Goal: Task Accomplishment & Management: Use online tool/utility

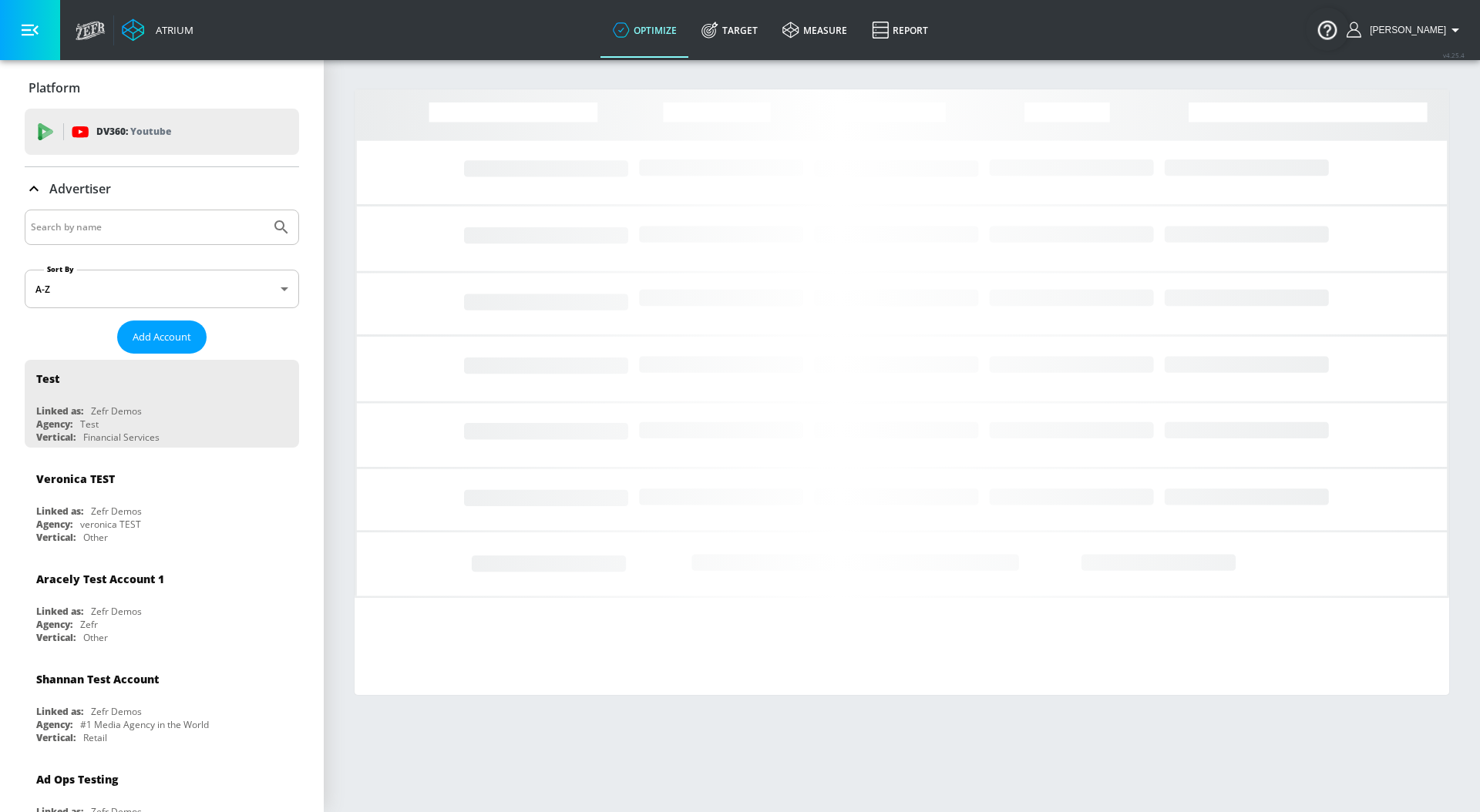
click at [183, 226] on input "Search by name" at bounding box center [147, 227] width 233 height 20
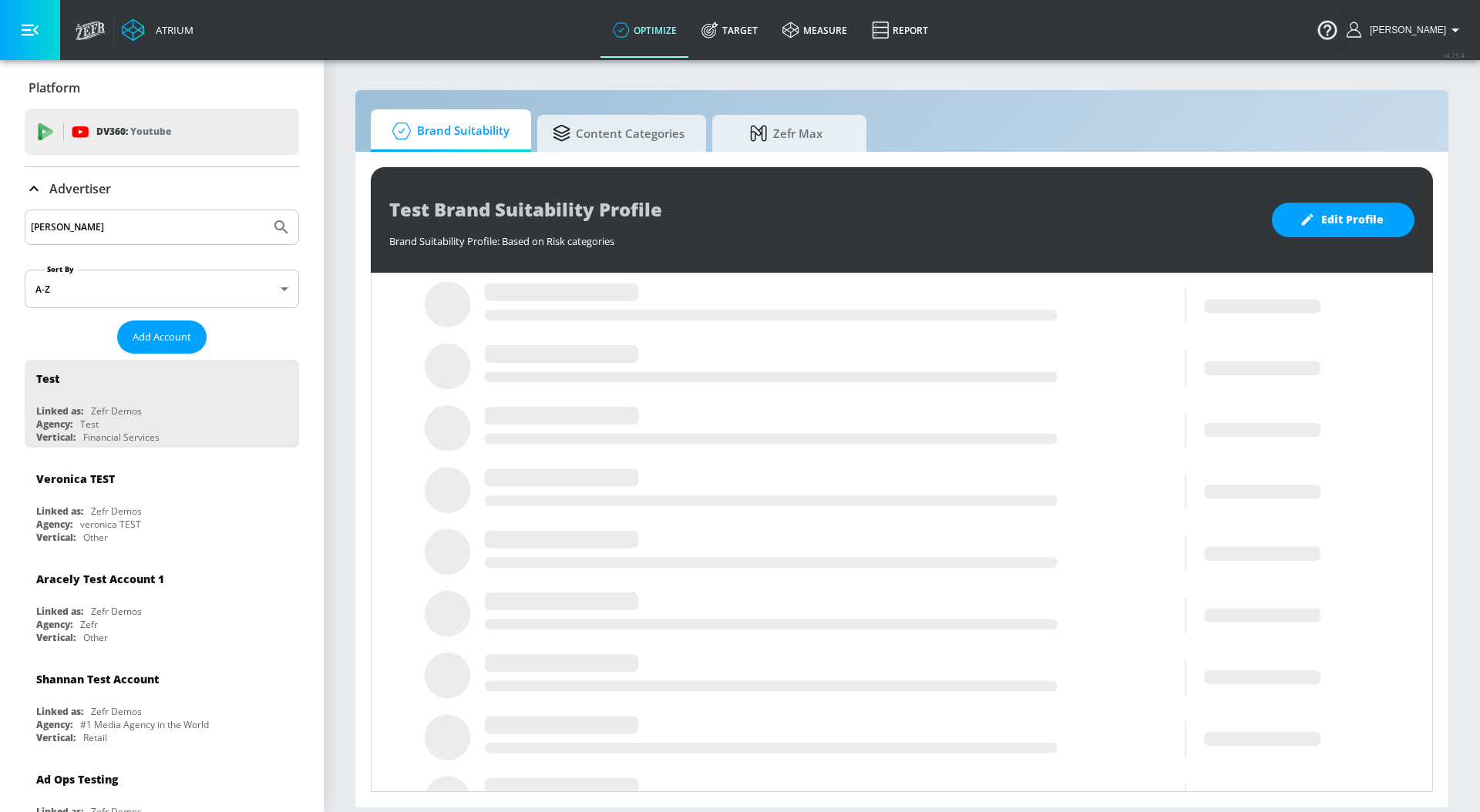
type input "[PERSON_NAME]"
click at [265, 210] on button "Submit Search" at bounding box center [281, 227] width 33 height 33
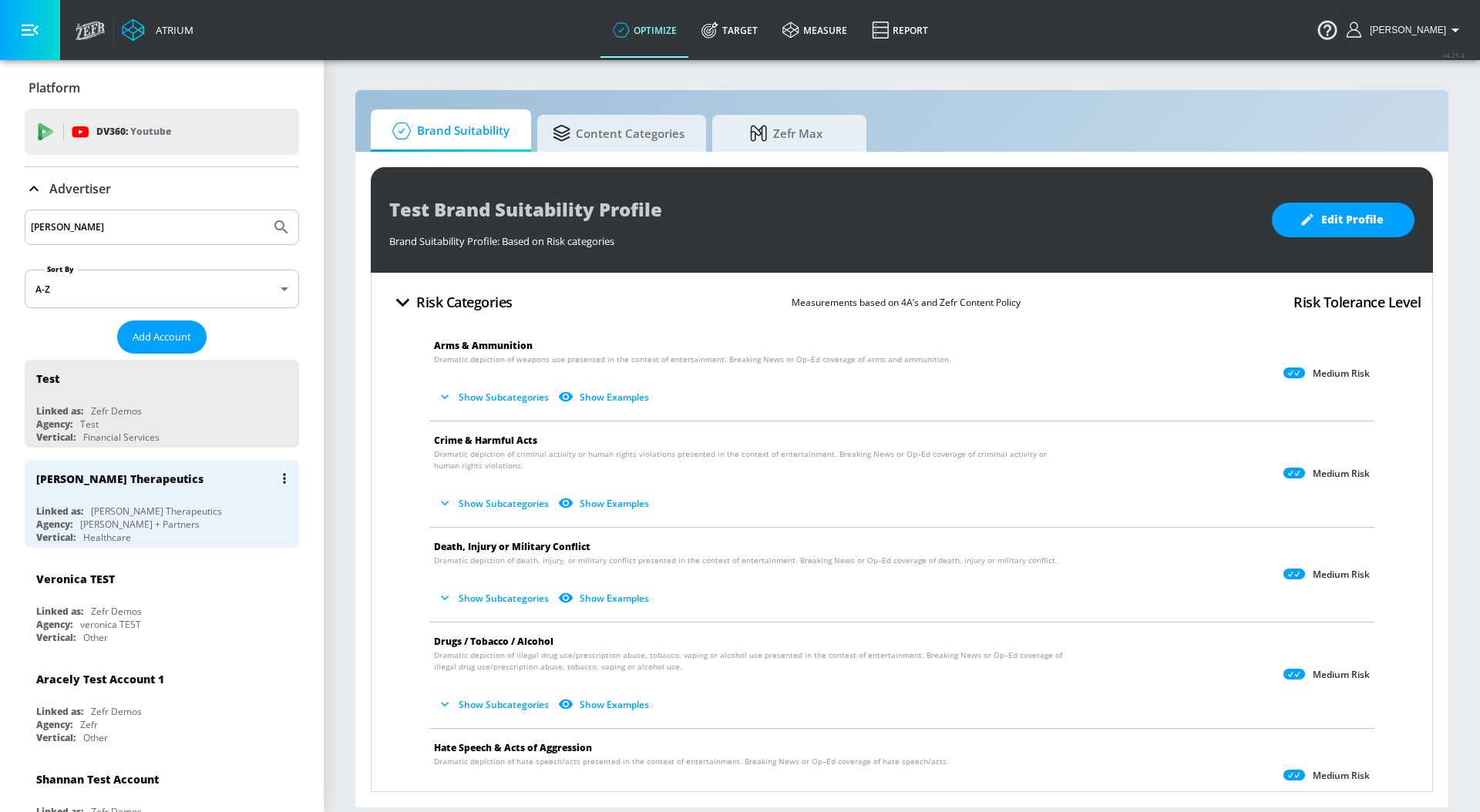
click at [141, 504] on div "[PERSON_NAME] Therapeutics" at bounding box center [155, 510] width 131 height 13
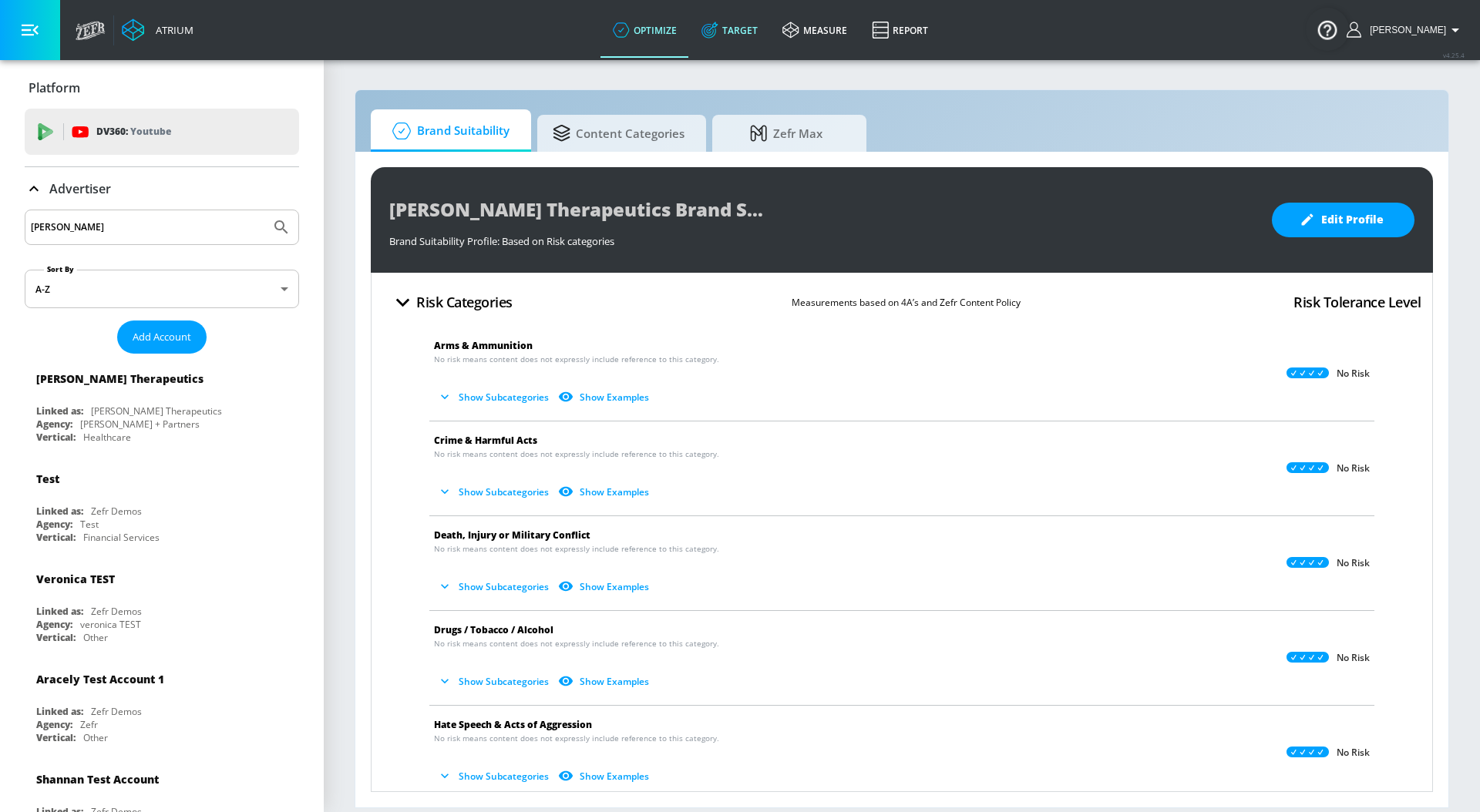
click at [750, 30] on link "Target" at bounding box center [730, 29] width 81 height 55
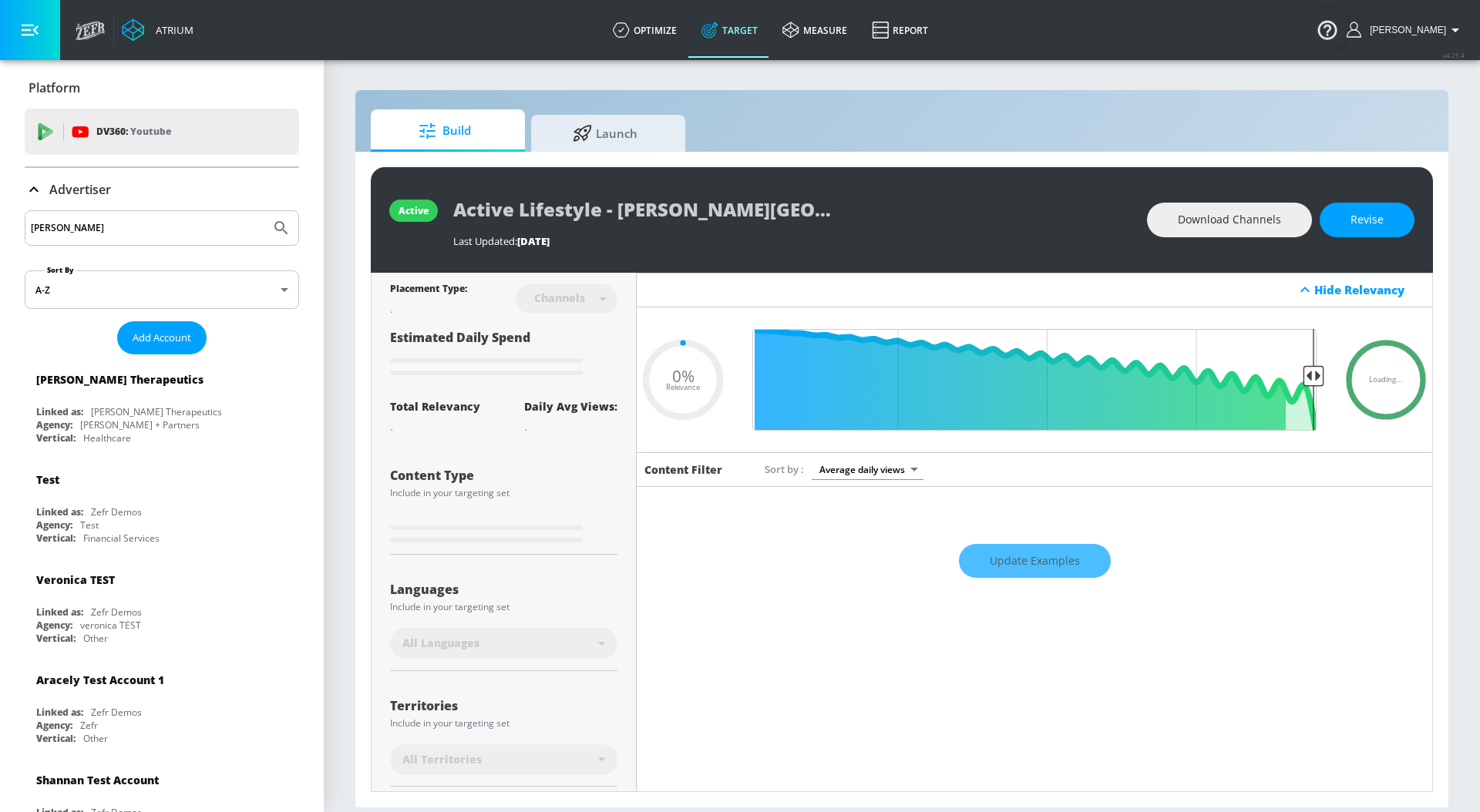
type input "0.05"
click at [633, 119] on span "Launch" at bounding box center [605, 131] width 117 height 37
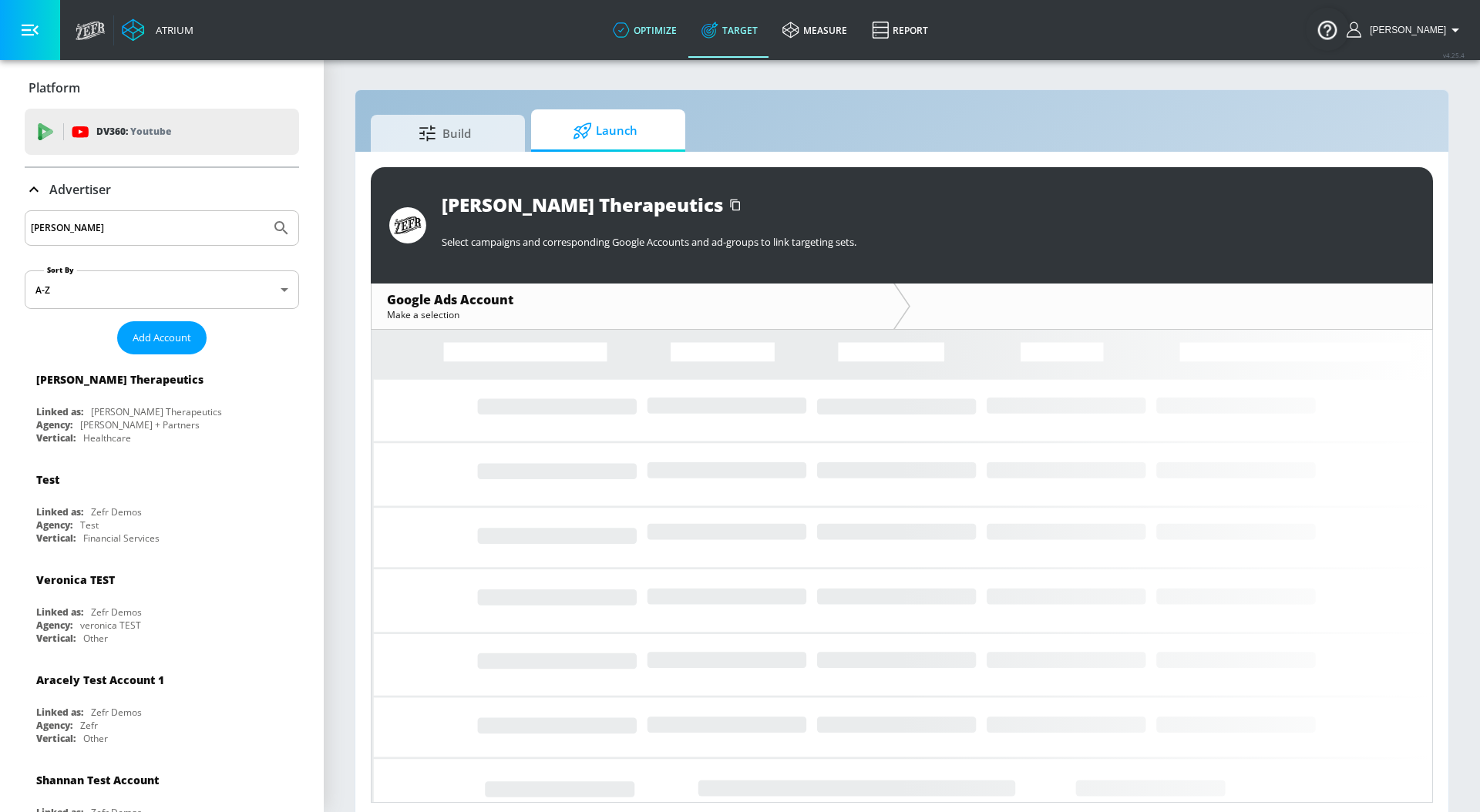
click at [662, 40] on link "optimize" at bounding box center [645, 29] width 89 height 55
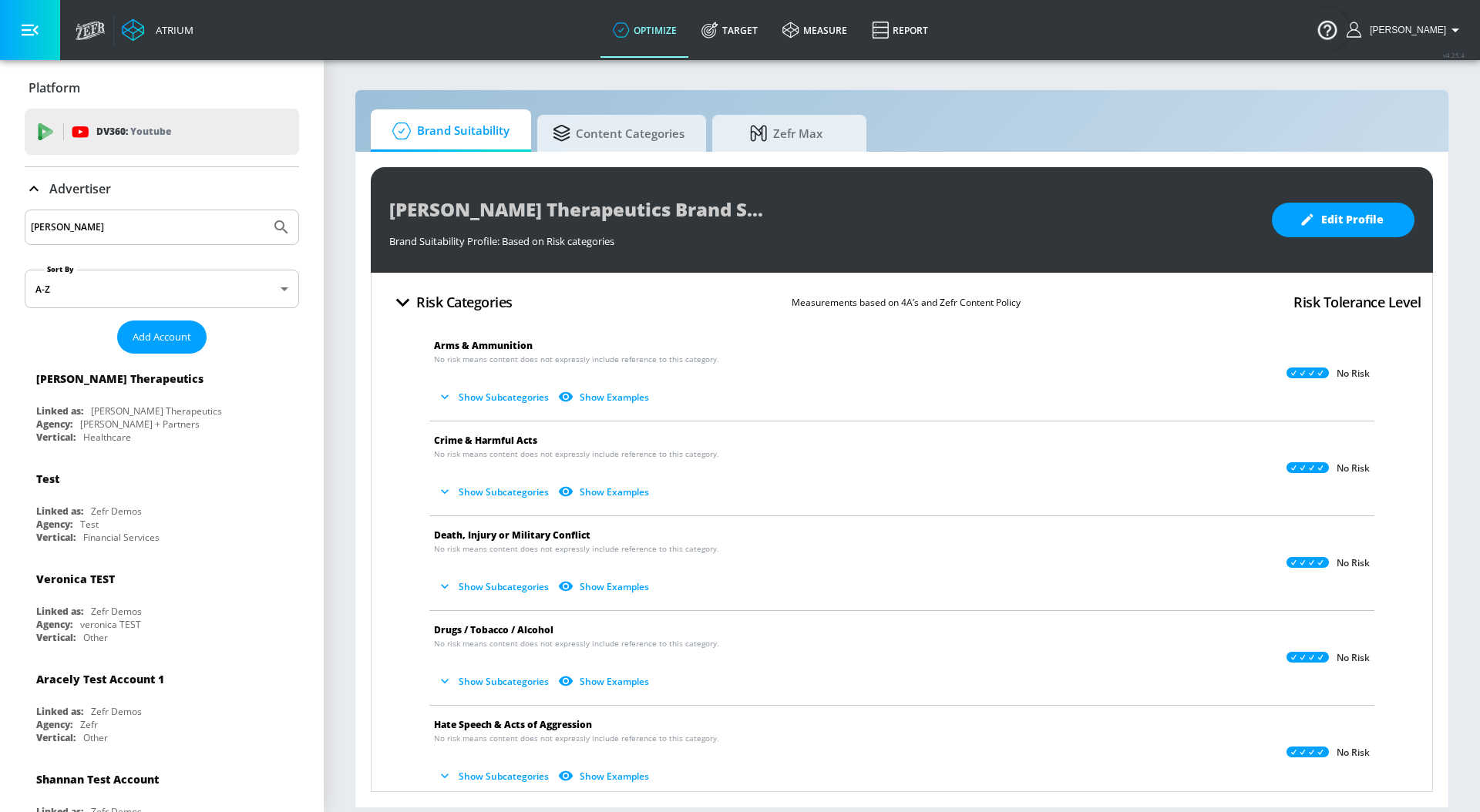
click at [454, 144] on span "Brand Suitability" at bounding box center [447, 131] width 123 height 37
click at [568, 141] on span "Content Categories" at bounding box center [619, 131] width 132 height 37
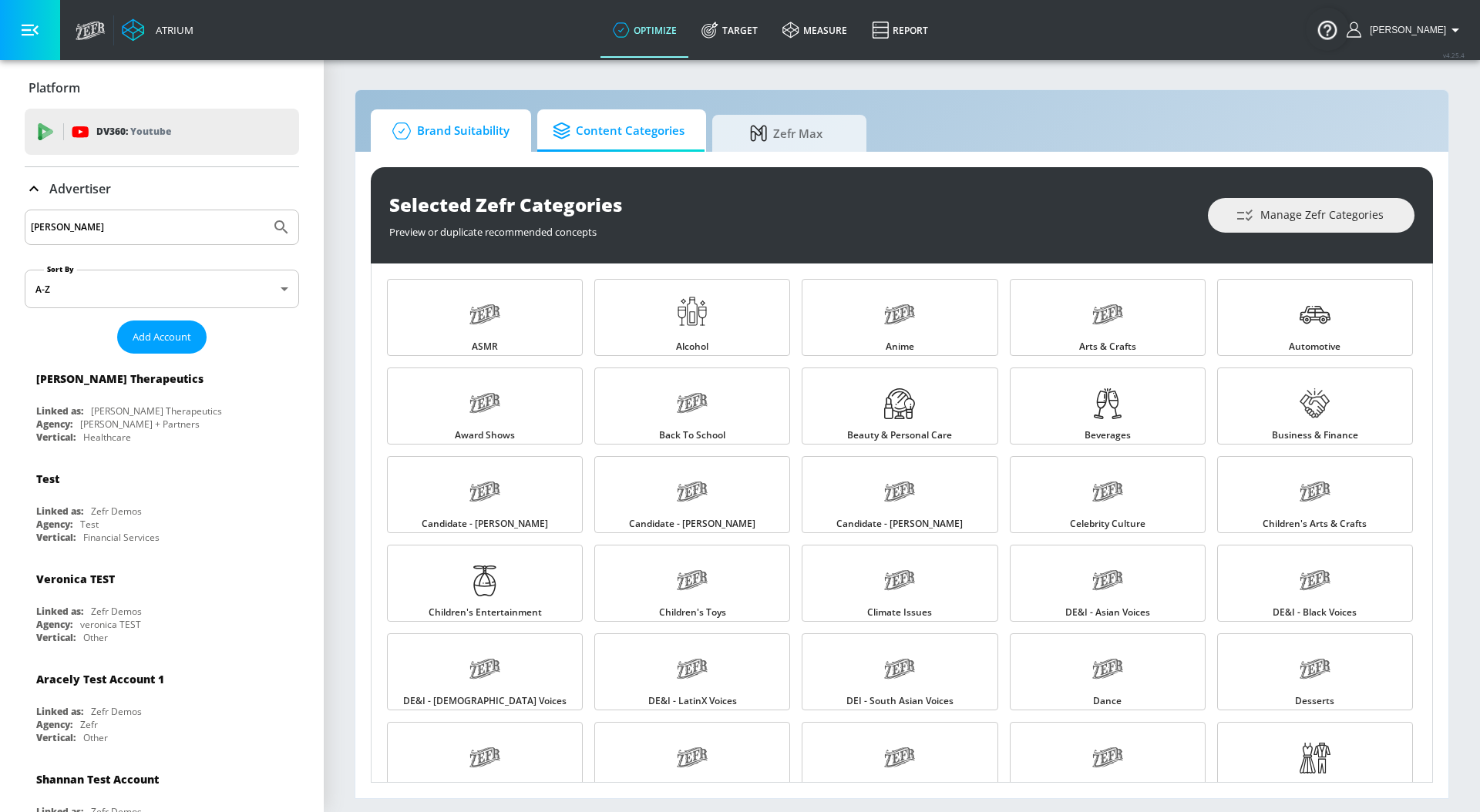
click at [493, 128] on span "Brand Suitability" at bounding box center [447, 131] width 123 height 37
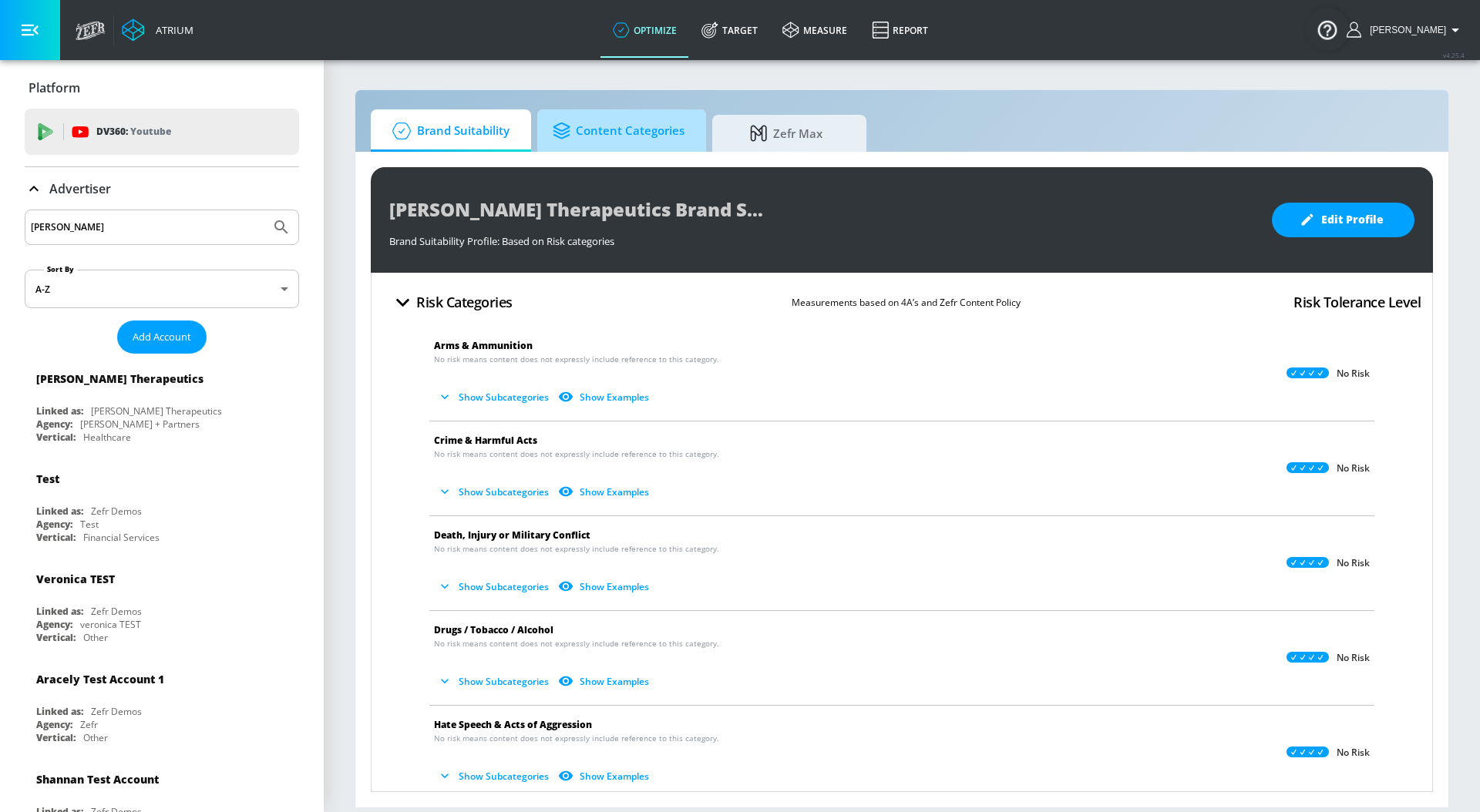
click at [656, 123] on span "Content Categories" at bounding box center [619, 131] width 132 height 37
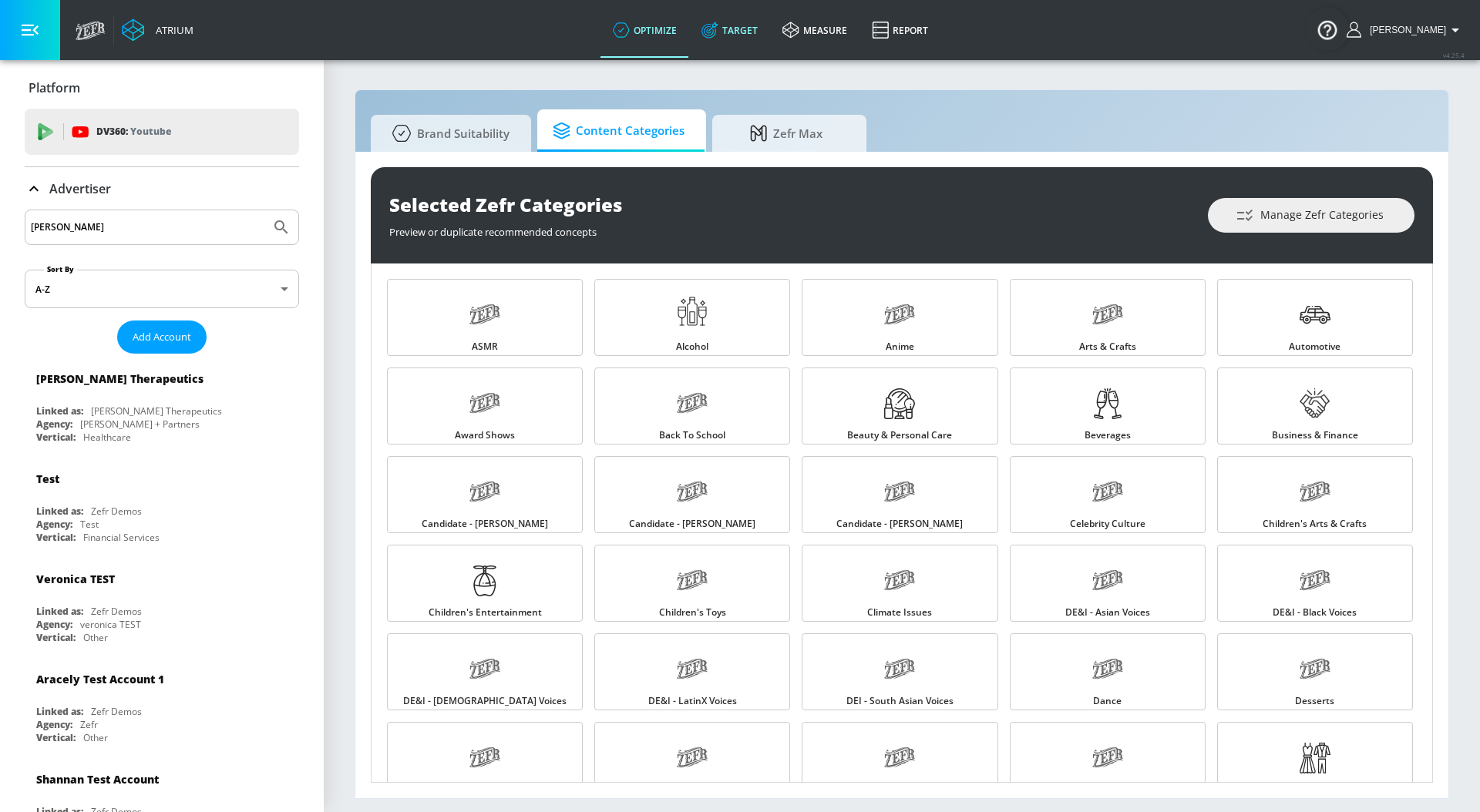
click at [740, 35] on link "Target" at bounding box center [730, 29] width 81 height 55
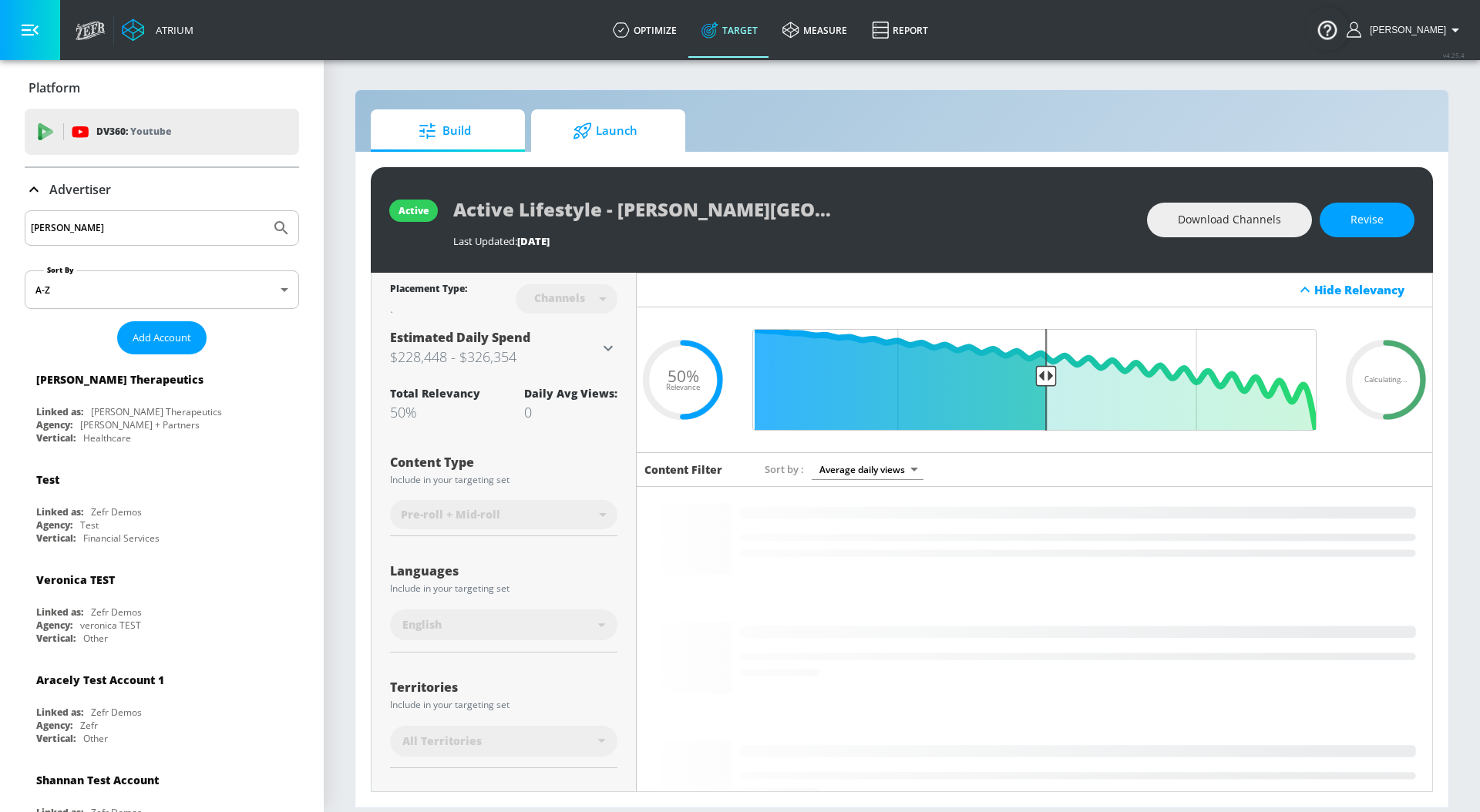
click at [580, 136] on icon at bounding box center [582, 131] width 20 height 17
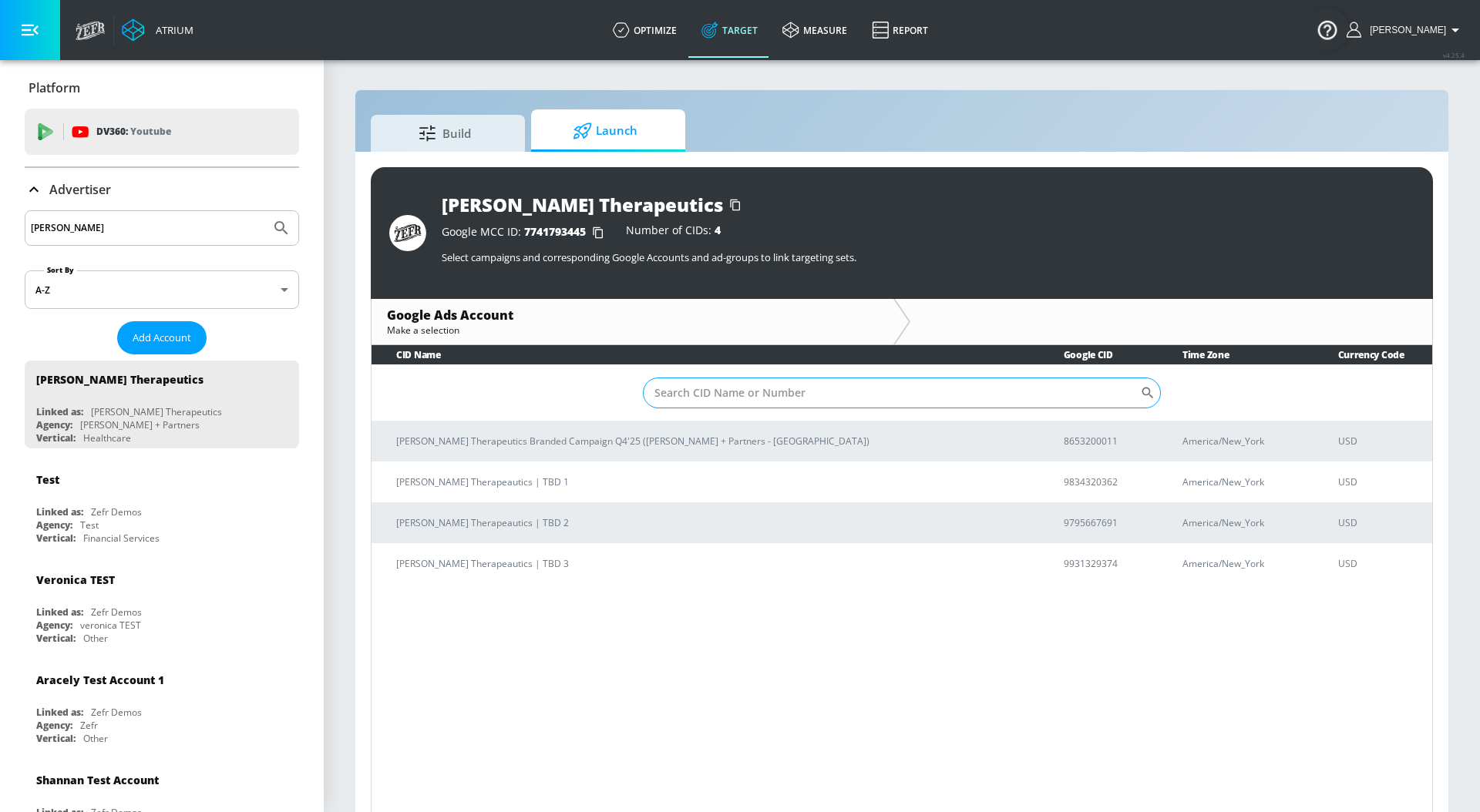
click at [745, 397] on input "Sort By" at bounding box center [891, 392] width 497 height 30
paste input "8653200011"
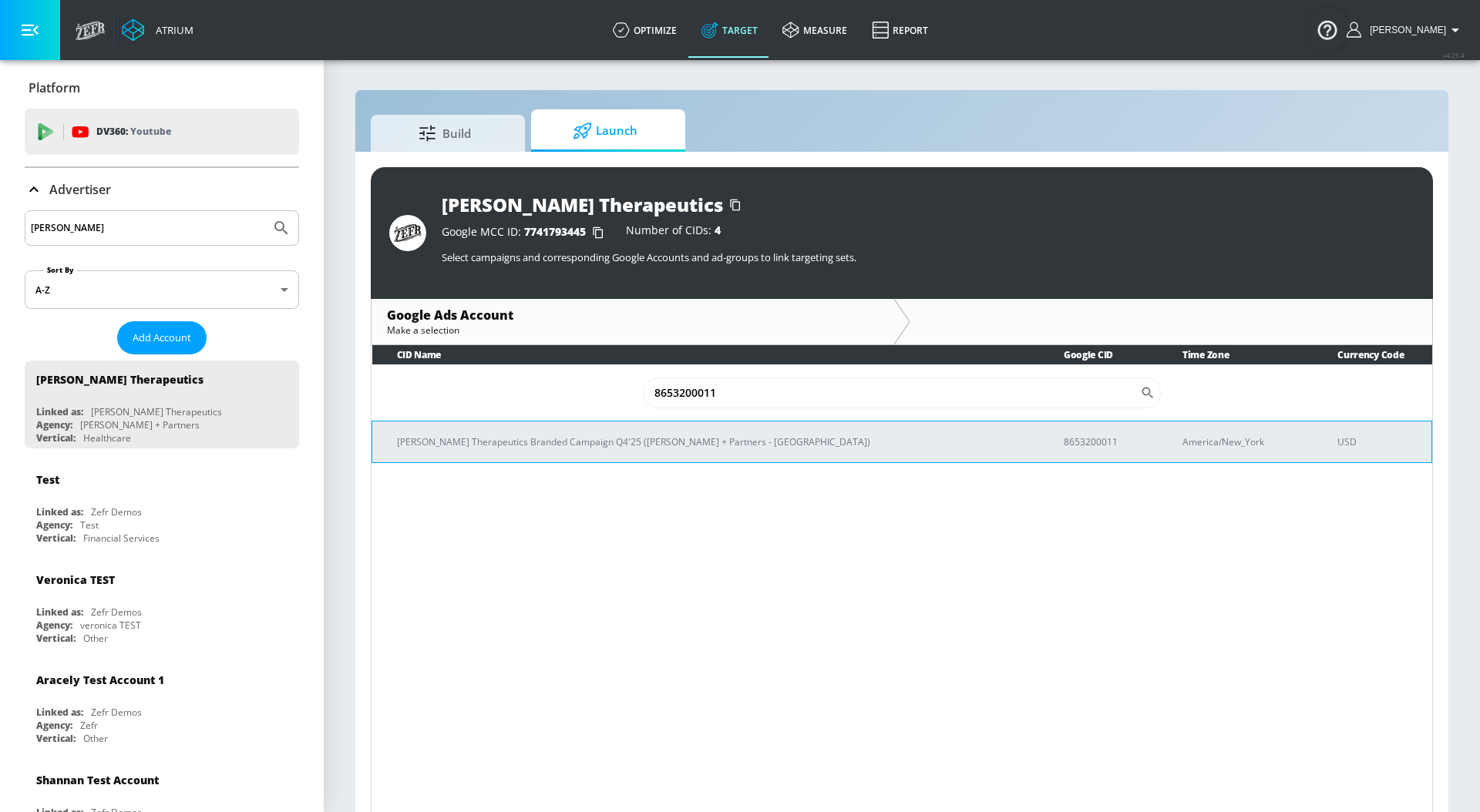
type input "8653200011"
click at [691, 450] on td "[PERSON_NAME] Therapeutics Branded Campaign Q4'25 ([PERSON_NAME] + Partners - […" at bounding box center [706, 441] width 667 height 41
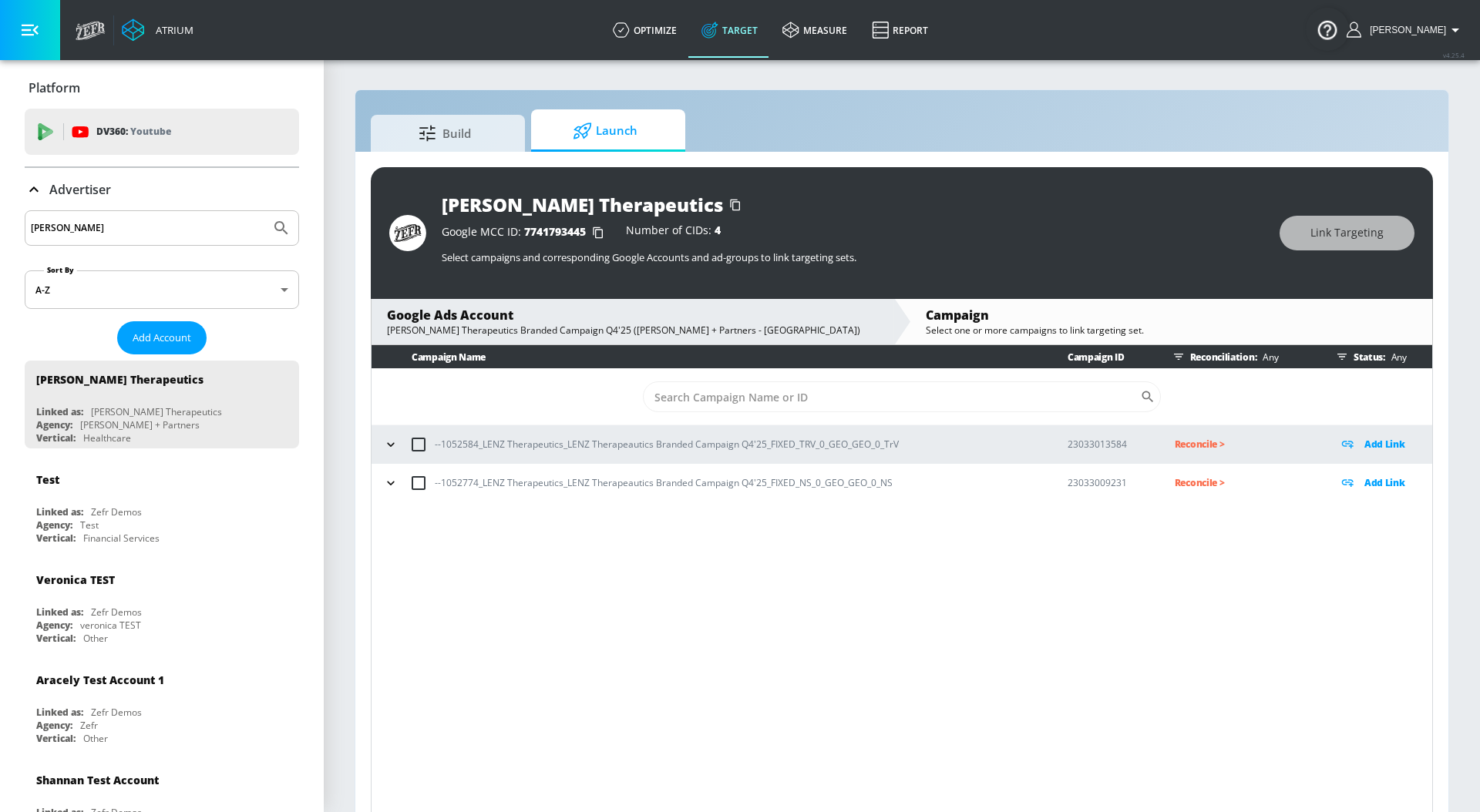
click at [390, 446] on icon "button" at bounding box center [389, 444] width 7 height 4
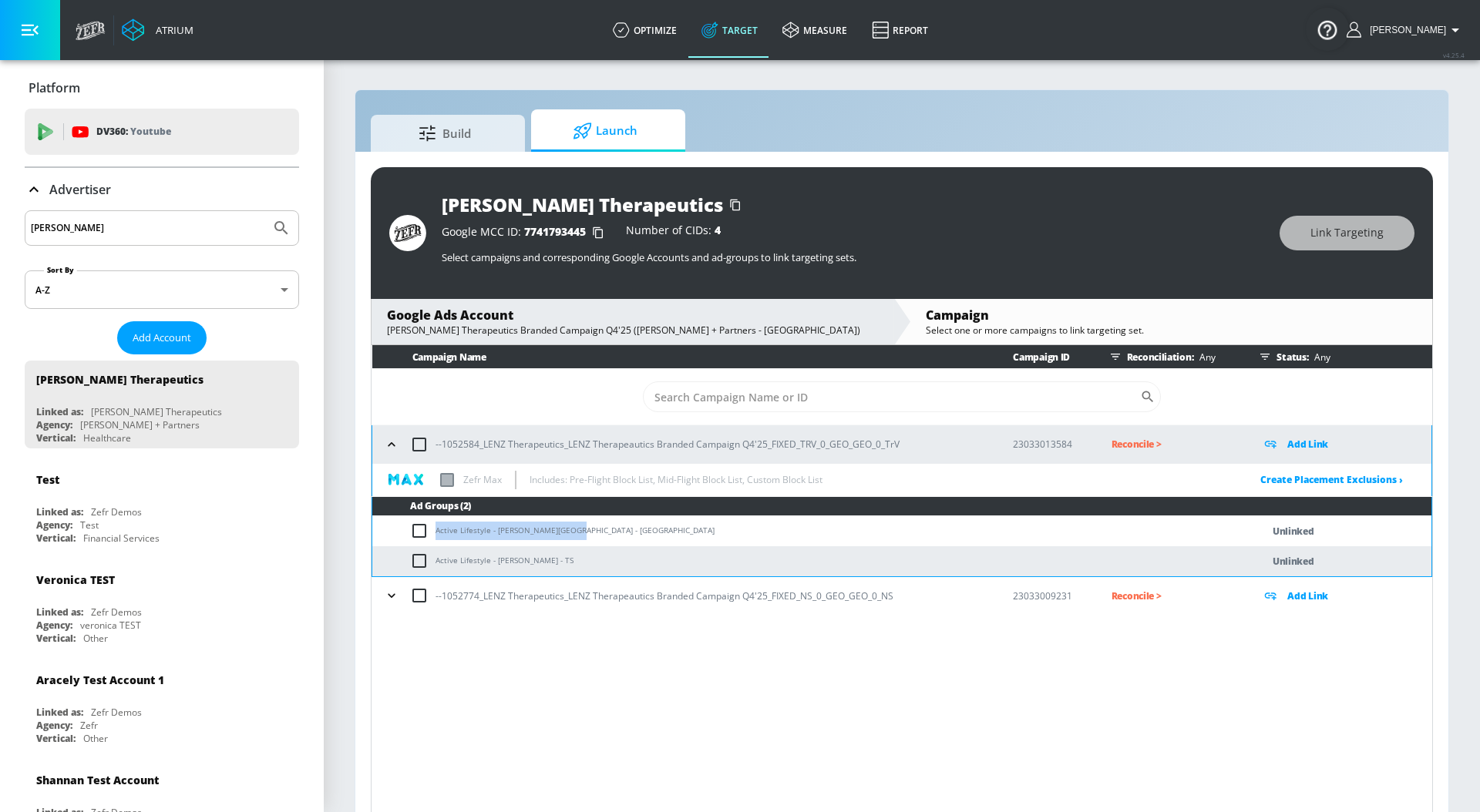
drag, startPoint x: 581, startPoint y: 533, endPoint x: 433, endPoint y: 531, distance: 148.0
click at [433, 531] on td "Active Lifestyle - [PERSON_NAME][GEOGRAPHIC_DATA] - [GEOGRAPHIC_DATA]" at bounding box center [801, 531] width 858 height 30
copy td "Active Lifestyle - [PERSON_NAME][GEOGRAPHIC_DATA] - [GEOGRAPHIC_DATA]"
click at [415, 529] on input "checkbox" at bounding box center [423, 531] width 26 height 19
checkbox input "true"
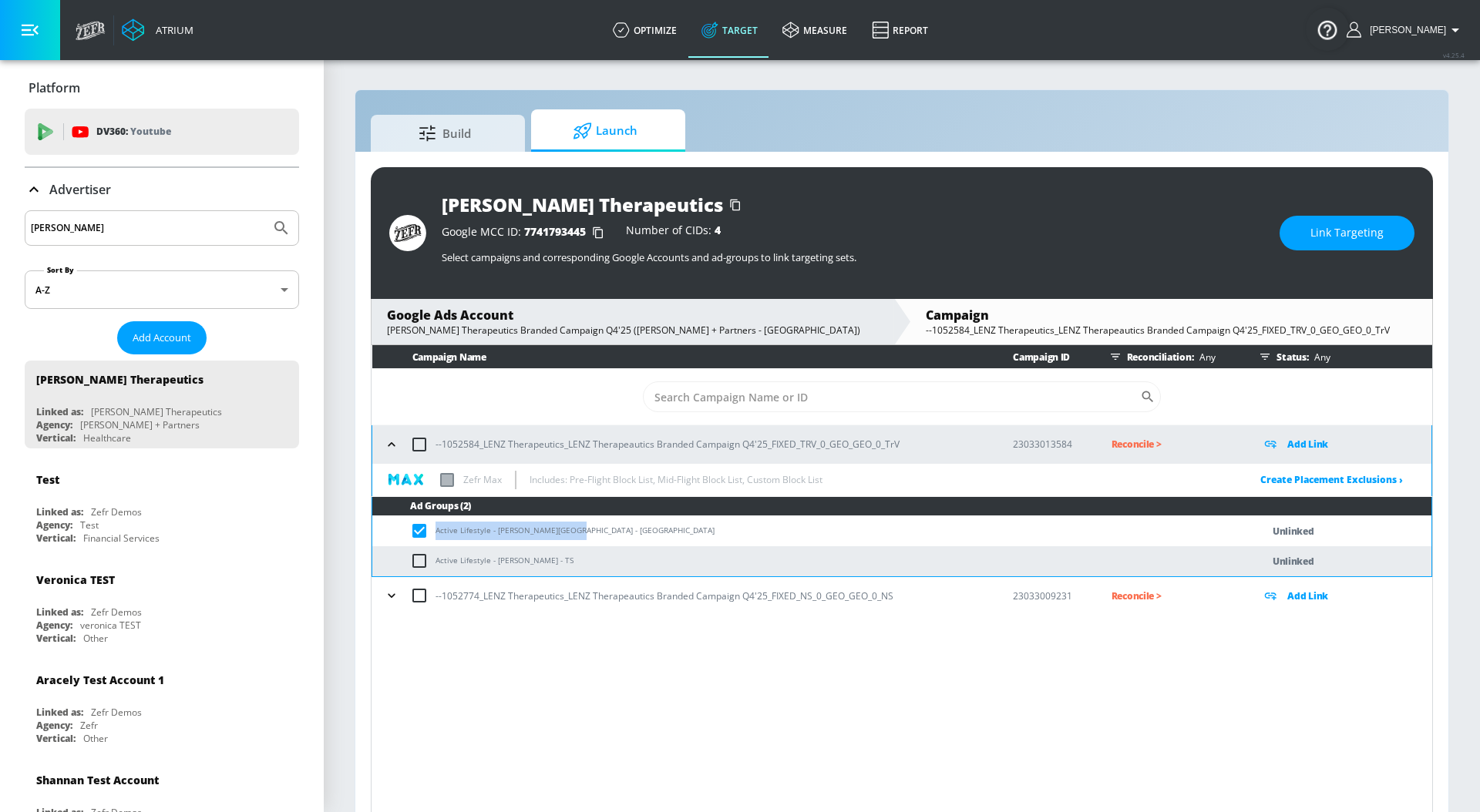
click at [1313, 215] on button "Link Targeting" at bounding box center [1346, 232] width 135 height 34
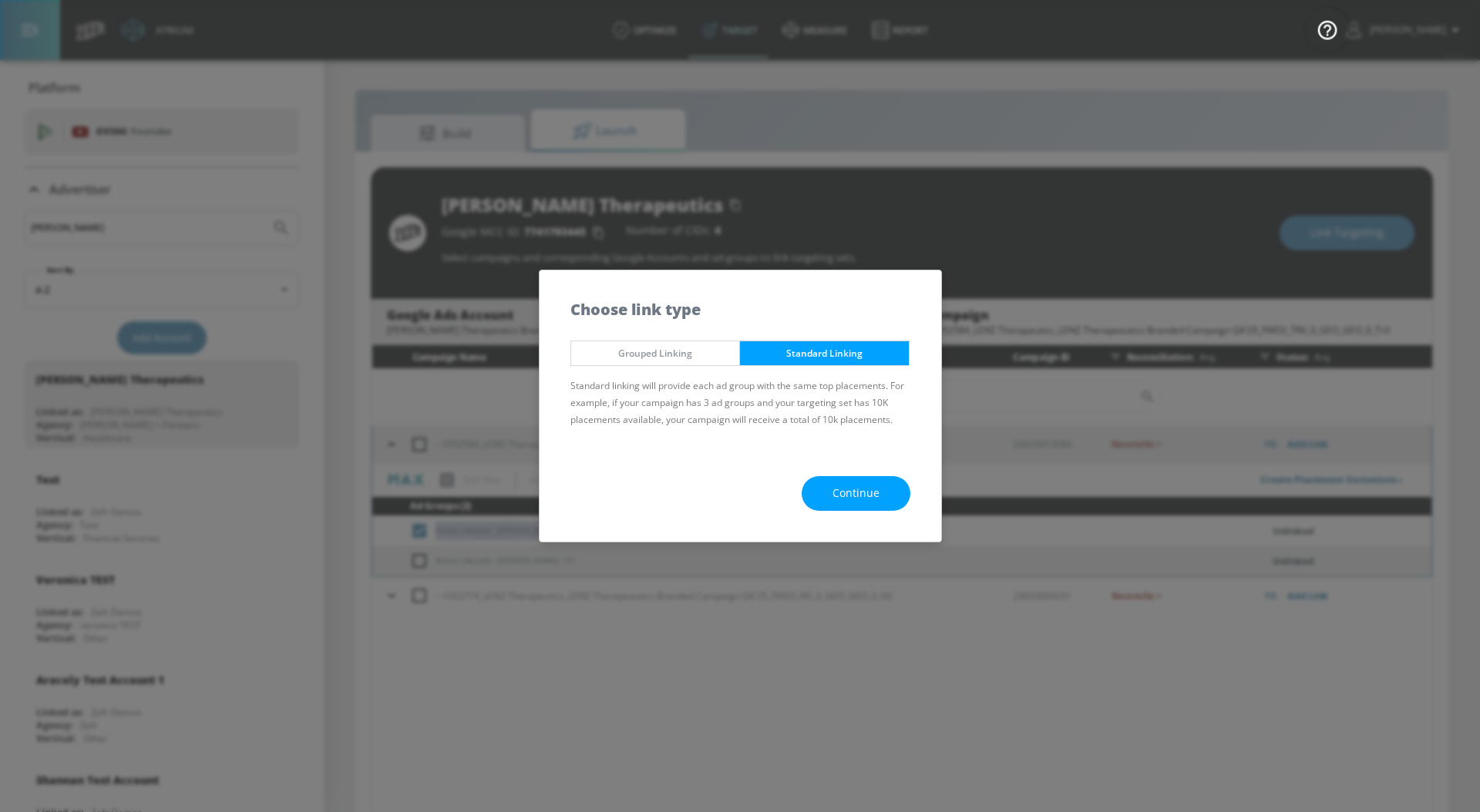
click at [862, 496] on span "Continue" at bounding box center [856, 493] width 47 height 20
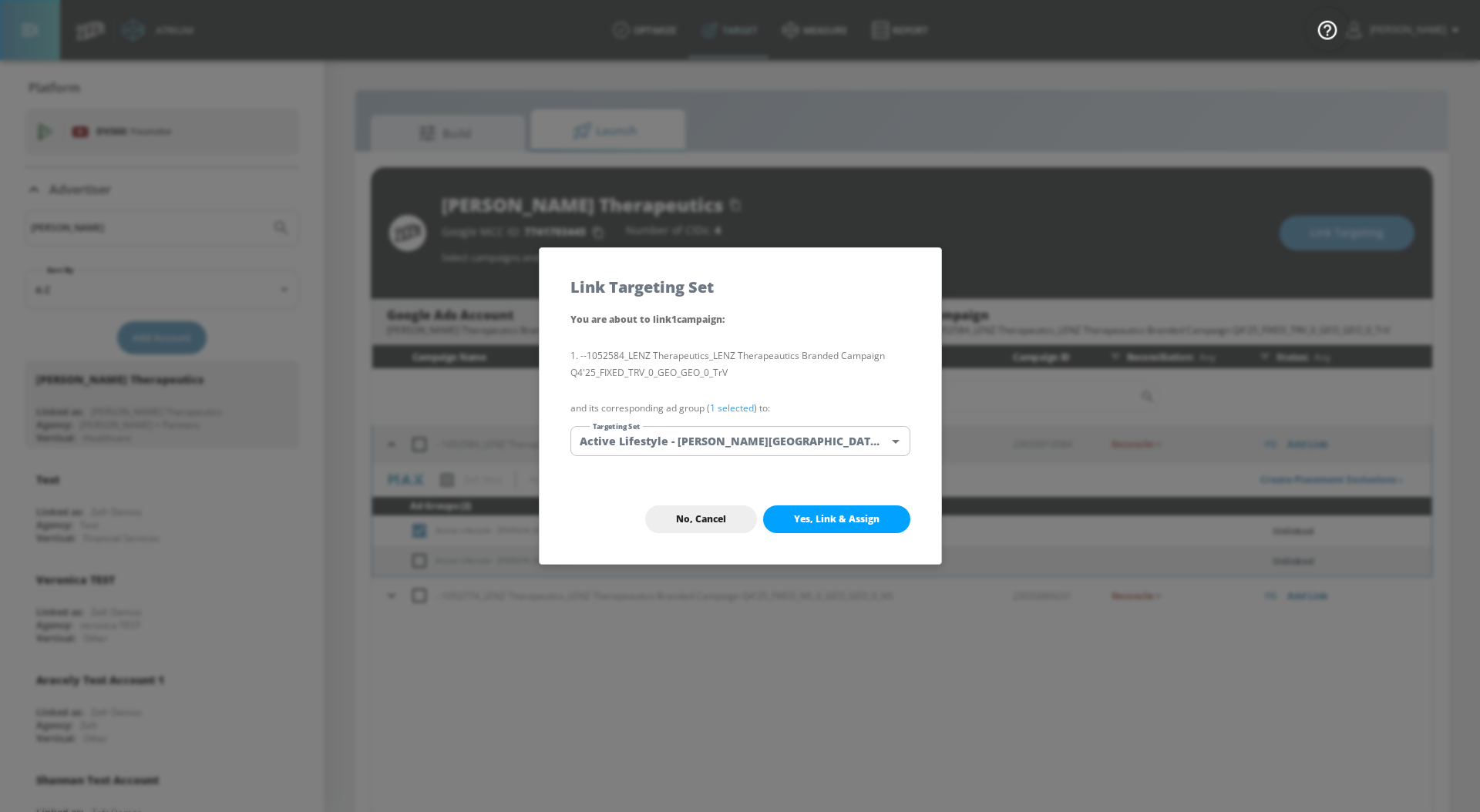
click at [729, 407] on link "1 selected" at bounding box center [732, 407] width 44 height 13
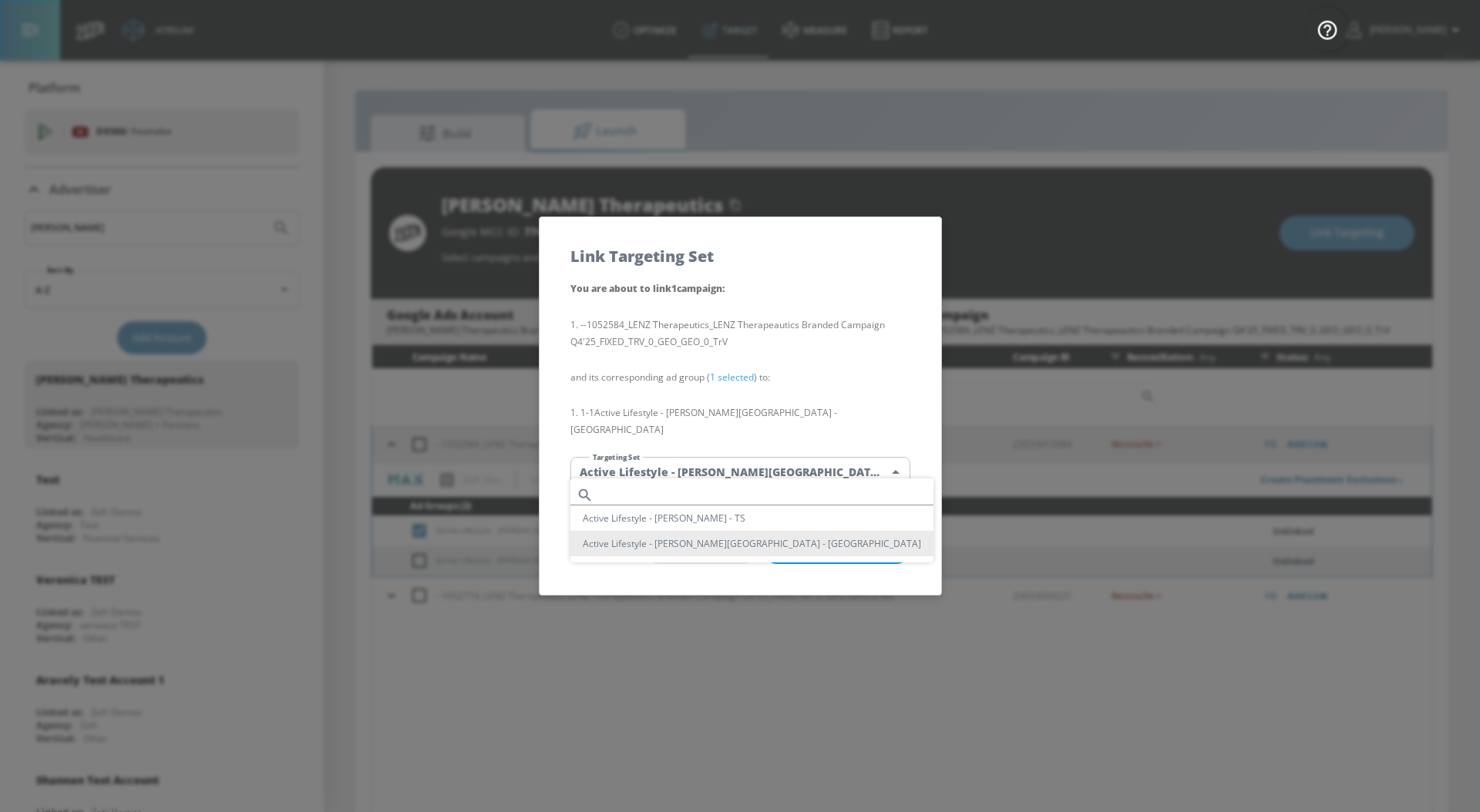
click at [729, 456] on body "Atrium optimize Target measure Report optimize Target measure Report v 4.25.4 […" at bounding box center [740, 417] width 1480 height 835
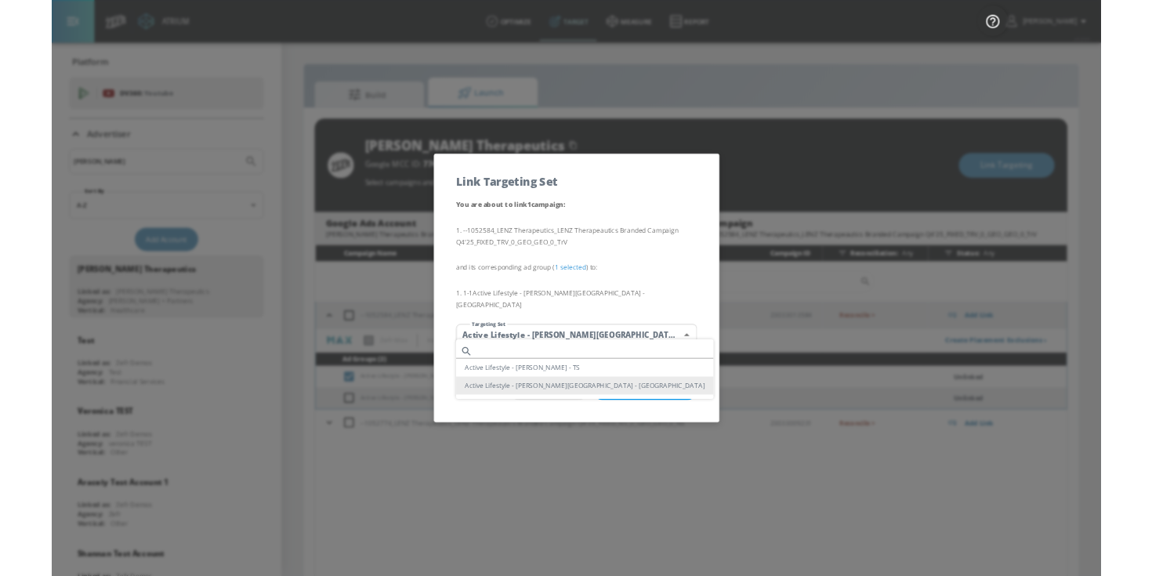
scroll to position [10467, 0]
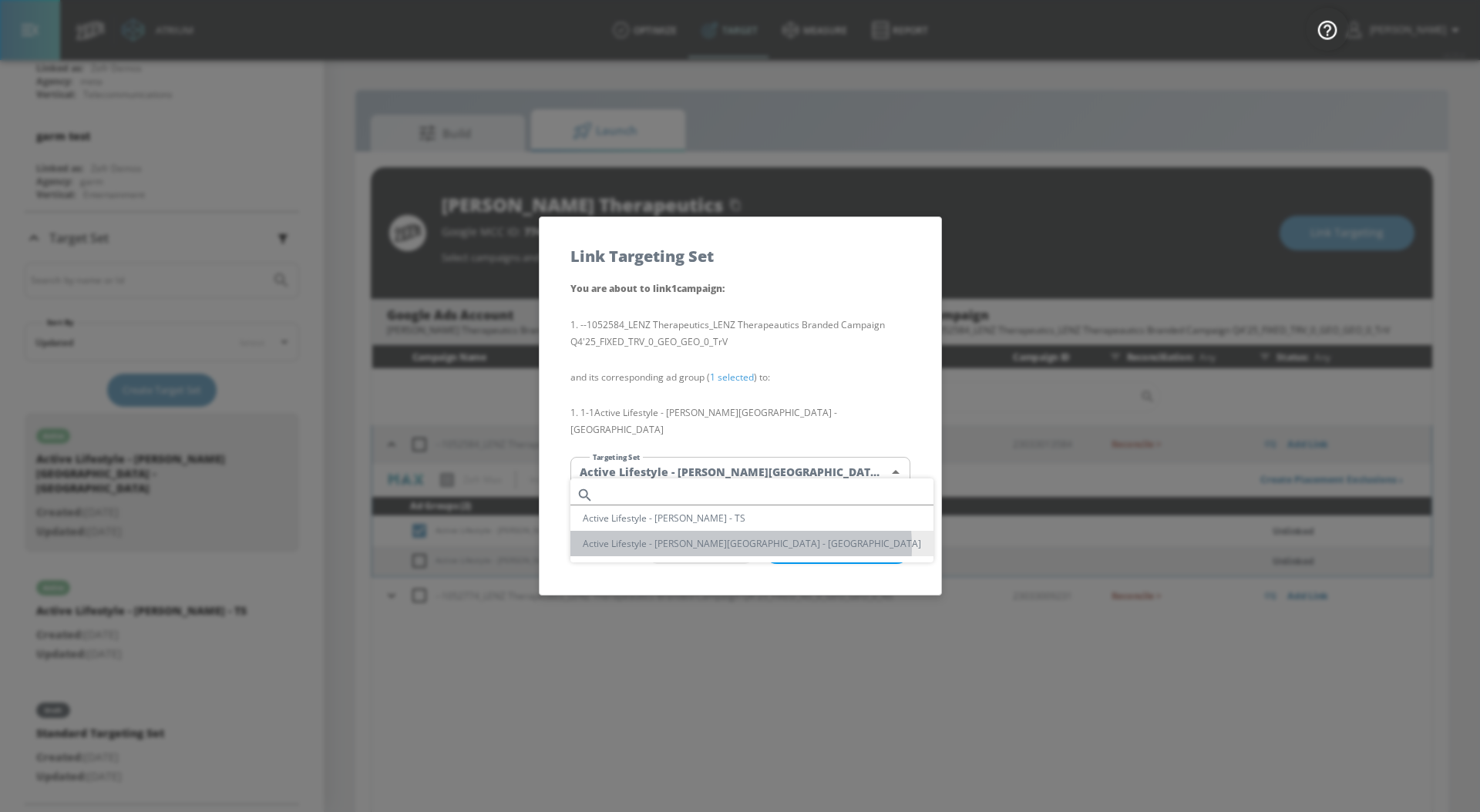
click at [713, 547] on li "Active Lifestyle - [PERSON_NAME][GEOGRAPHIC_DATA] - [GEOGRAPHIC_DATA]" at bounding box center [751, 544] width 363 height 26
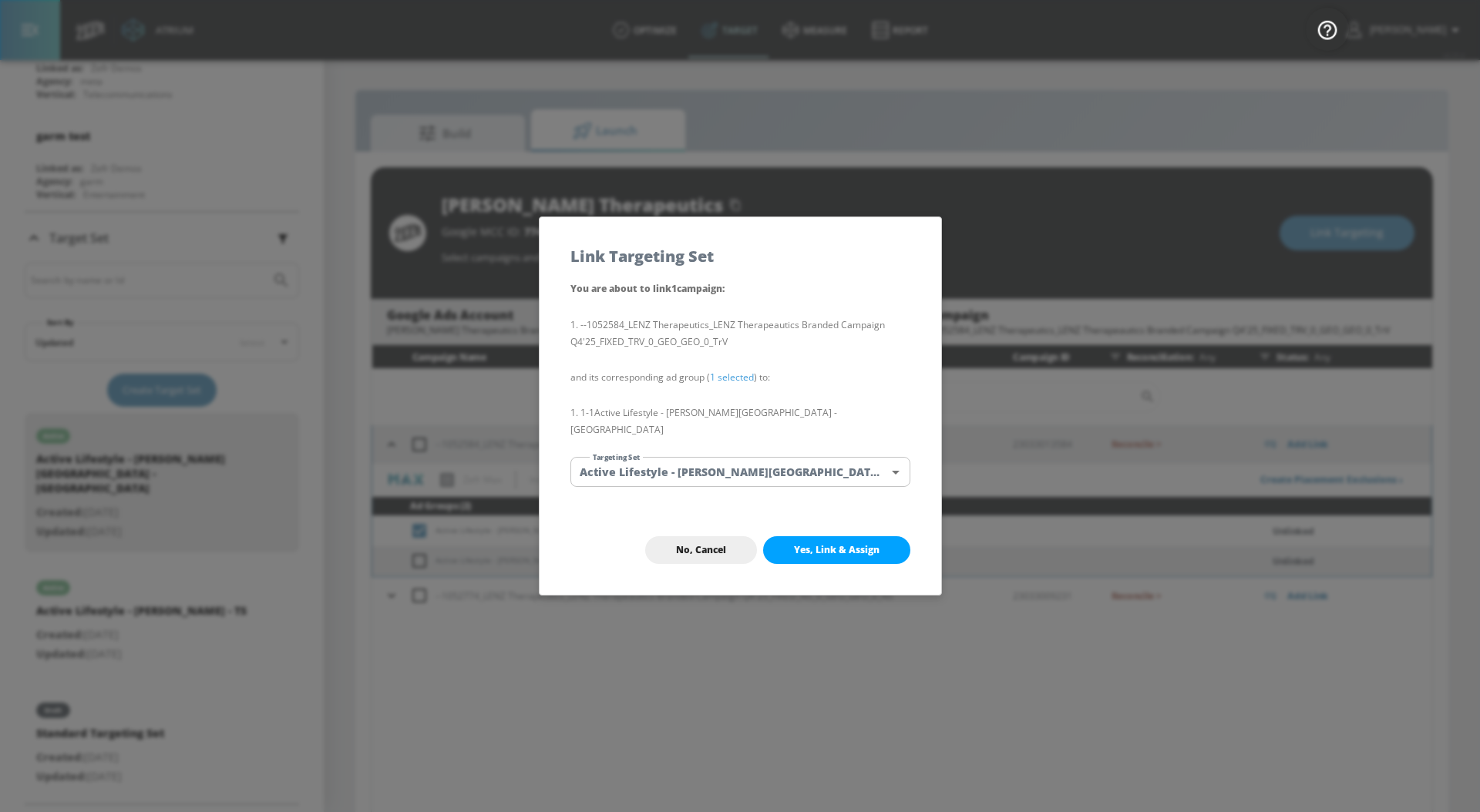
click at [807, 544] on span "Yes, Link & Assign" at bounding box center [836, 550] width 86 height 13
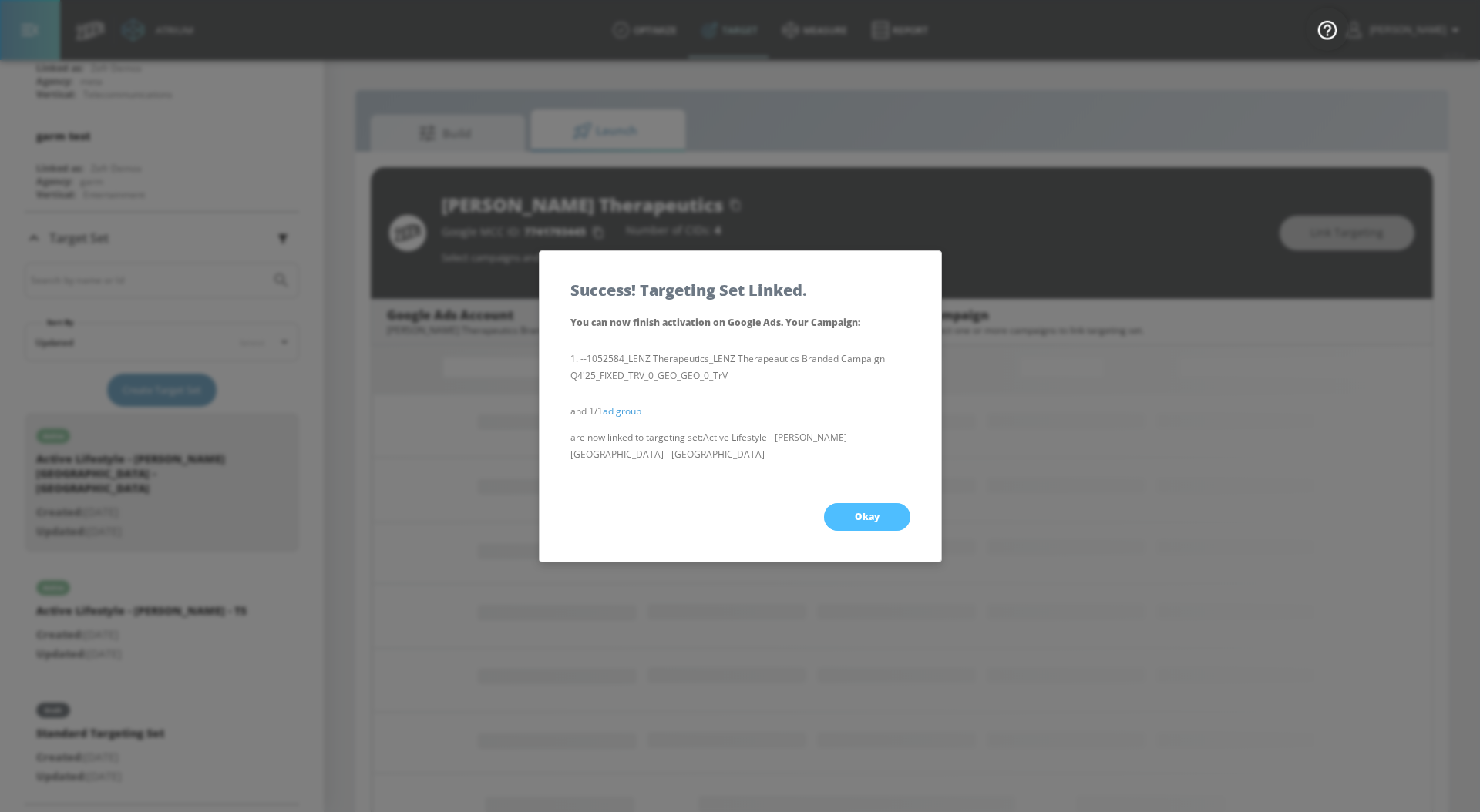
click at [867, 511] on span "Okay" at bounding box center [866, 517] width 25 height 13
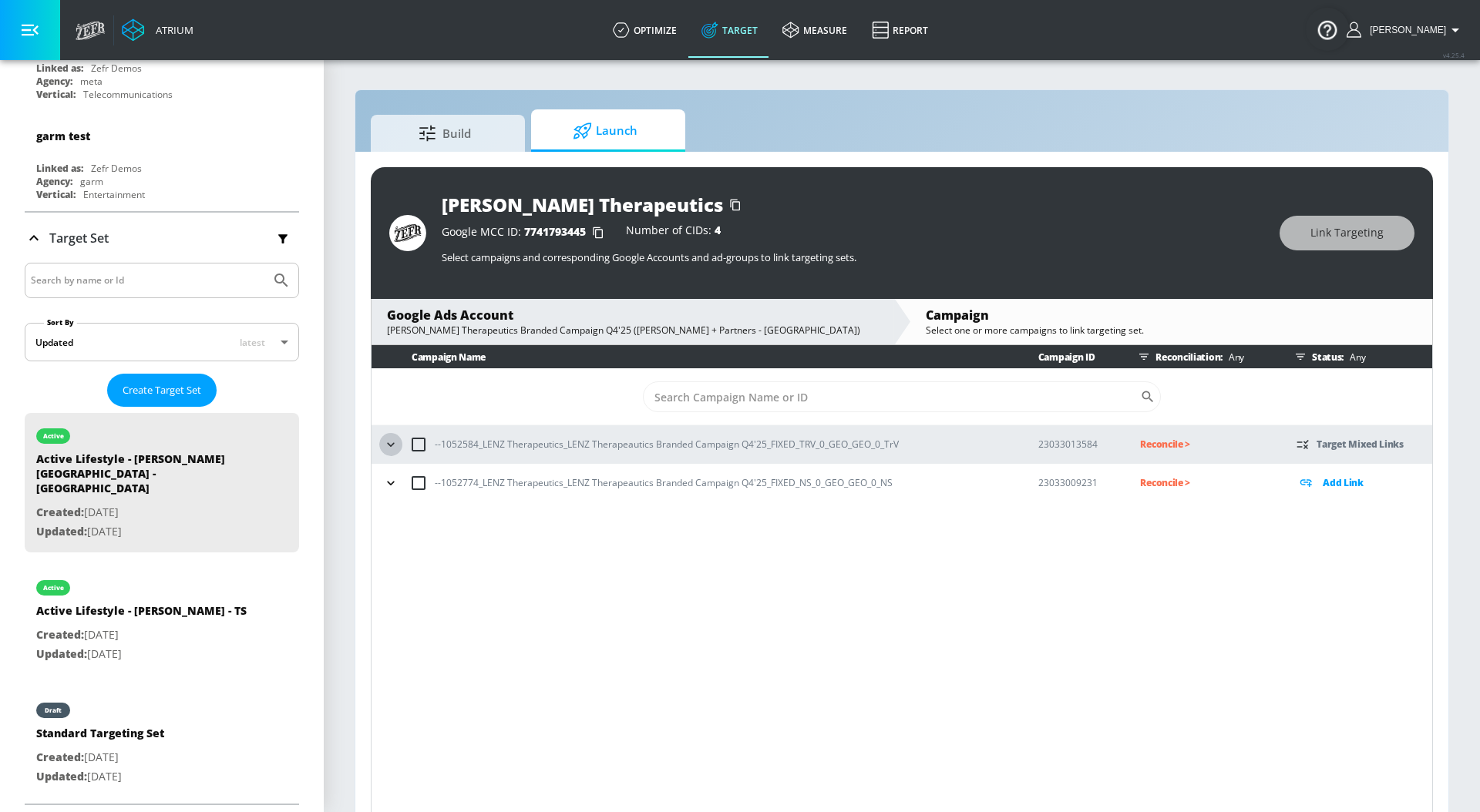
click at [392, 445] on icon "button" at bounding box center [390, 444] width 16 height 16
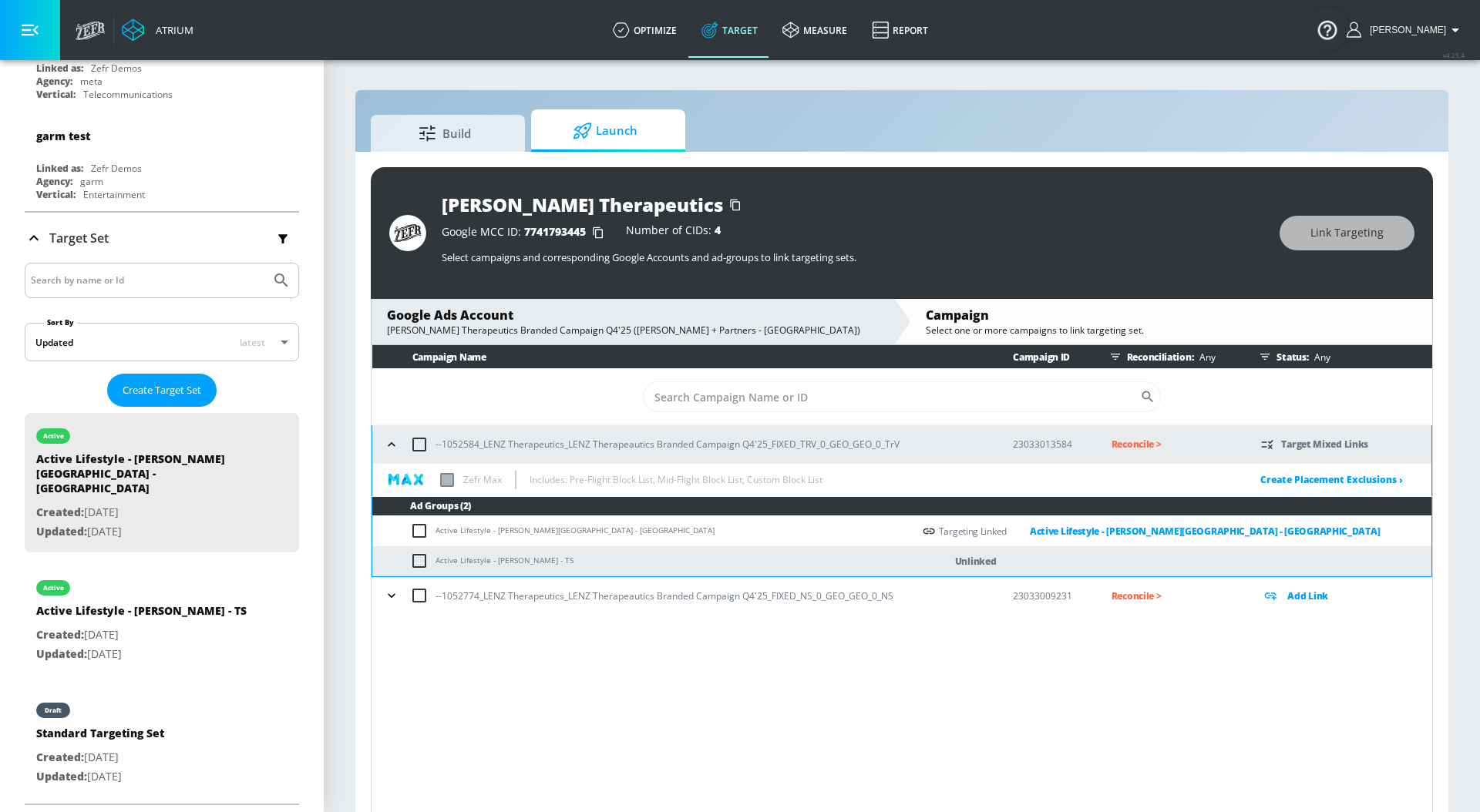
drag, startPoint x: 572, startPoint y: 559, endPoint x: 424, endPoint y: 561, distance: 148.0
click at [424, 561] on td "Active Lifestyle - [PERSON_NAME] - TS" at bounding box center [642, 561] width 540 height 30
copy td "Active Lifestyle - [PERSON_NAME] - TS"
click at [424, 561] on input "checkbox" at bounding box center [423, 560] width 26 height 19
checkbox input "true"
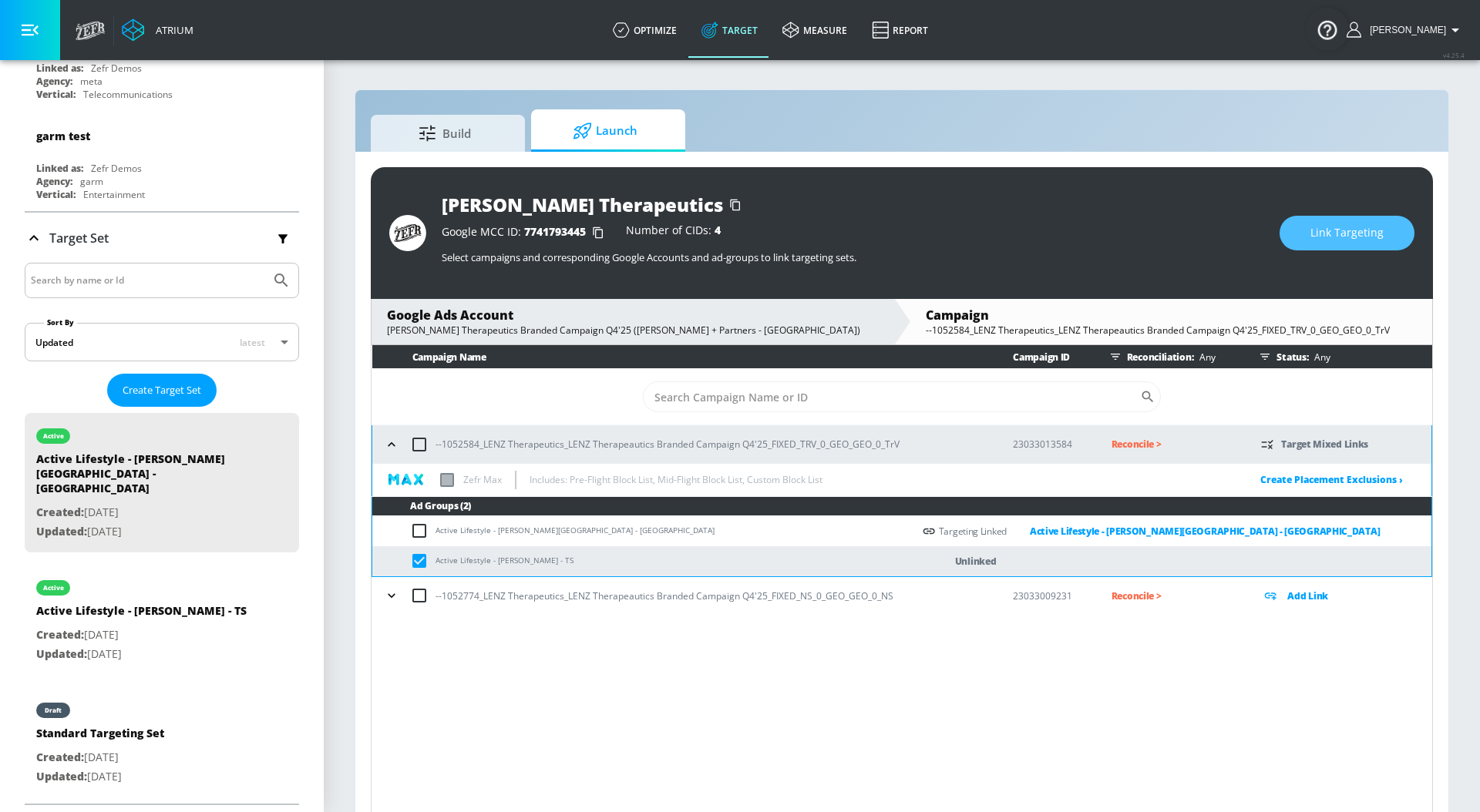
click at [1315, 228] on span "Link Targeting" at bounding box center [1346, 233] width 73 height 20
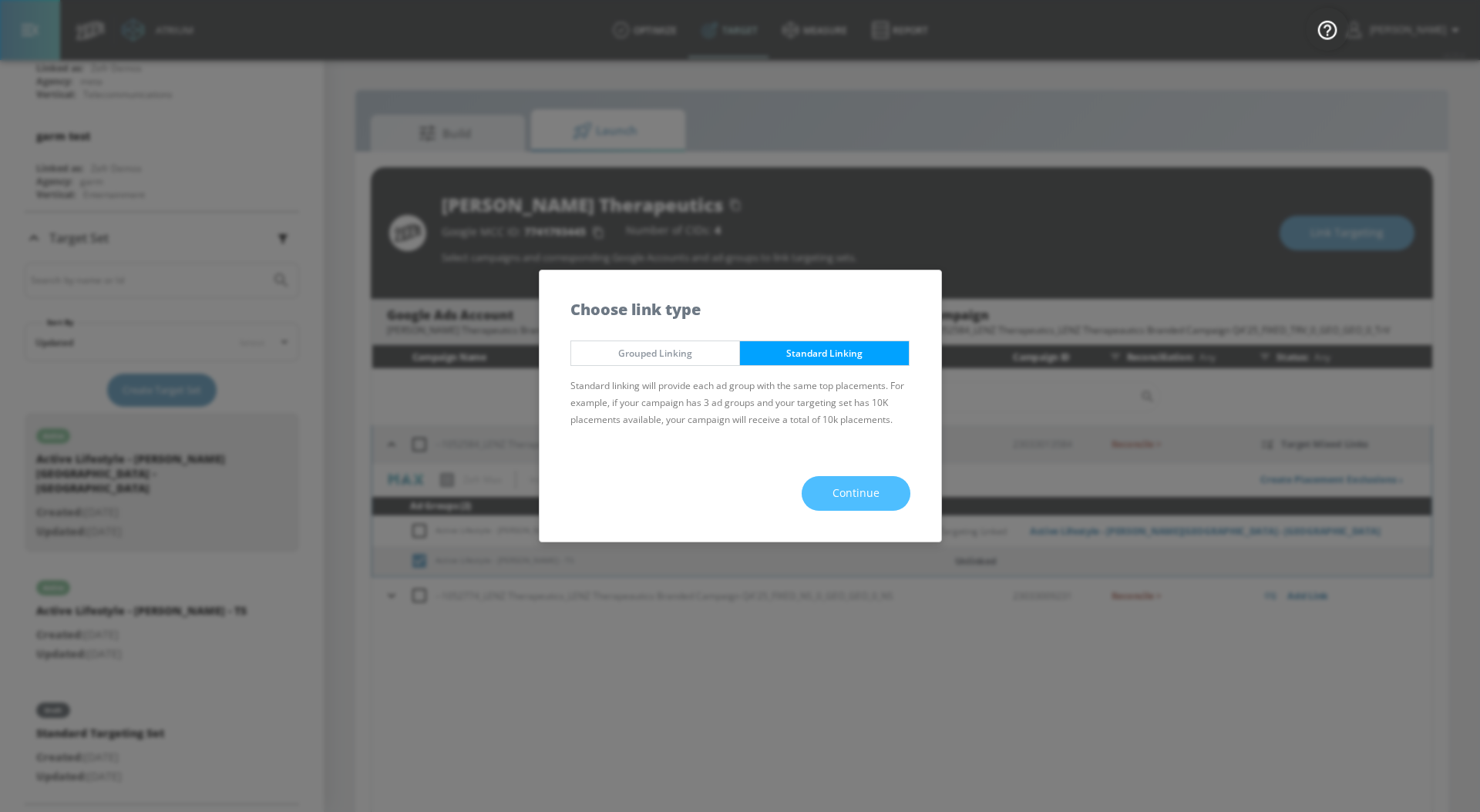
click at [844, 484] on span "Continue" at bounding box center [856, 493] width 47 height 20
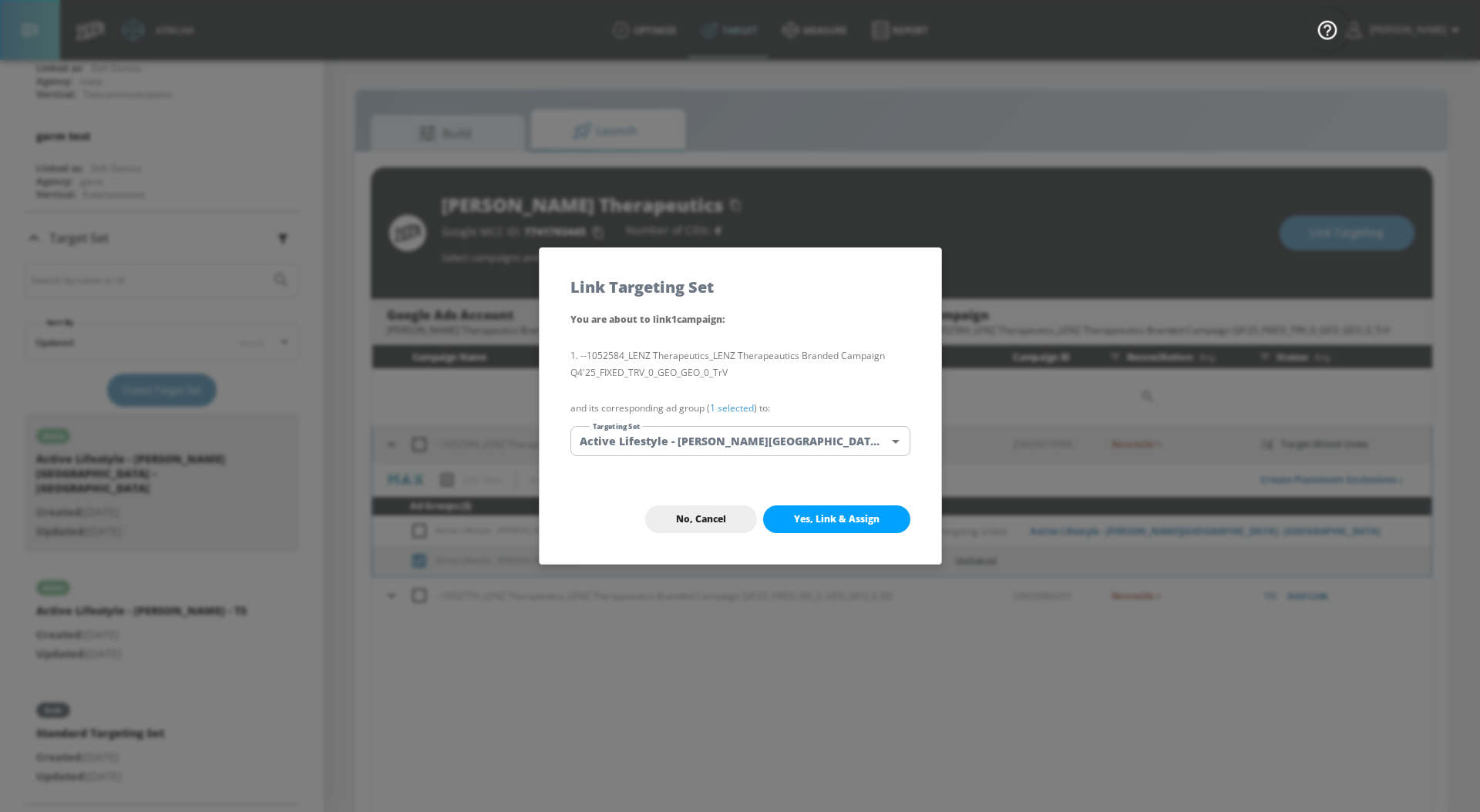
click at [736, 404] on link "1 selected" at bounding box center [732, 407] width 44 height 13
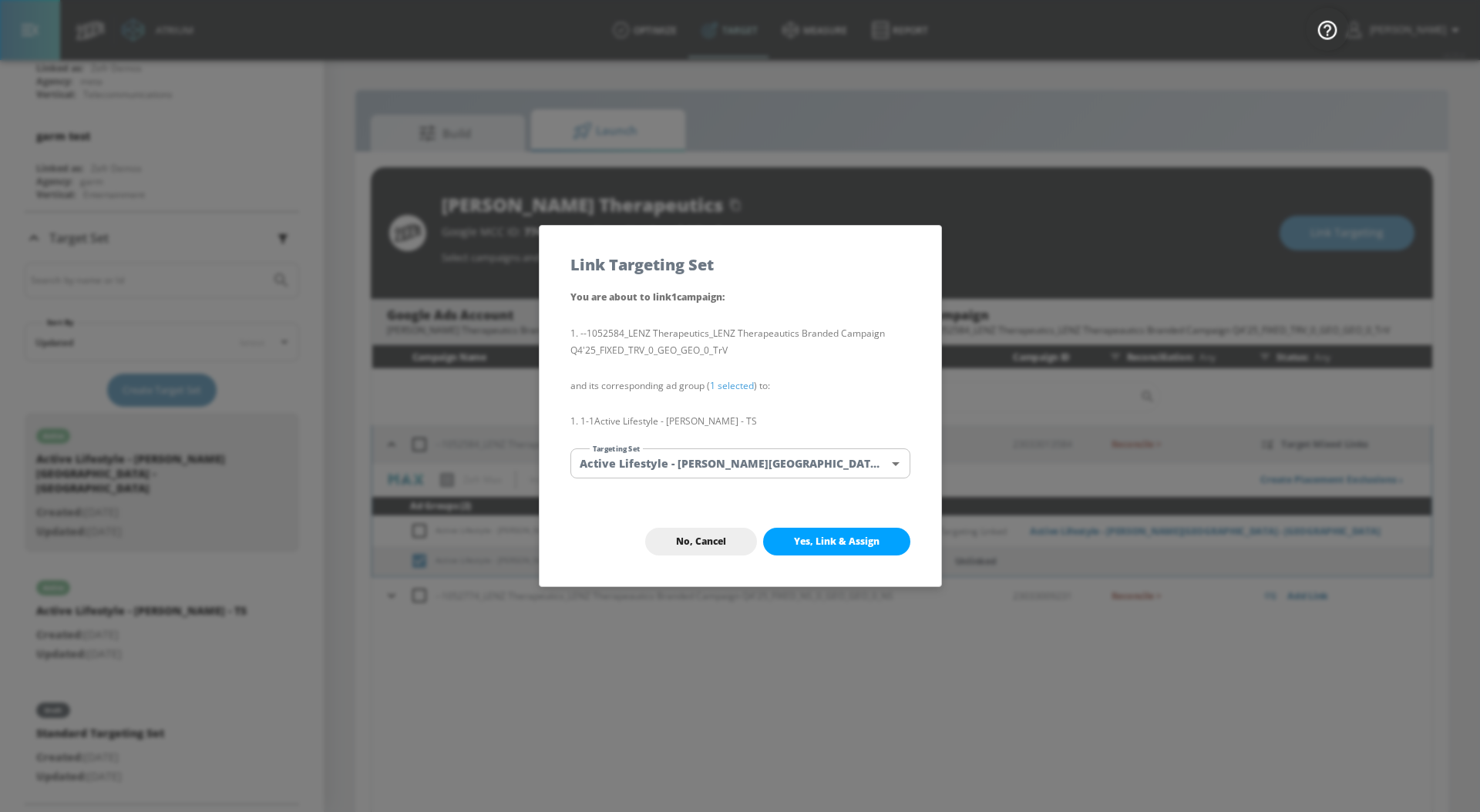
click at [736, 454] on body "Atrium optimize Target measure Report optimize Target measure Report v 4.25.4 […" at bounding box center [740, 417] width 1480 height 835
click at [736, 520] on li "Active Lifestyle - [PERSON_NAME] - TS" at bounding box center [751, 518] width 363 height 26
type input "9fdaa707-81b5-4555-b855-7ae08224a7ad"
click at [854, 540] on span "Yes, Link & Assign" at bounding box center [836, 542] width 86 height 13
checkbox input "false"
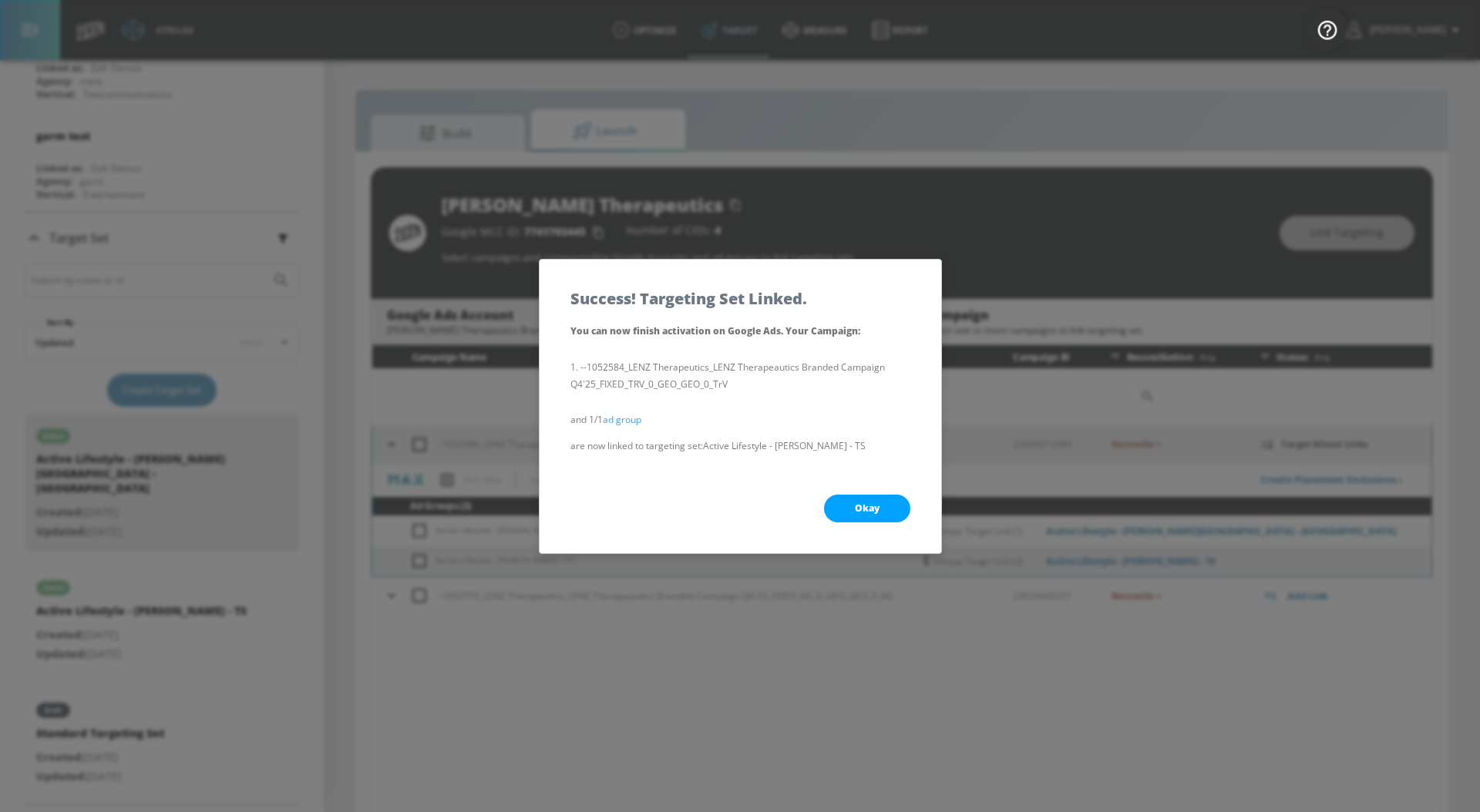
click at [875, 505] on span "Okay" at bounding box center [866, 508] width 25 height 13
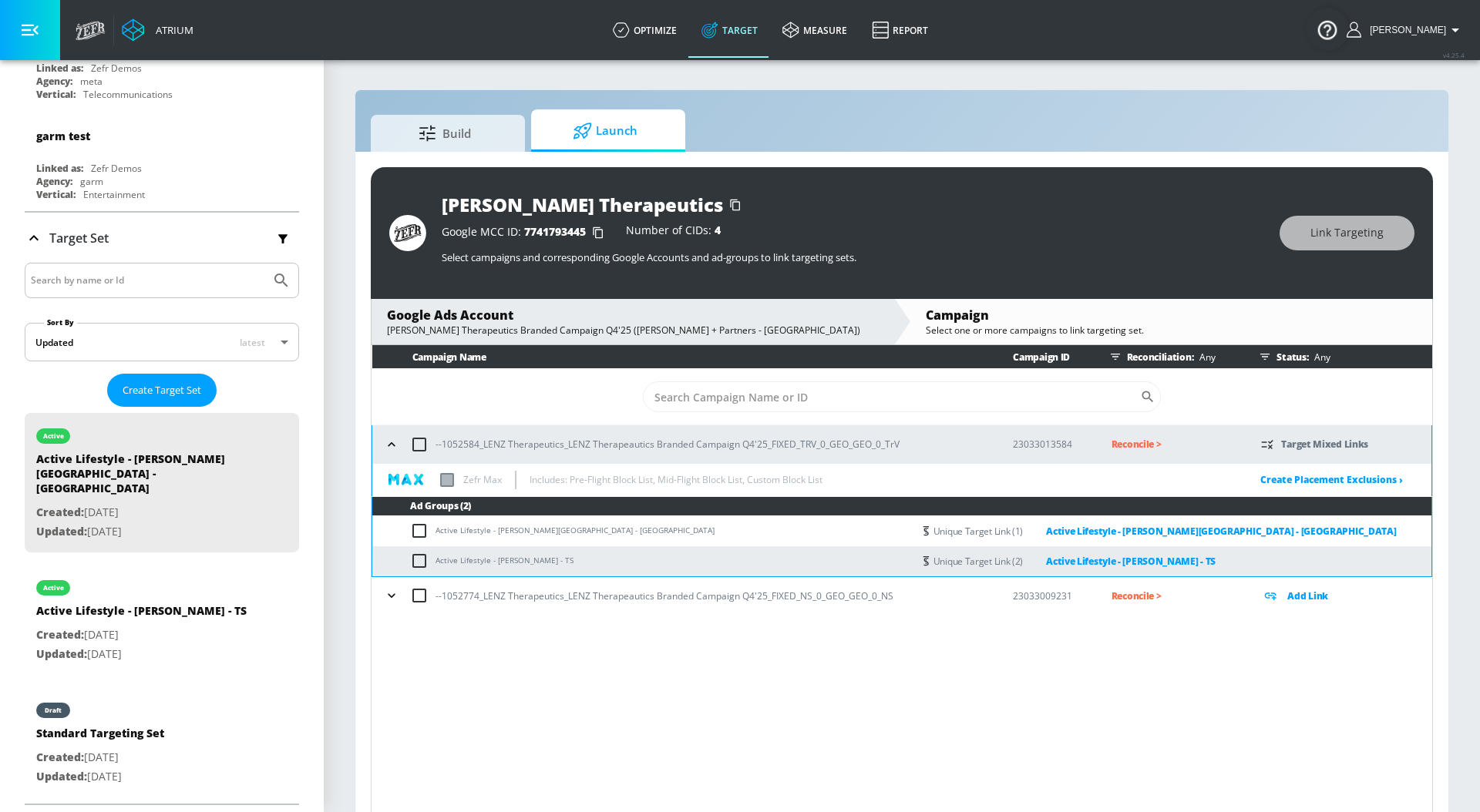
click at [403, 593] on input "checkbox" at bounding box center [419, 595] width 32 height 32
click at [391, 593] on icon "button" at bounding box center [391, 596] width 16 height 16
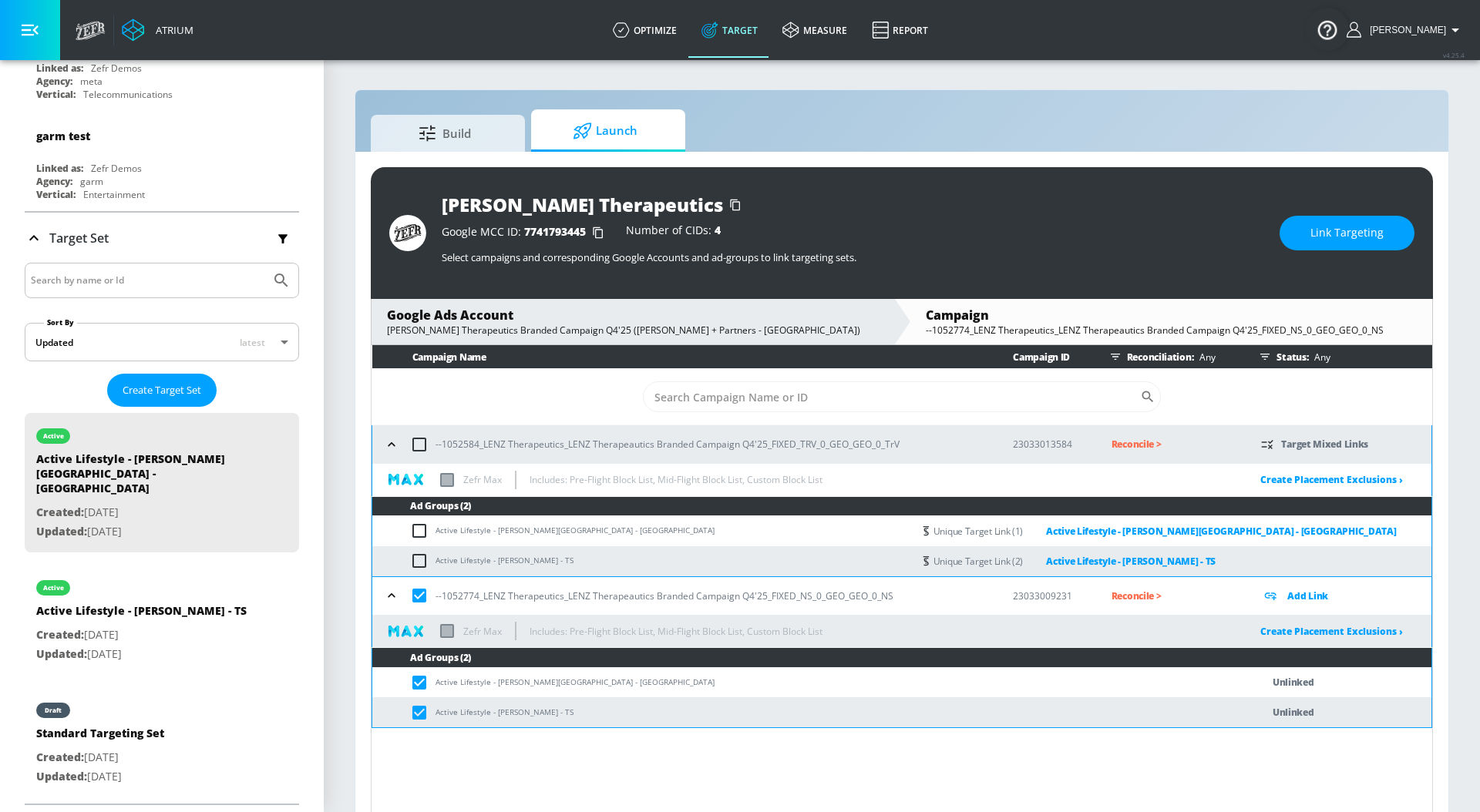
click at [414, 594] on input "checkbox" at bounding box center [419, 595] width 32 height 32
checkbox input "false"
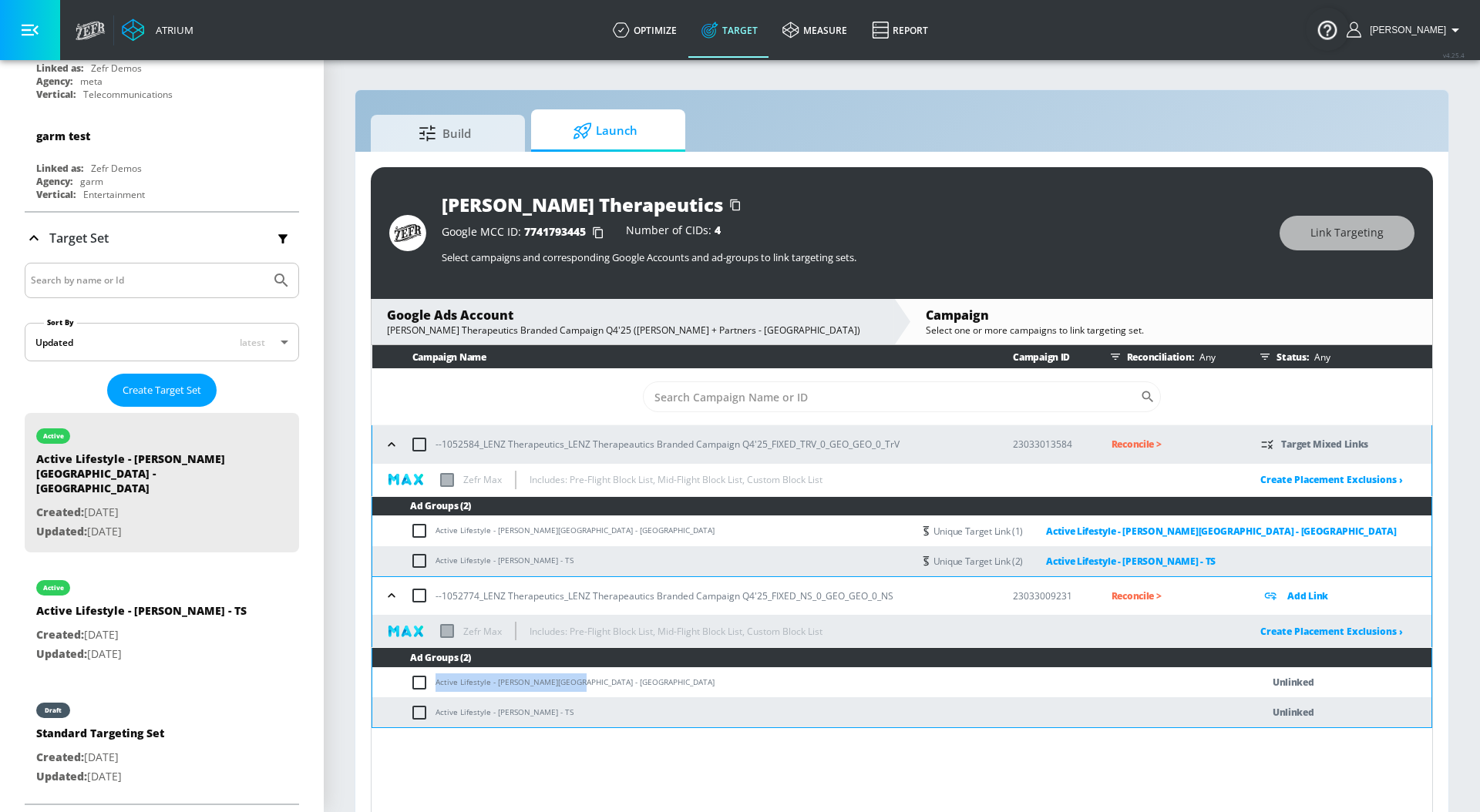
drag, startPoint x: 582, startPoint y: 683, endPoint x: 422, endPoint y: 683, distance: 160.0
click at [422, 683] on td "Active Lifestyle - [PERSON_NAME][GEOGRAPHIC_DATA] - [GEOGRAPHIC_DATA]" at bounding box center [801, 682] width 858 height 30
copy td "Active Lifestyle - [PERSON_NAME][GEOGRAPHIC_DATA] - [GEOGRAPHIC_DATA]"
click at [422, 683] on input "checkbox" at bounding box center [423, 682] width 26 height 19
checkbox input "true"
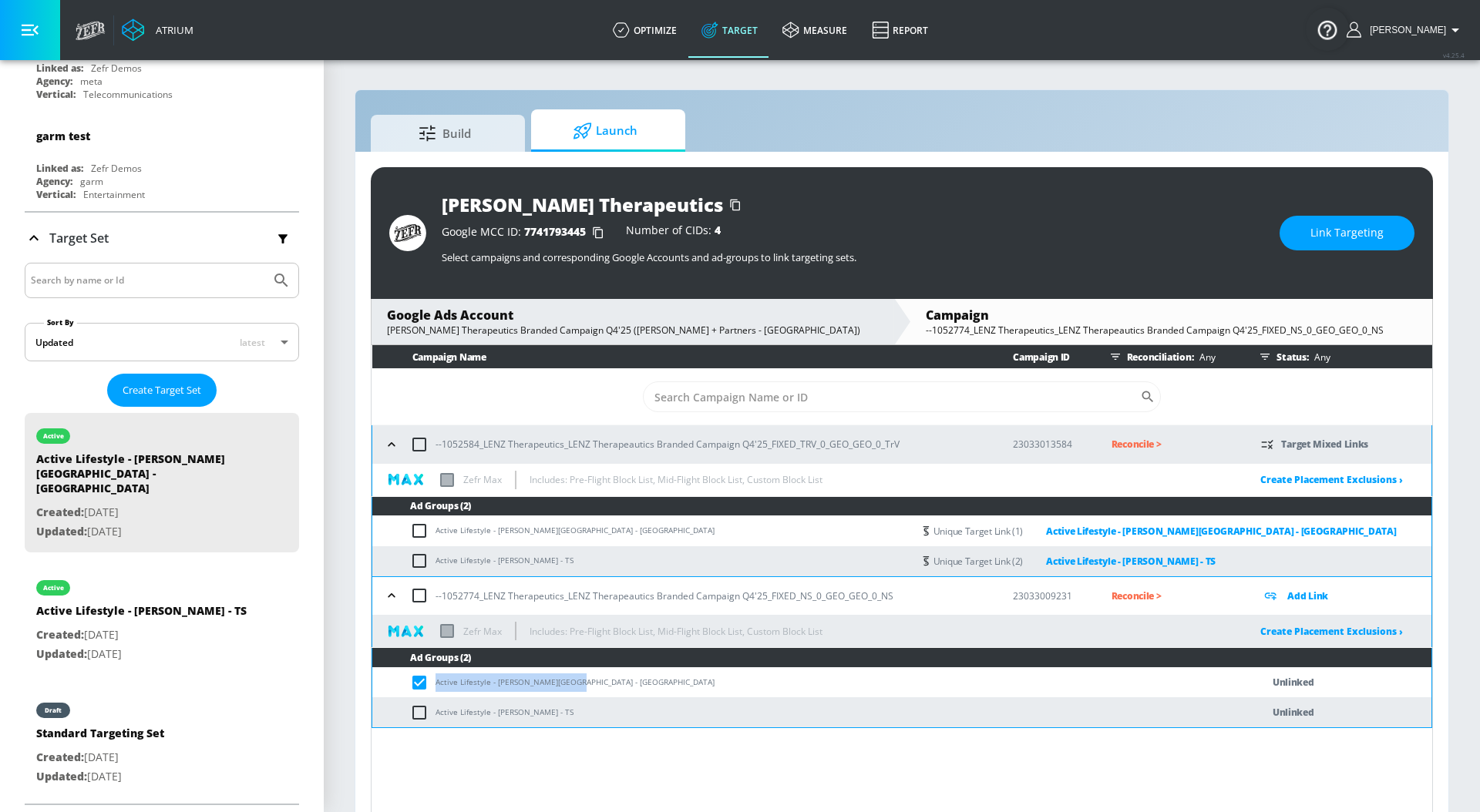
click at [1356, 237] on span "Link Targeting" at bounding box center [1346, 233] width 73 height 20
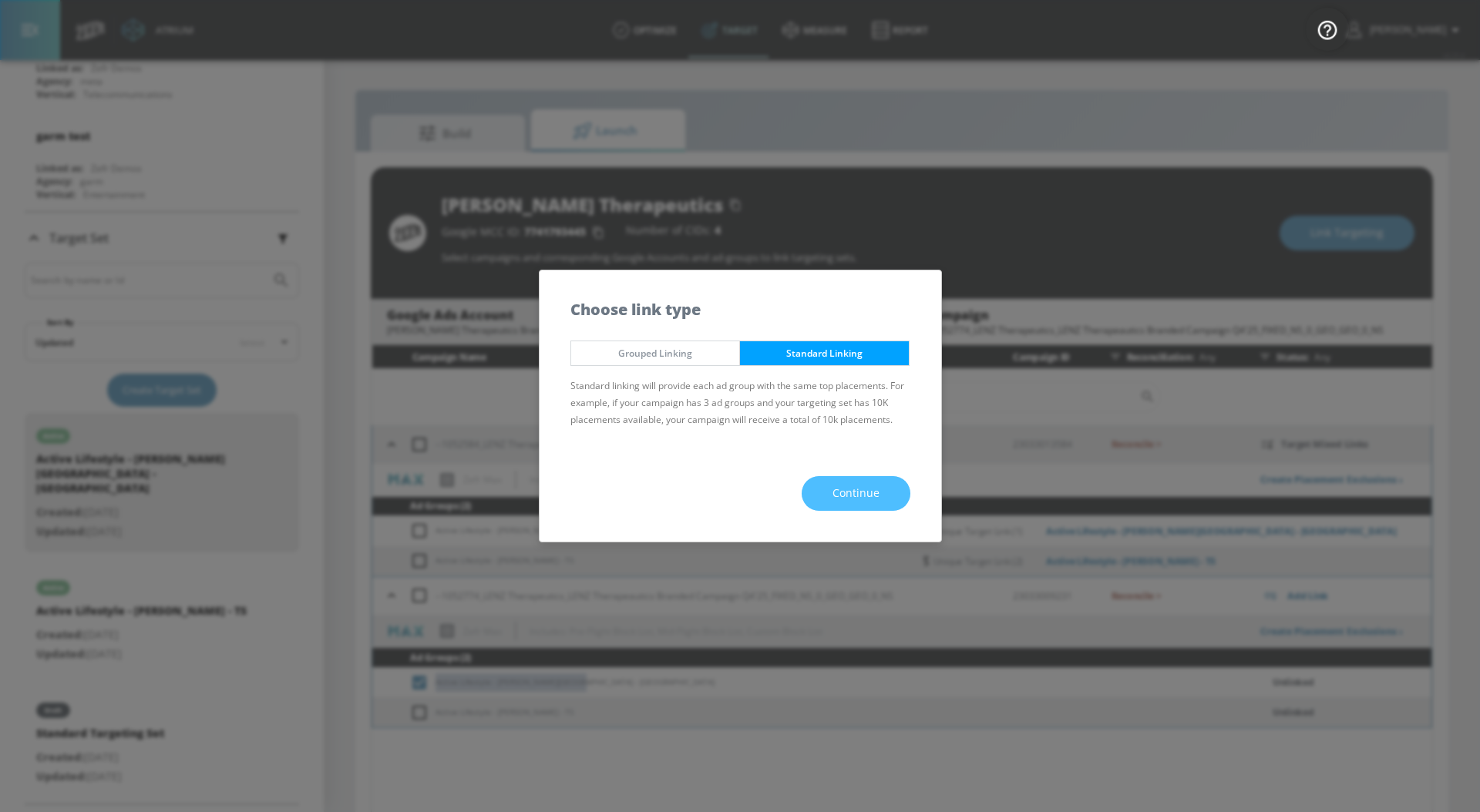
click at [893, 485] on button "Continue" at bounding box center [856, 493] width 109 height 34
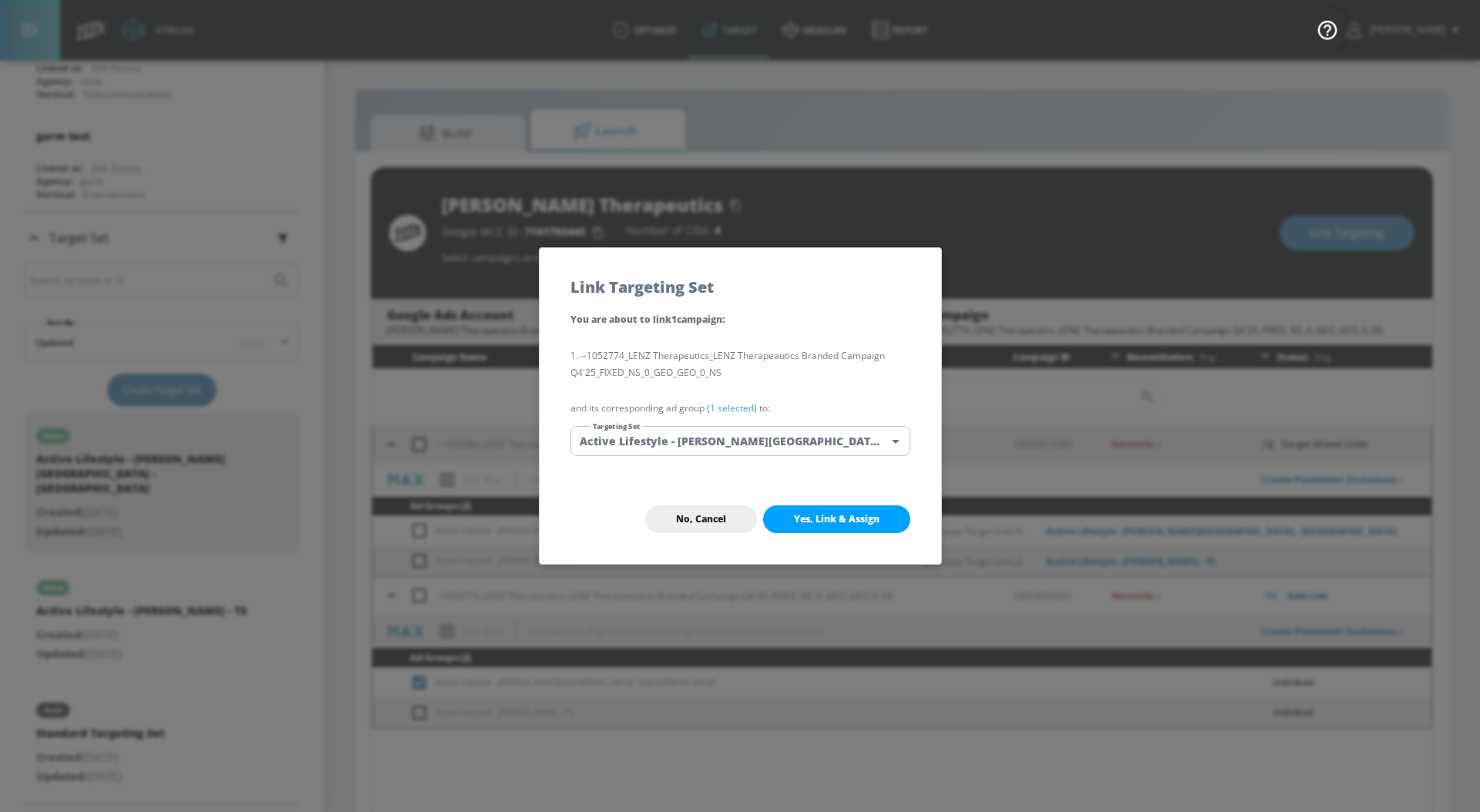
click at [739, 411] on link "1 selected" at bounding box center [732, 407] width 44 height 13
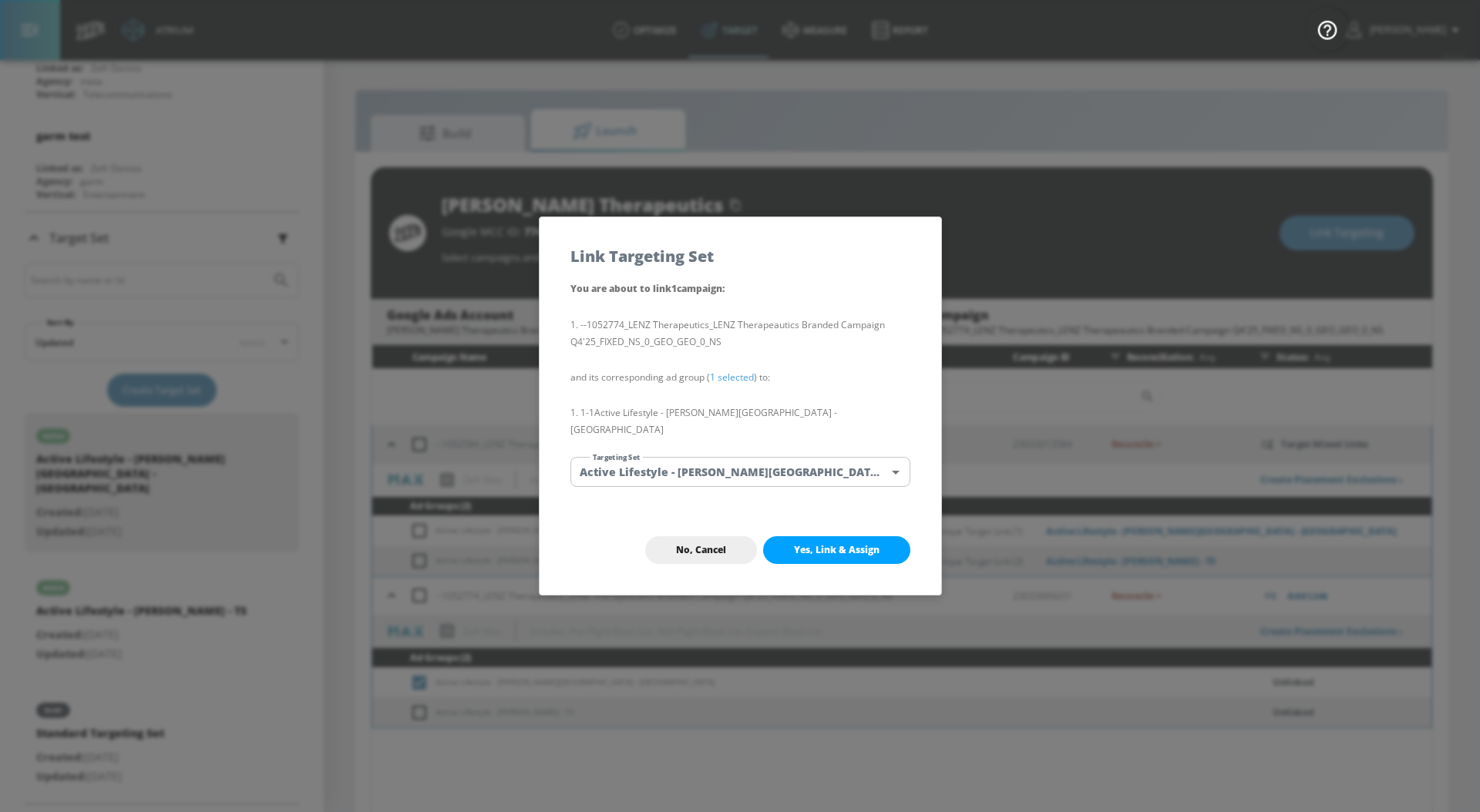
click at [739, 455] on body "Atrium optimize Target measure Report optimize Target measure Report v 4.25.4 […" at bounding box center [740, 417] width 1480 height 835
click at [751, 545] on li "Active Lifestyle - [PERSON_NAME][GEOGRAPHIC_DATA] - [GEOGRAPHIC_DATA]" at bounding box center [751, 544] width 363 height 26
click at [819, 547] on span "Yes, Link & Assign" at bounding box center [836, 550] width 86 height 13
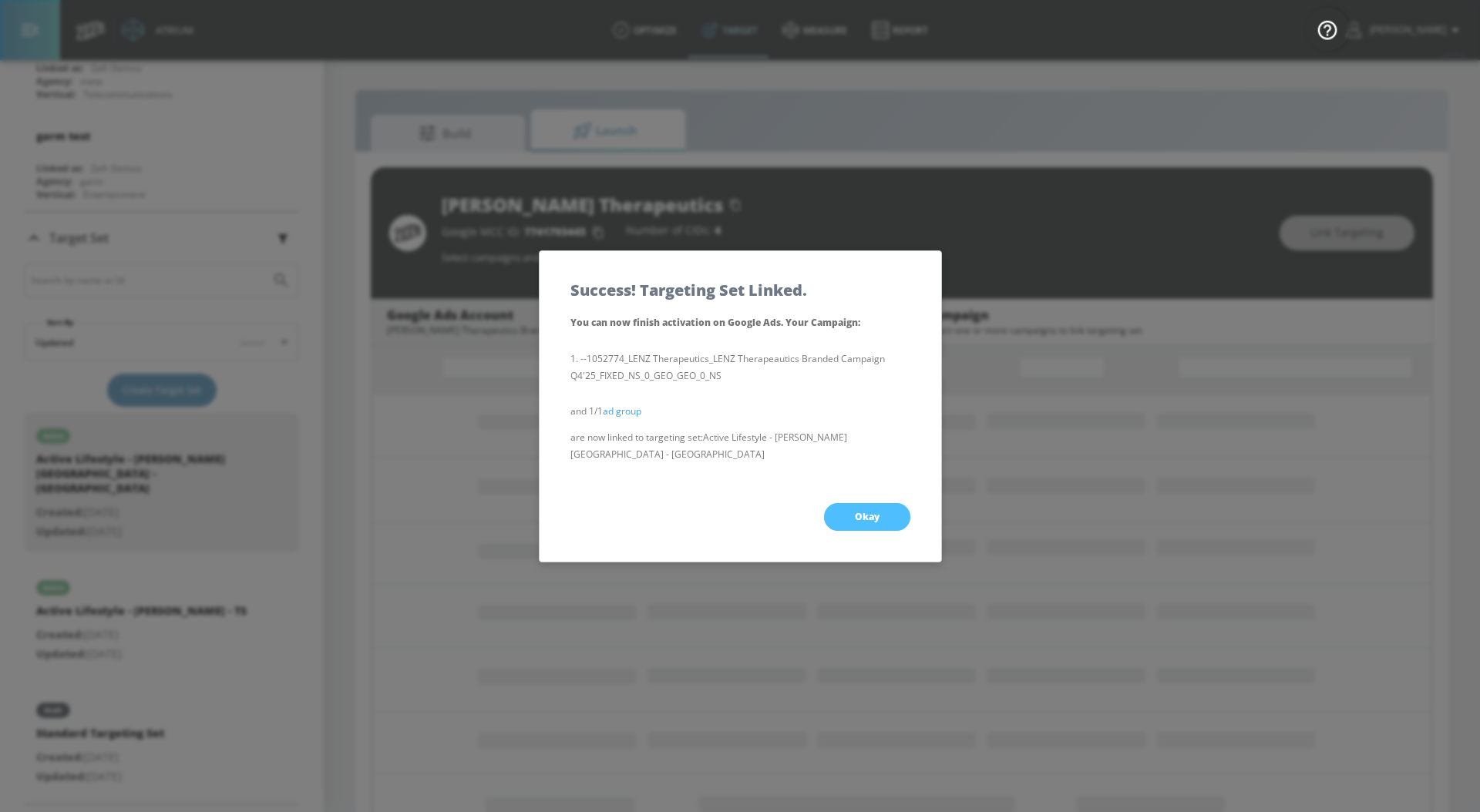
click at [859, 511] on span "Okay" at bounding box center [866, 517] width 25 height 13
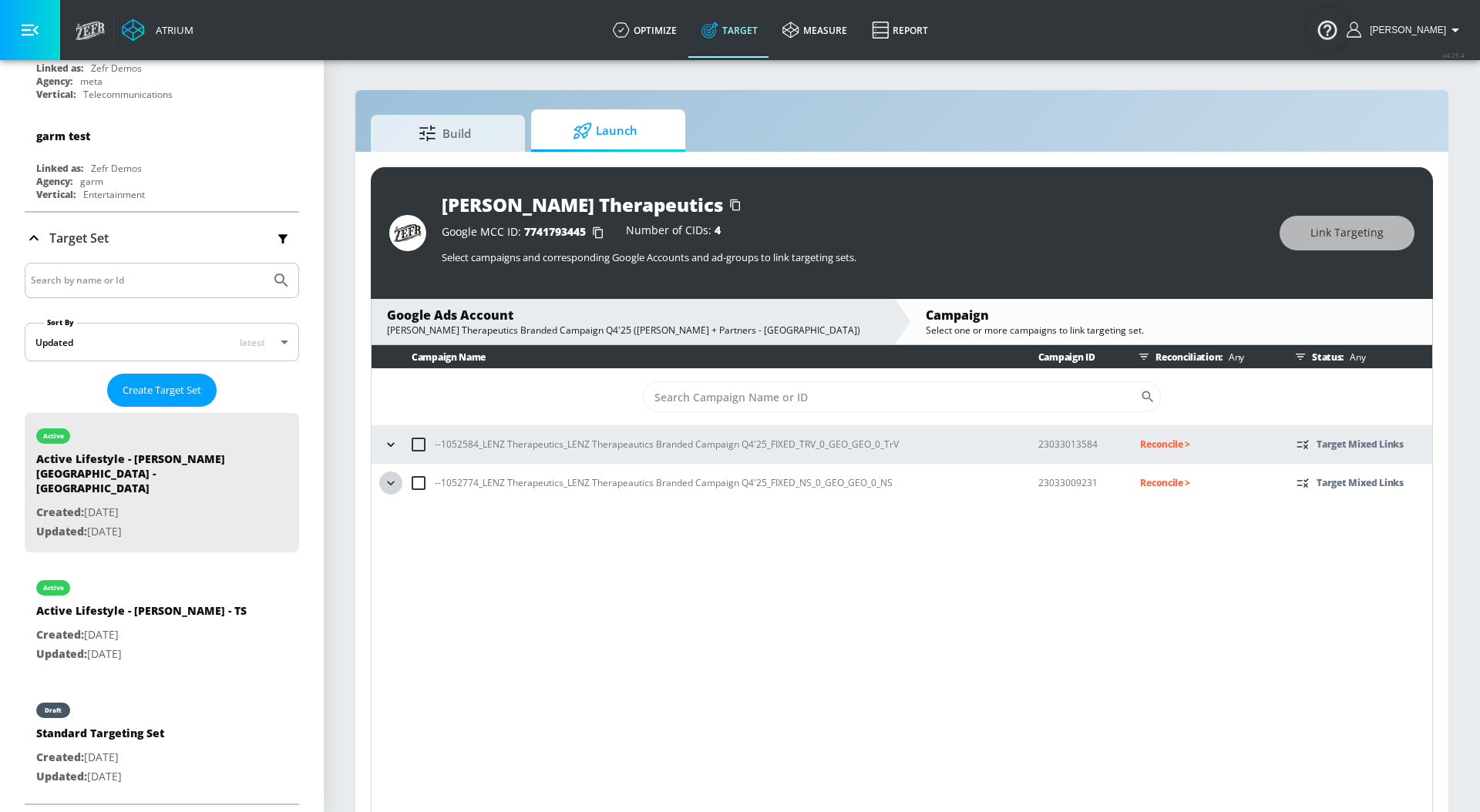
click at [391, 480] on icon "button" at bounding box center [390, 484] width 16 height 16
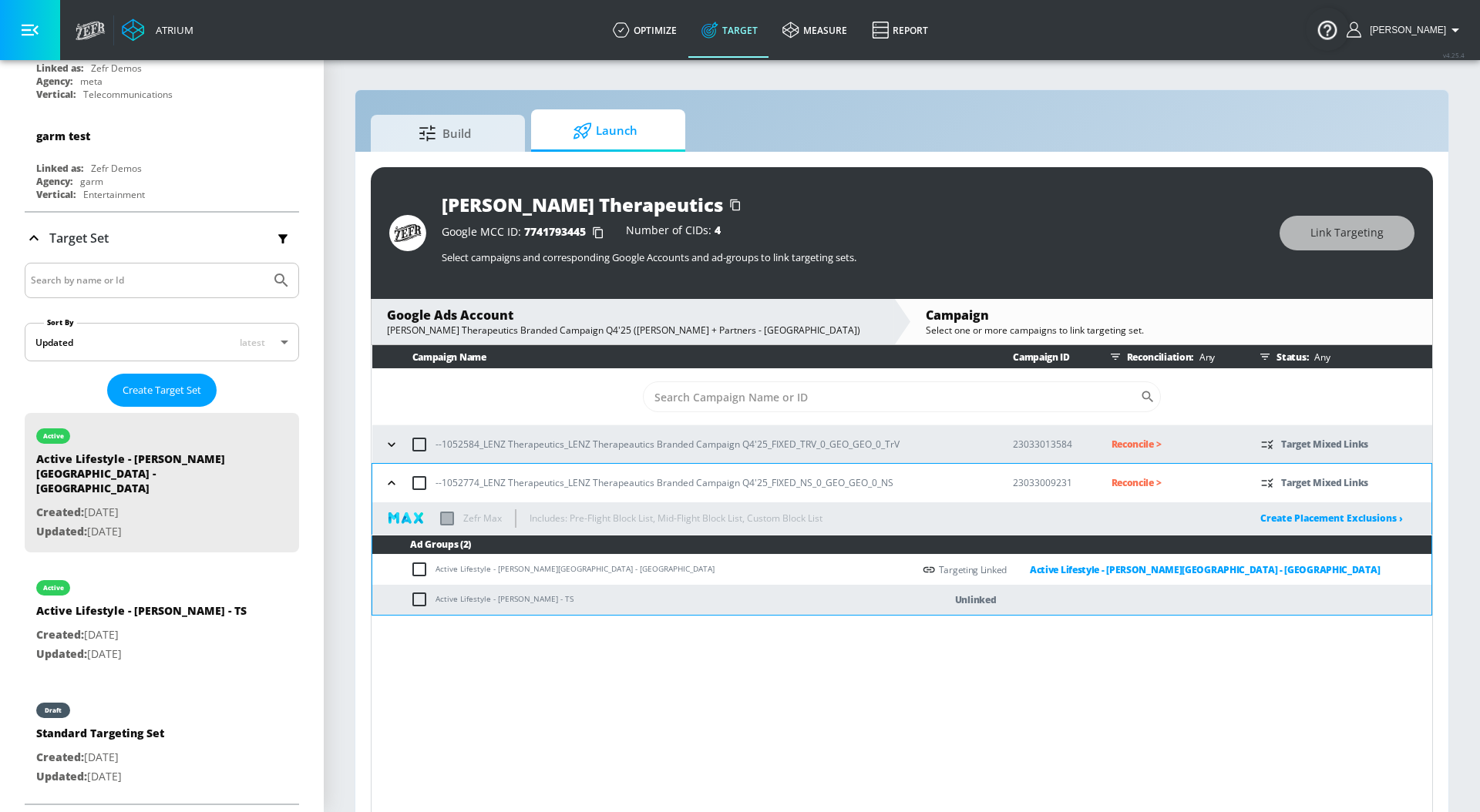
drag, startPoint x: 574, startPoint y: 593, endPoint x: 432, endPoint y: 602, distance: 142.3
click at [432, 602] on td "Active Lifestyle - [PERSON_NAME] - TS" at bounding box center [642, 600] width 540 height 30
copy td "Active Lifestyle - [PERSON_NAME] - TS"
click at [419, 601] on input "checkbox" at bounding box center [423, 599] width 26 height 19
checkbox input "true"
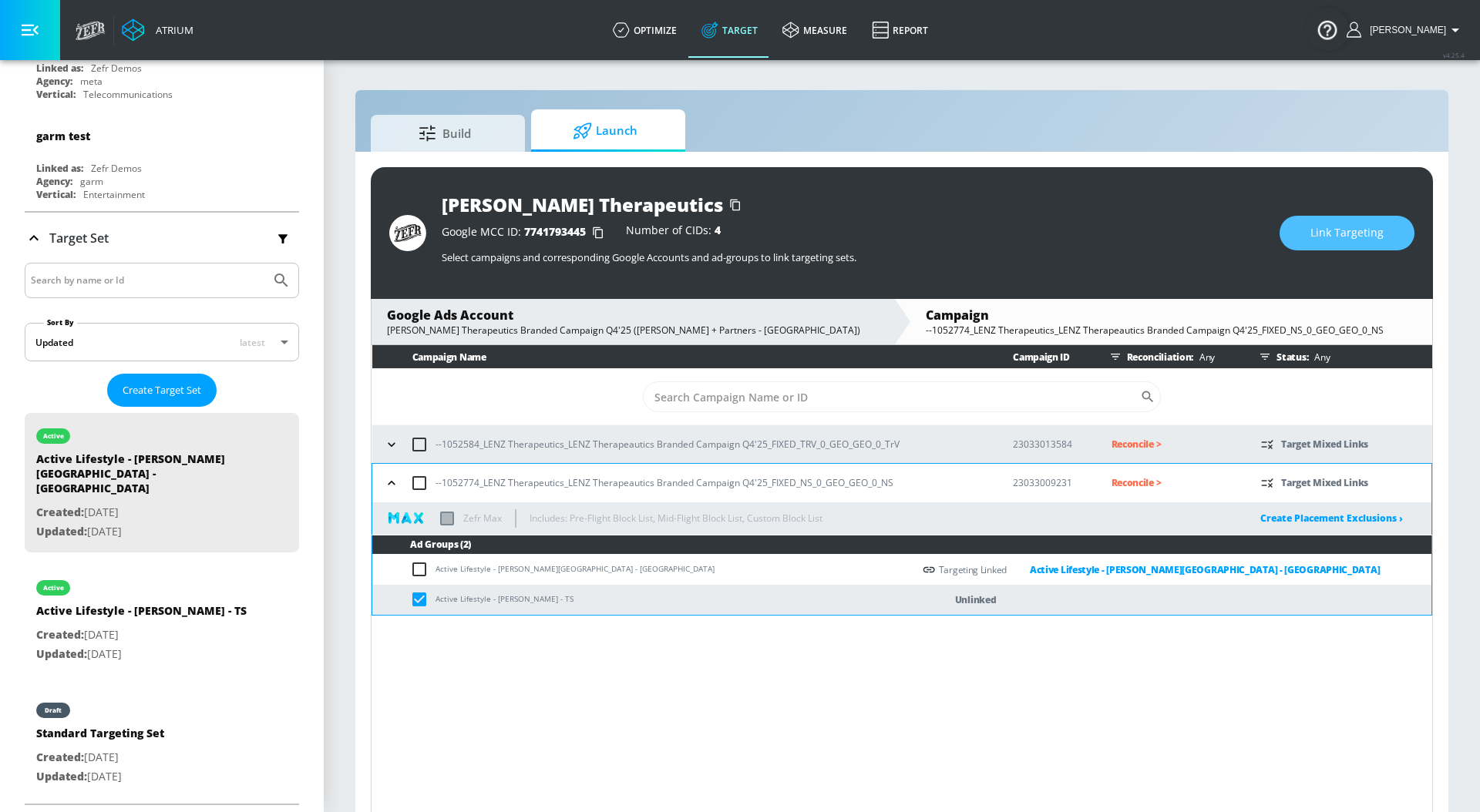
click at [1379, 233] on span "Link Targeting" at bounding box center [1346, 233] width 73 height 20
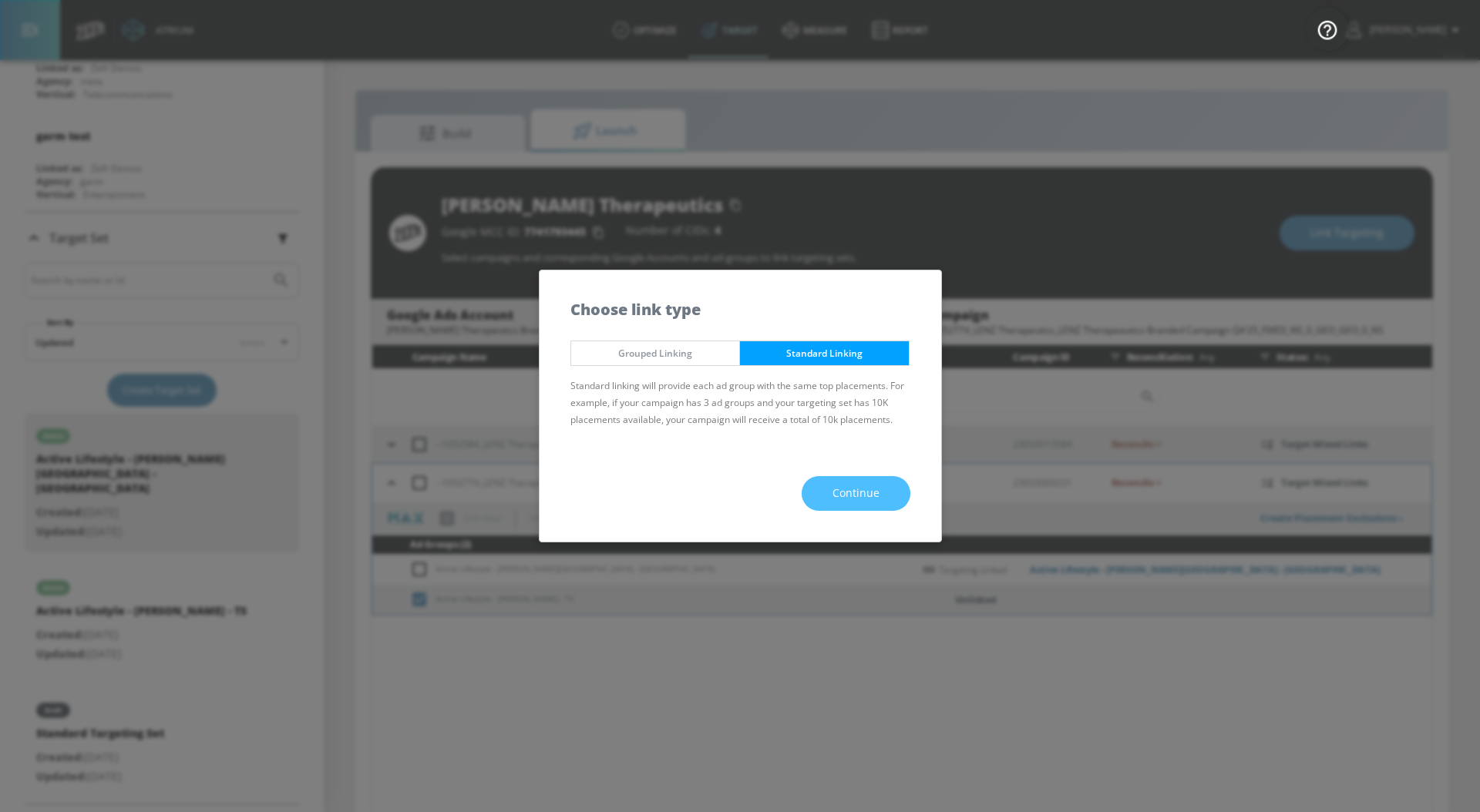
click at [885, 490] on button "Continue" at bounding box center [856, 493] width 109 height 34
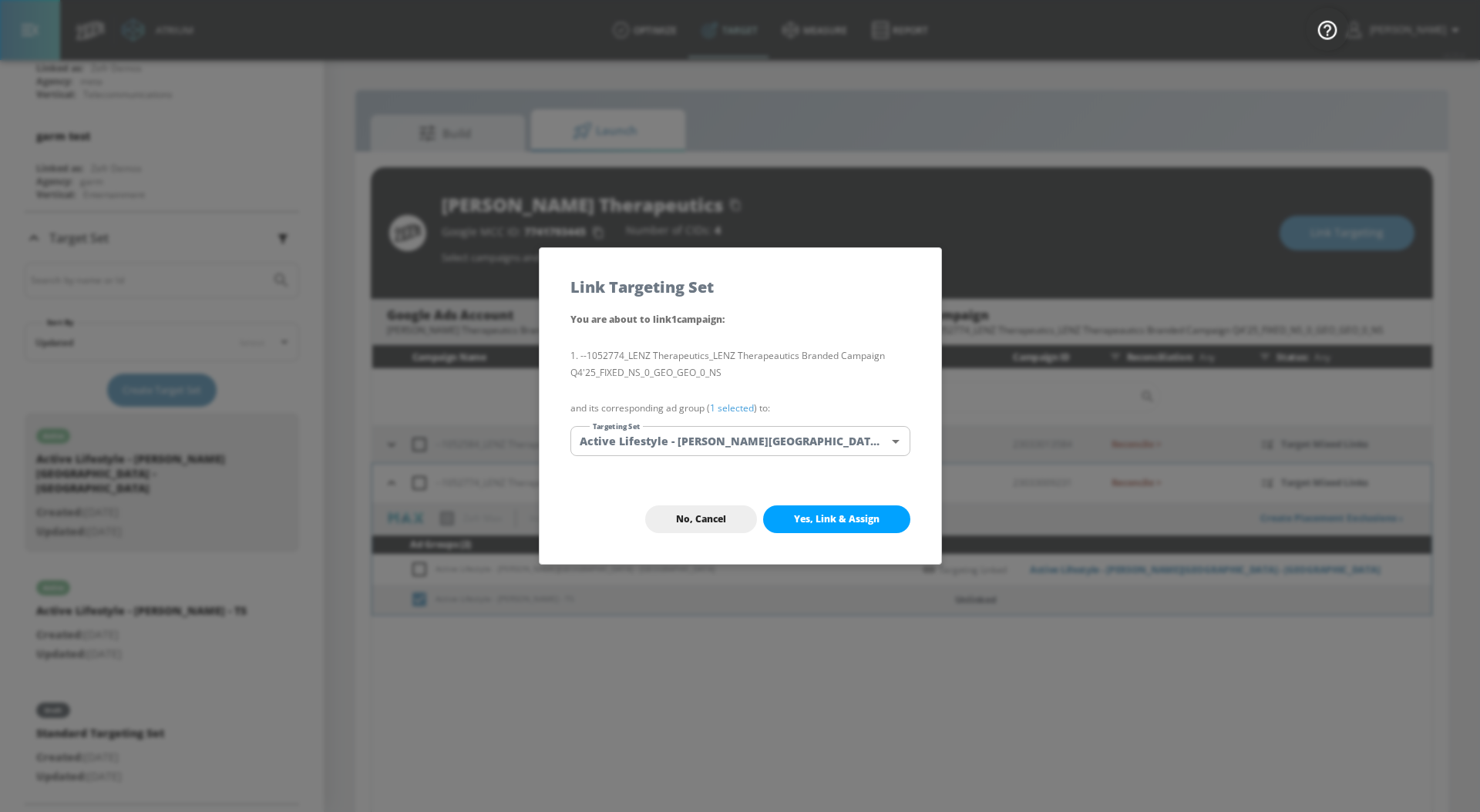
click at [720, 411] on link "1 selected" at bounding box center [732, 407] width 44 height 13
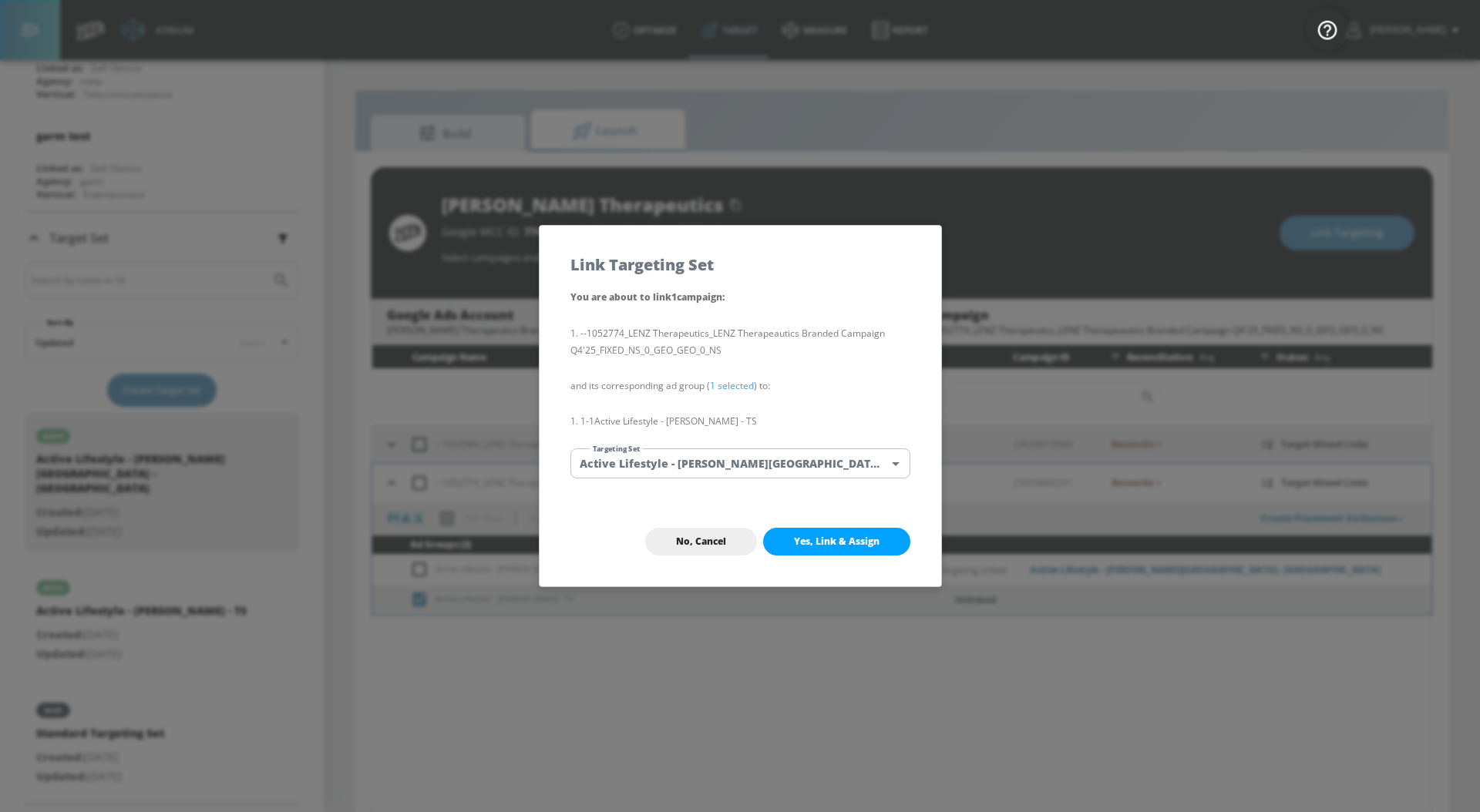
click at [761, 460] on body "Atrium optimize Target measure Report optimize Target measure Report v 4.25.4 […" at bounding box center [740, 417] width 1480 height 835
click at [777, 523] on li "Active Lifestyle - [PERSON_NAME] - TS" at bounding box center [751, 518] width 363 height 26
type input "9fdaa707-81b5-4555-b855-7ae08224a7ad"
click at [812, 536] on span "Yes, Link & Assign" at bounding box center [836, 542] width 86 height 13
checkbox input "false"
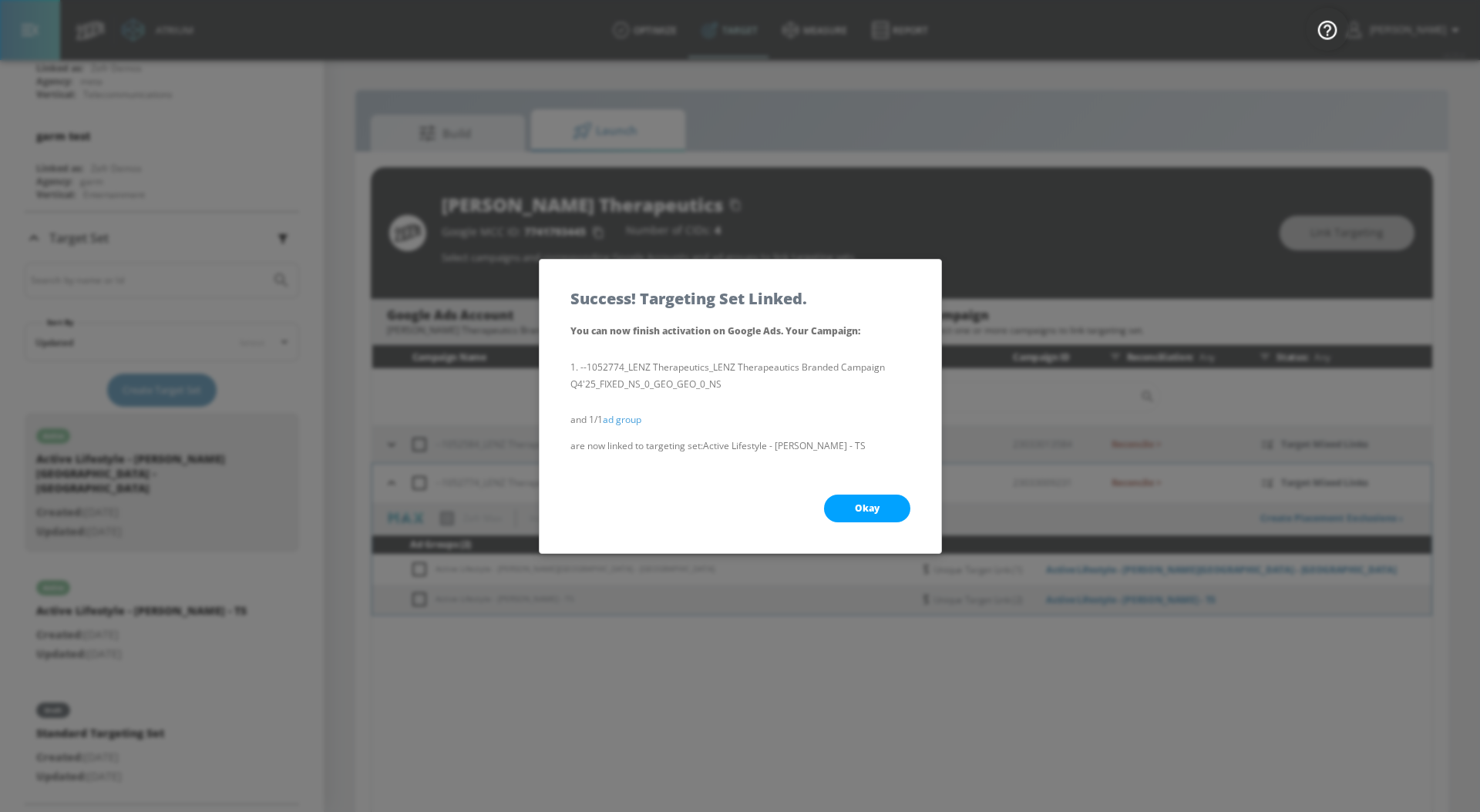
click at [845, 514] on button "Okay" at bounding box center [867, 508] width 87 height 28
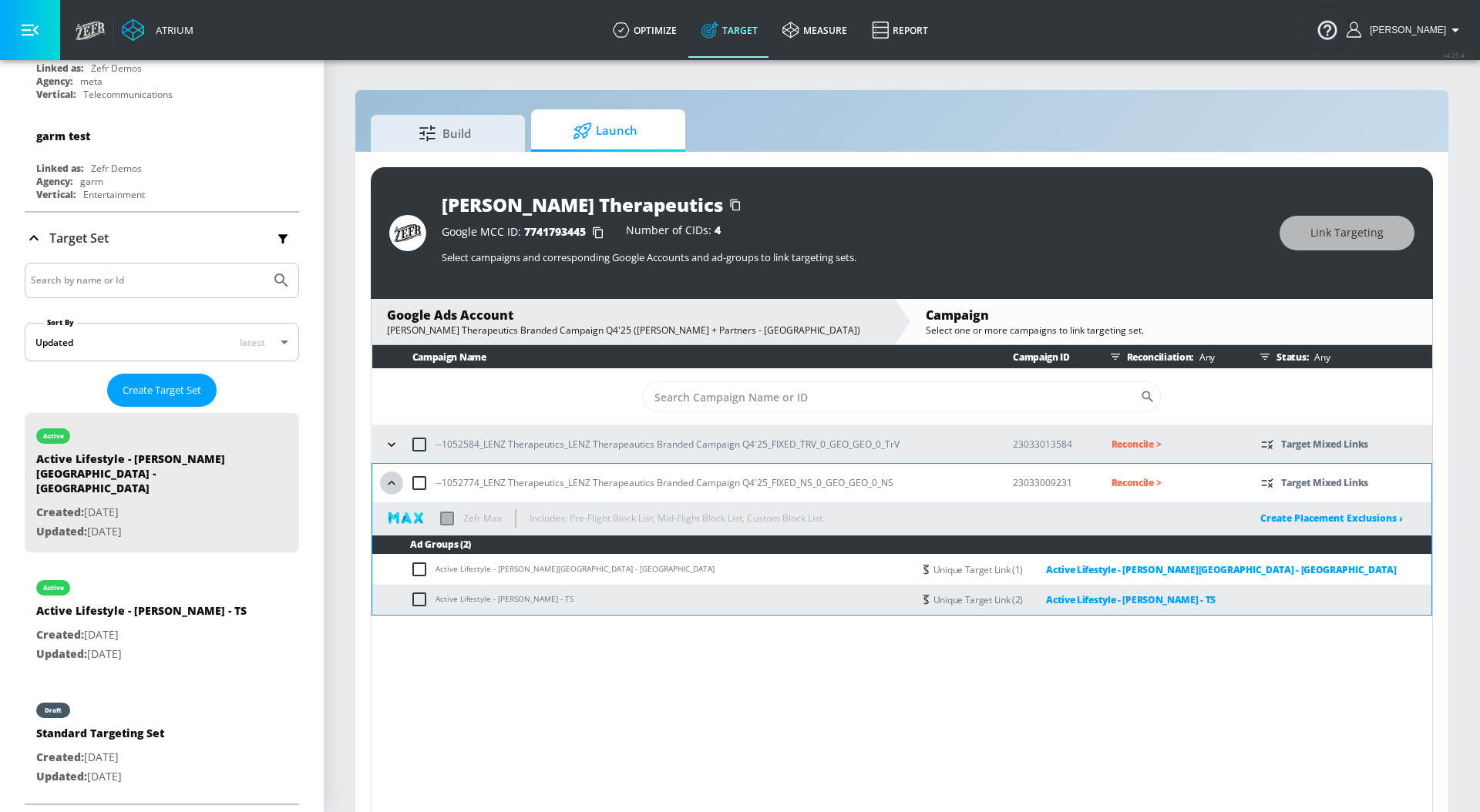
click at [392, 481] on icon "button" at bounding box center [391, 484] width 16 height 16
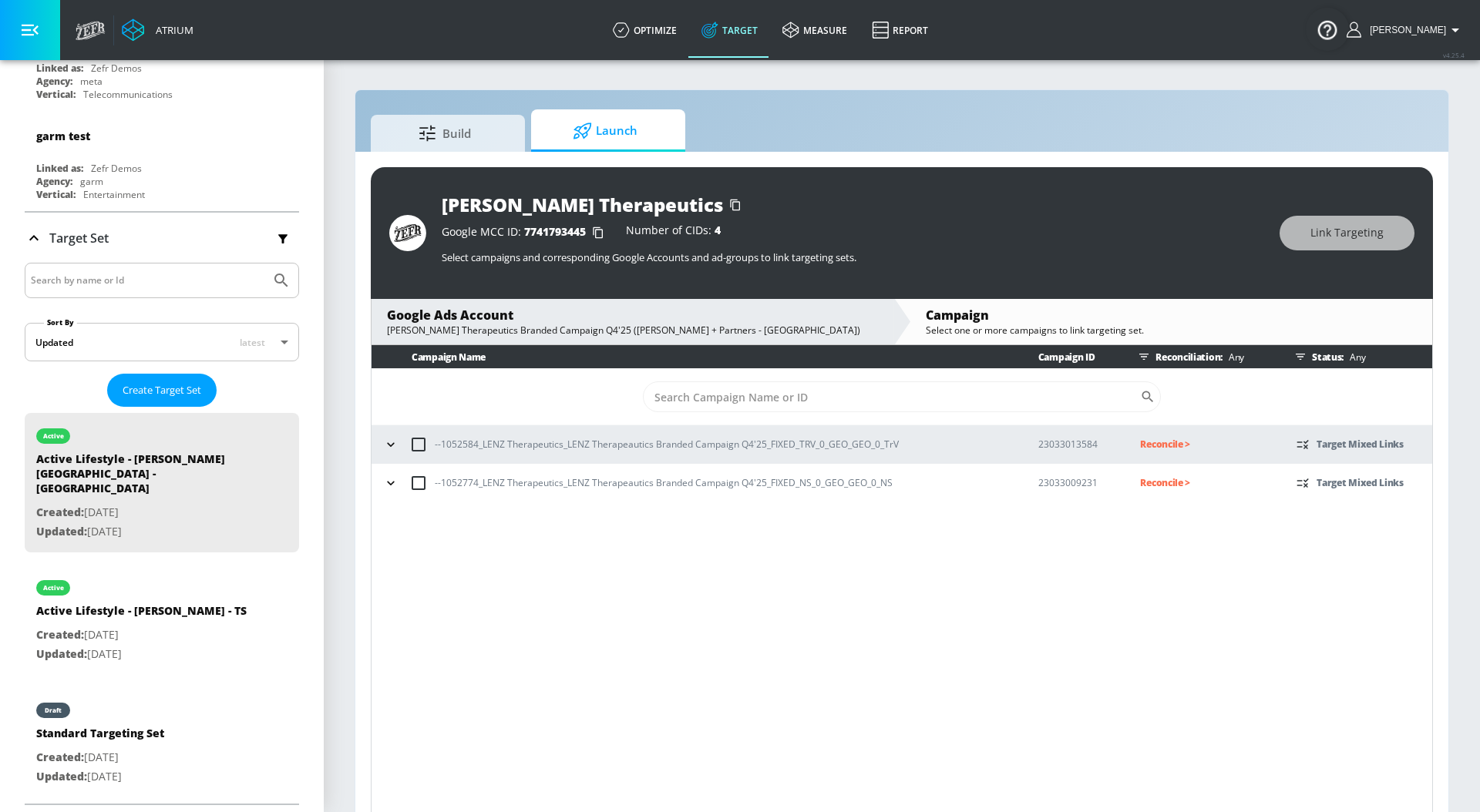
click at [1160, 443] on p "Reconcile >" at bounding box center [1206, 444] width 132 height 18
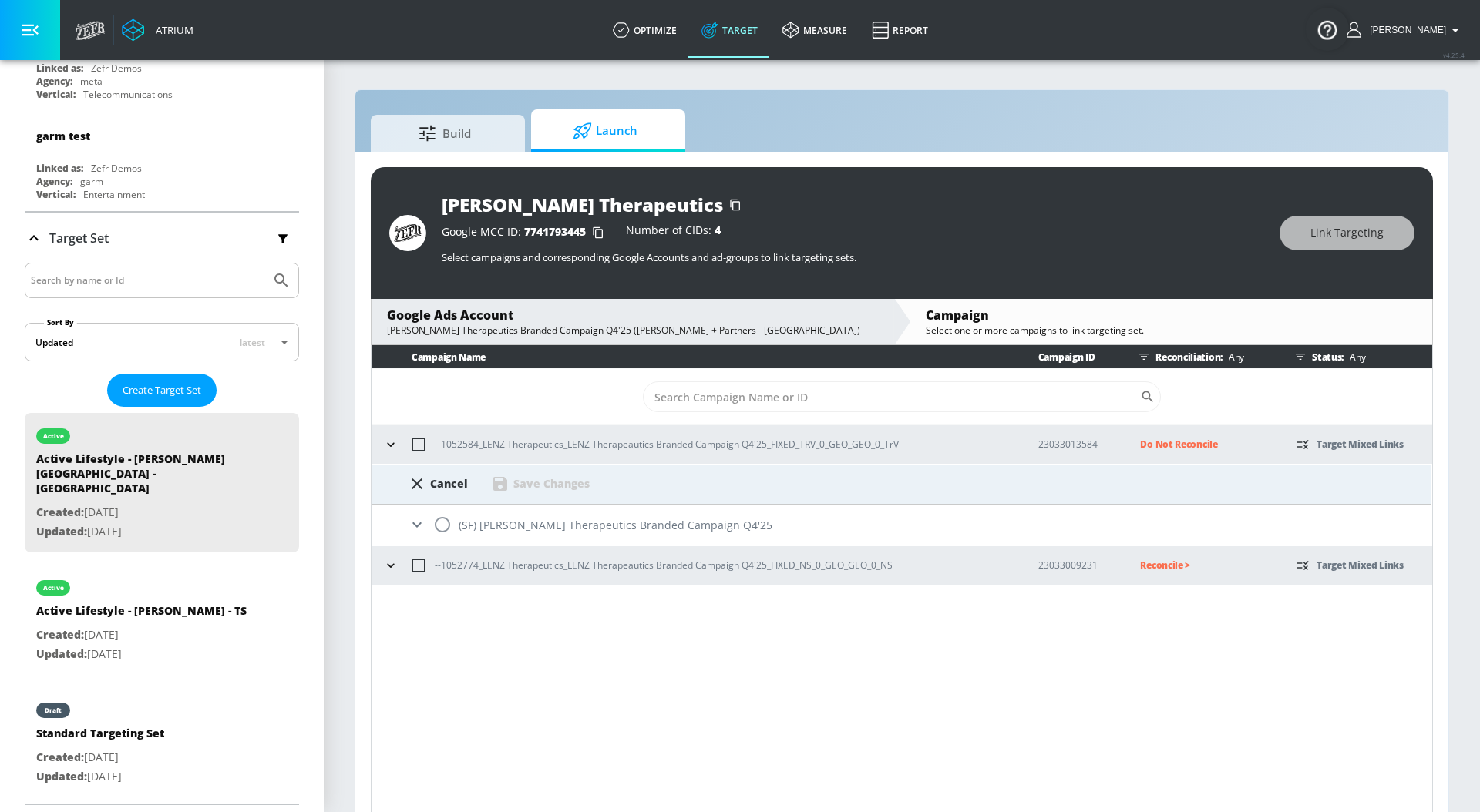
click at [446, 531] on input "radio" at bounding box center [442, 524] width 32 height 32
radio input "true"
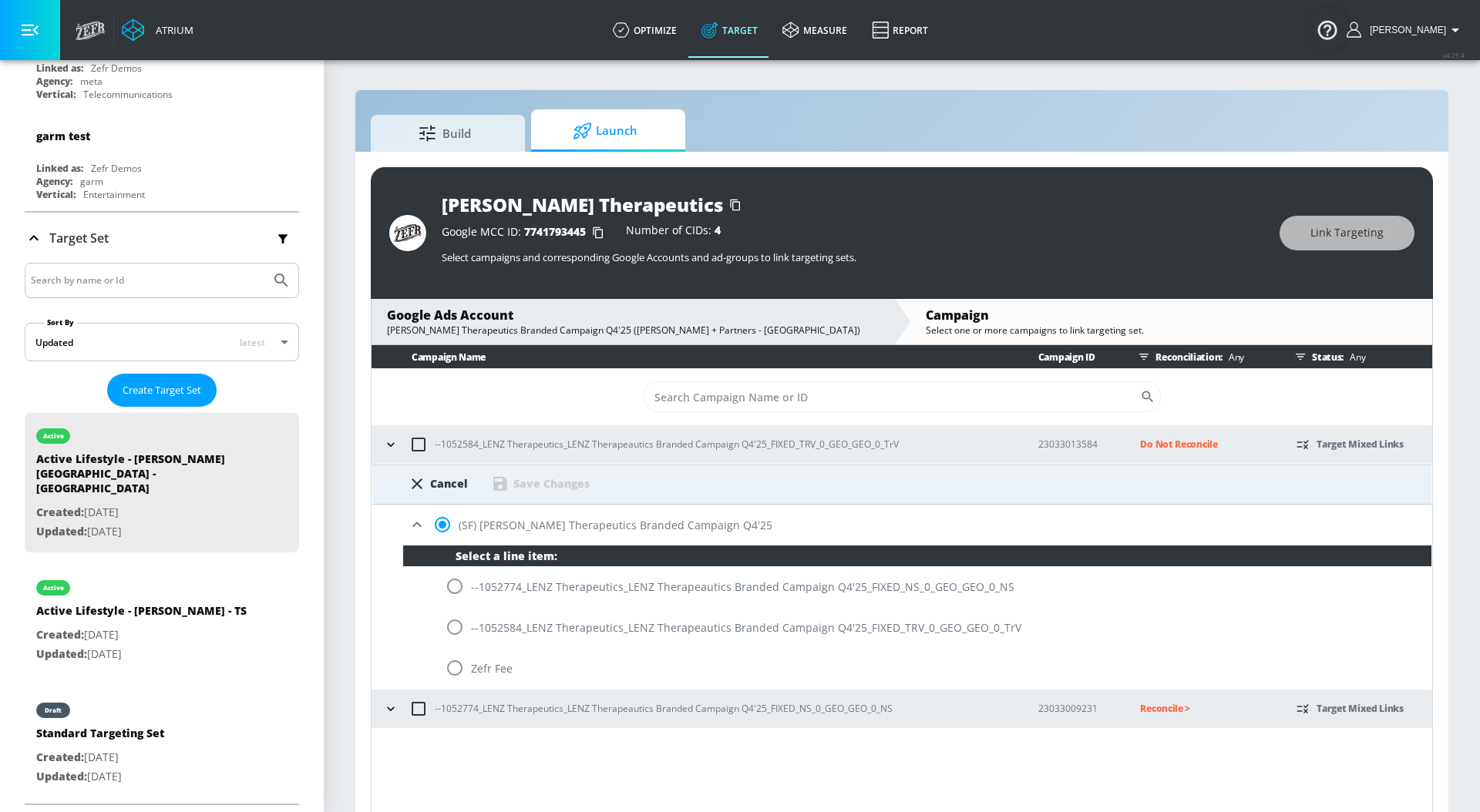
click at [457, 621] on input "radio" at bounding box center [454, 626] width 32 height 32
radio input "true"
click at [559, 484] on div "Save Changes" at bounding box center [552, 483] width 77 height 15
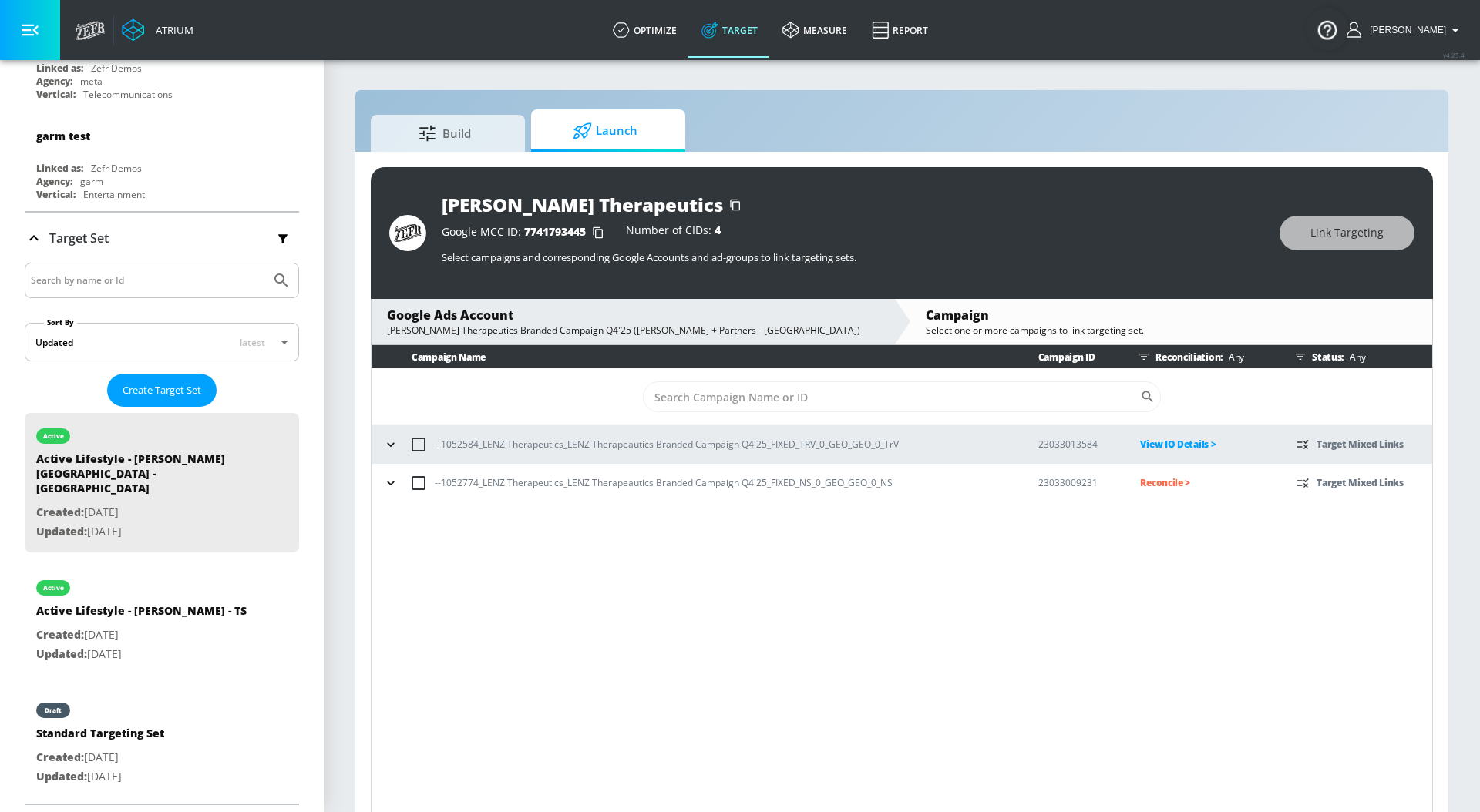
click at [1163, 486] on p "Reconcile >" at bounding box center [1206, 483] width 132 height 18
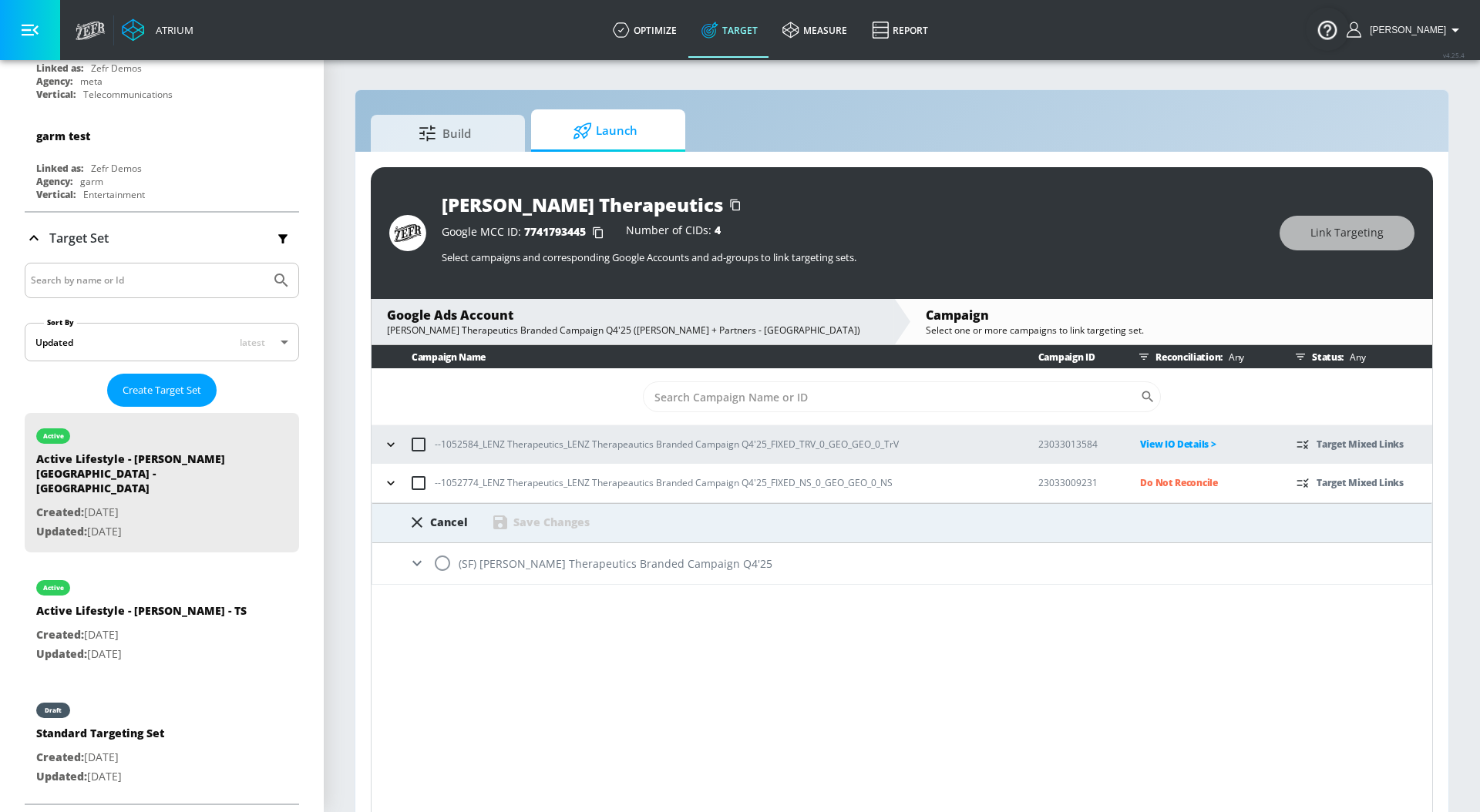
click at [444, 561] on input "radio" at bounding box center [442, 562] width 32 height 32
radio input "true"
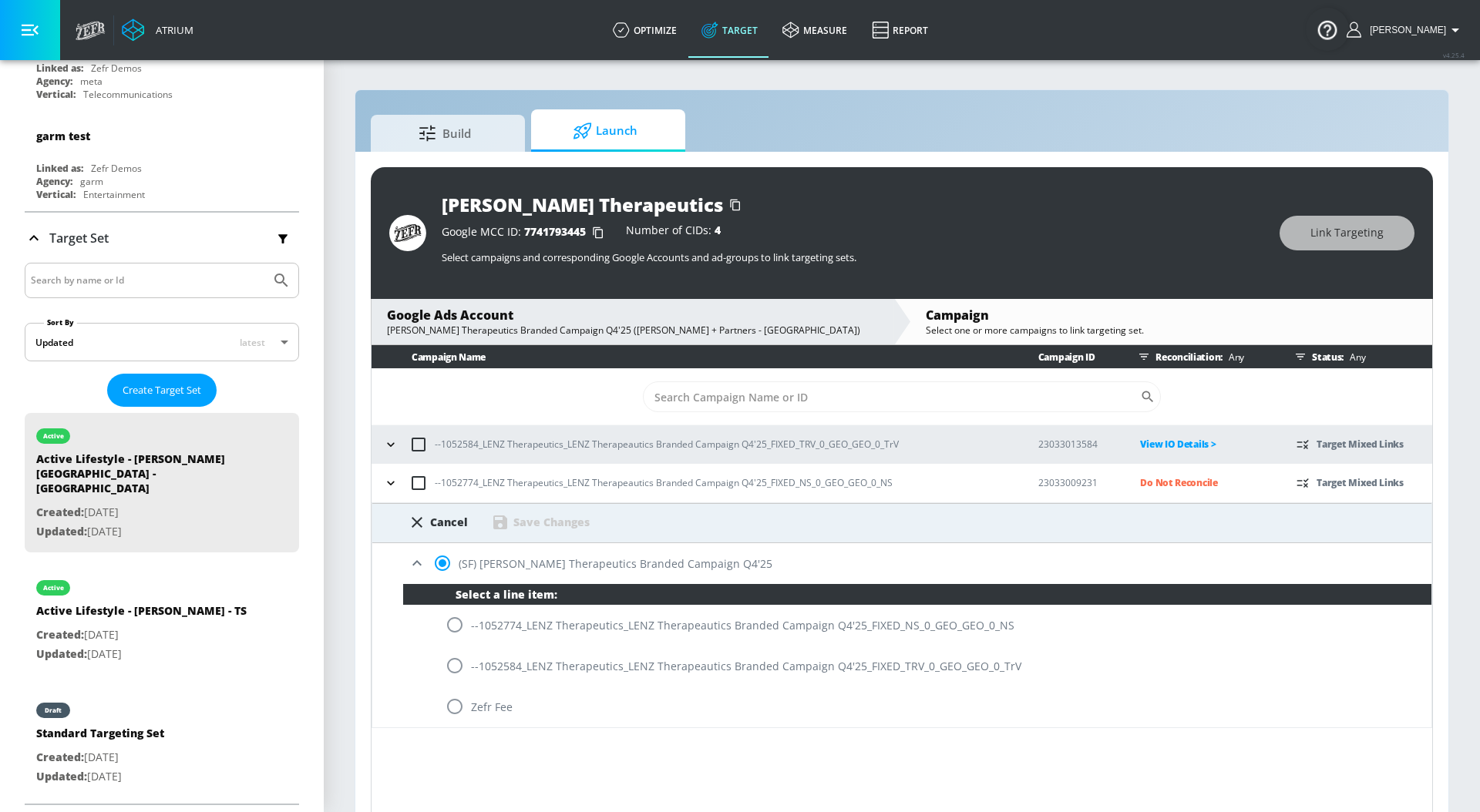
click at [650, 625] on div "--1052774_LENZ Therapeutics_LENZ Therapeautics Branded Campaign Q4'25_FIXED_NS_…" at bounding box center [917, 625] width 1028 height 41
click at [451, 623] on input "radio" at bounding box center [454, 624] width 32 height 32
radio input "true"
click at [567, 518] on div "Save Changes" at bounding box center [552, 522] width 77 height 15
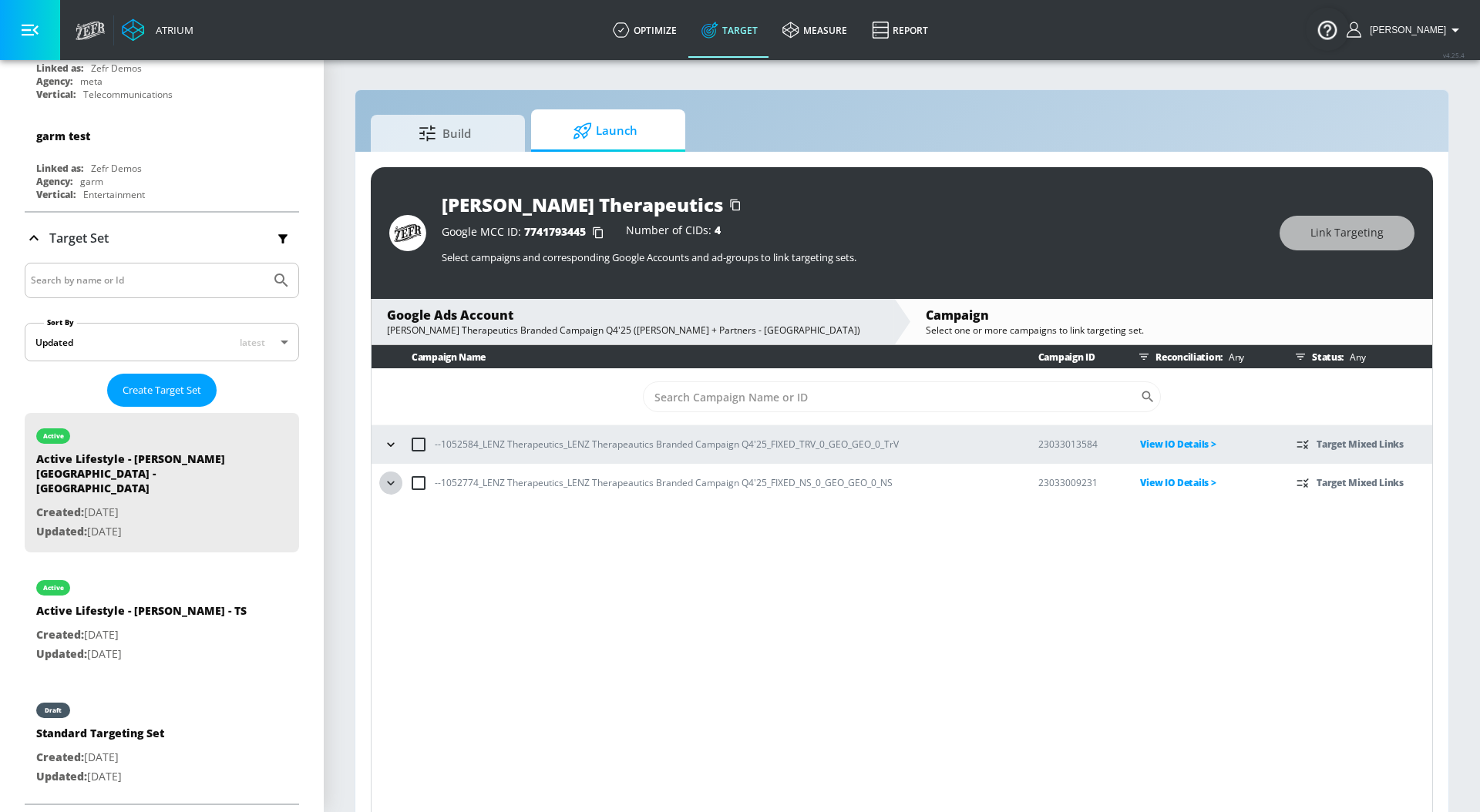
click at [394, 484] on icon "button" at bounding box center [390, 484] width 16 height 16
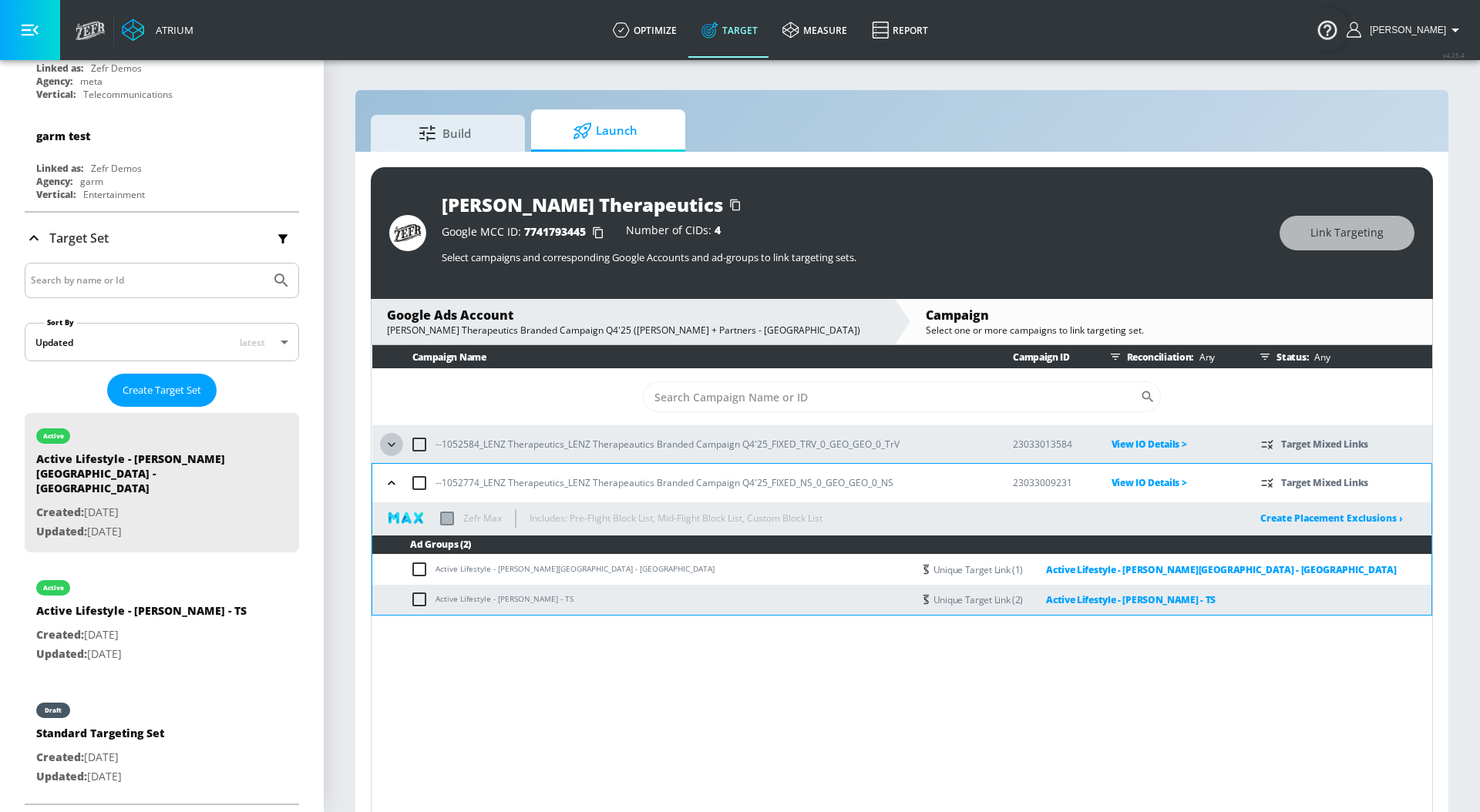
click at [394, 450] on icon "button" at bounding box center [391, 444] width 16 height 16
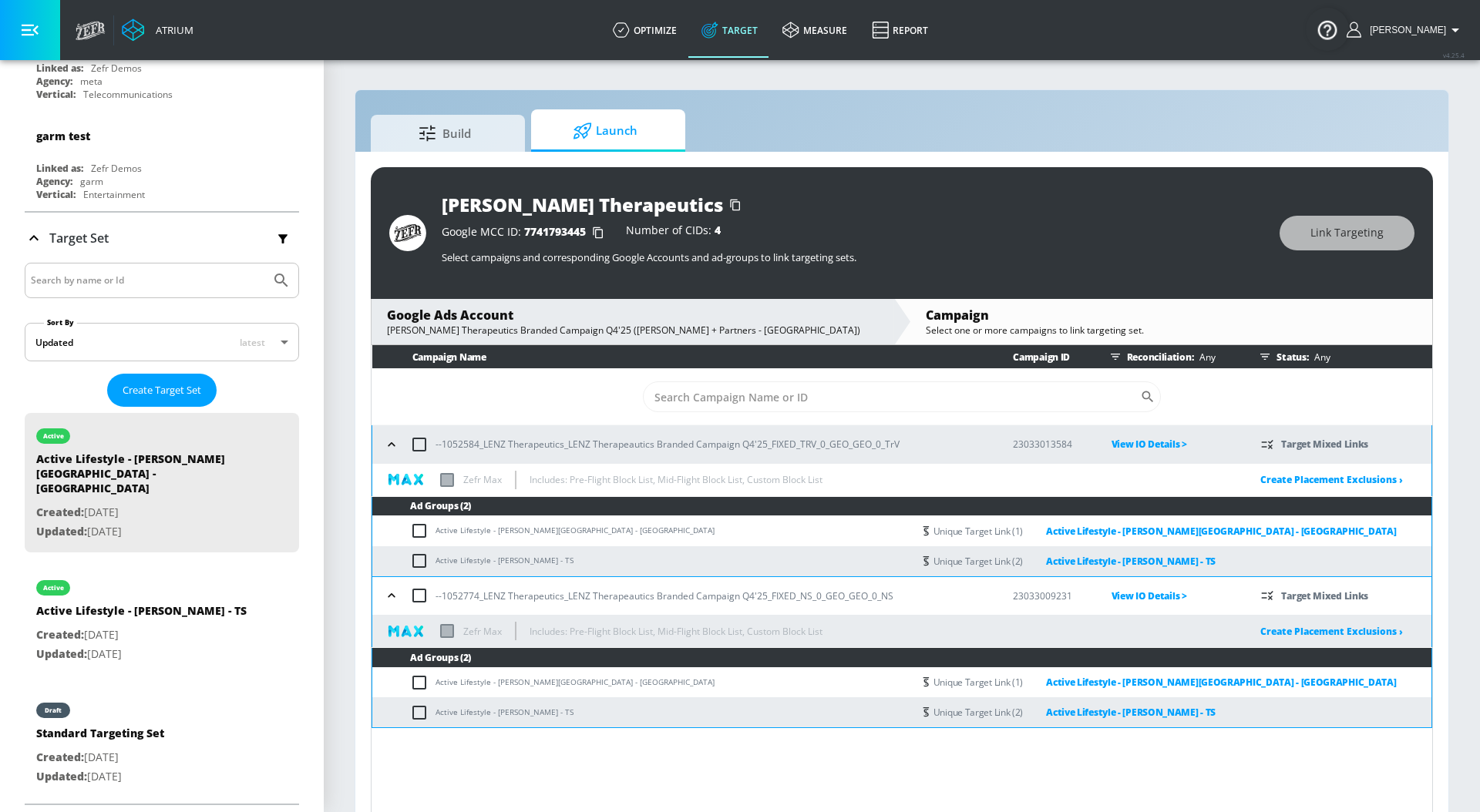
click at [1122, 451] on p "View IO Details >" at bounding box center [1174, 444] width 126 height 18
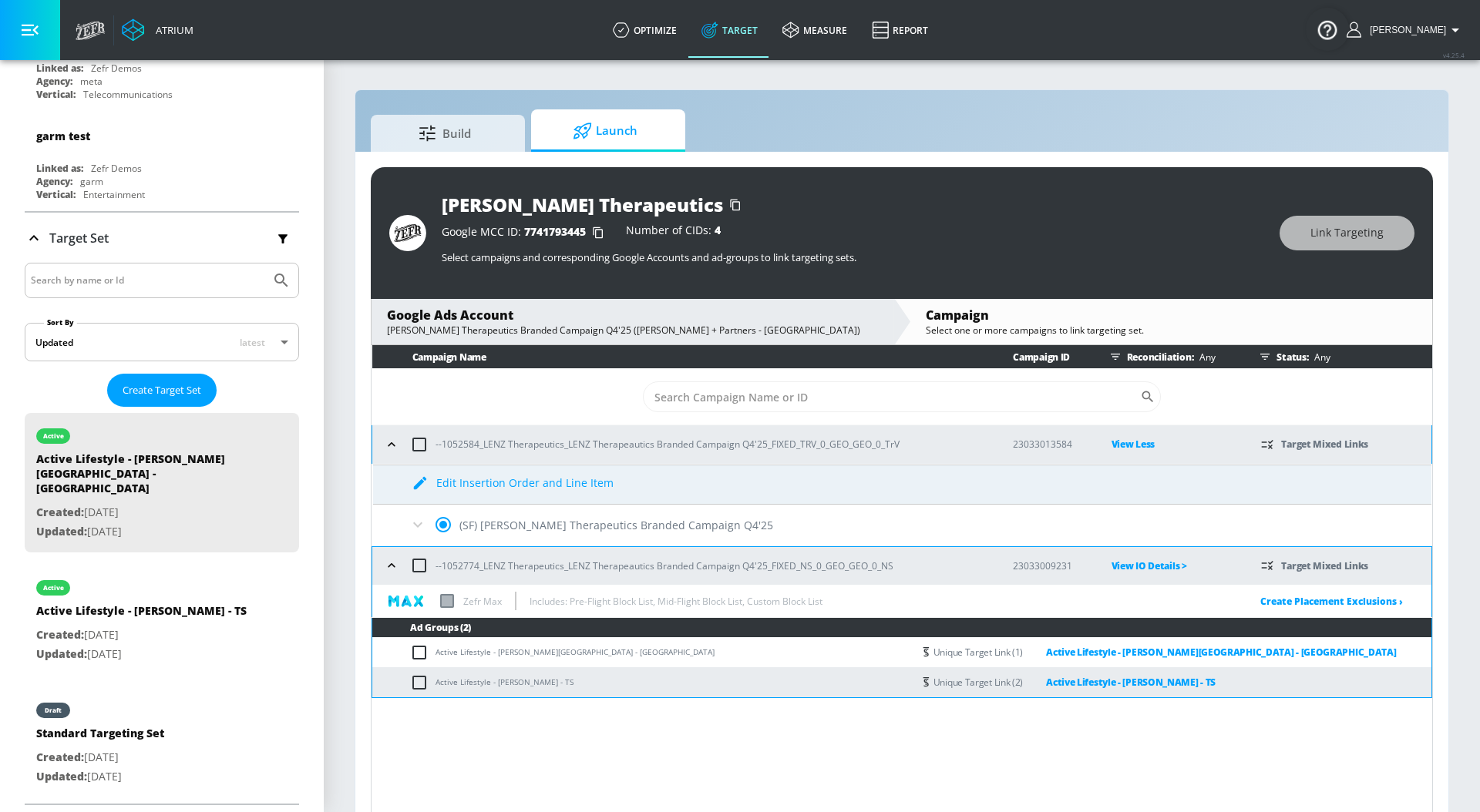
click at [422, 522] on icon at bounding box center [417, 524] width 19 height 19
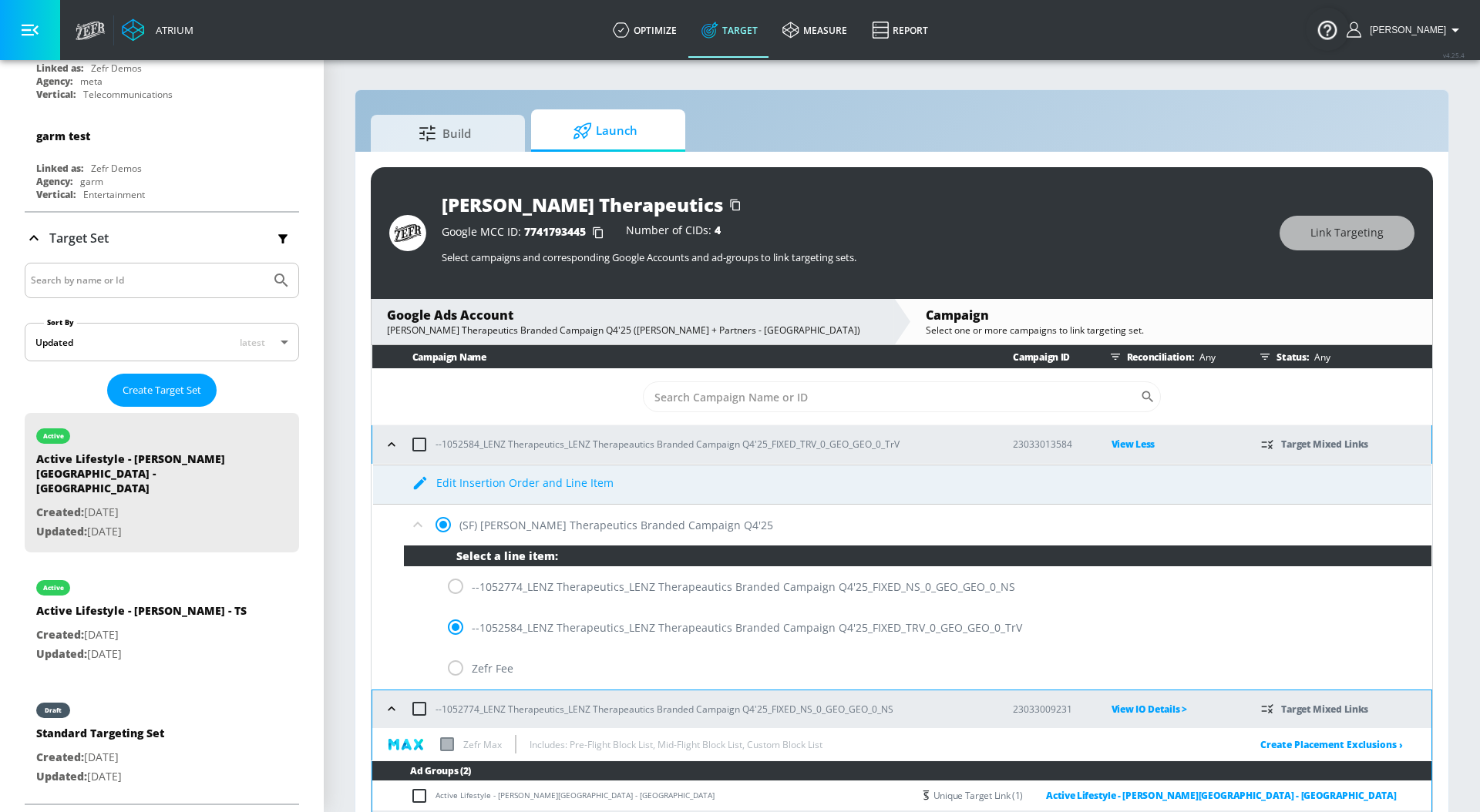
click at [407, 524] on div "(SF) [PERSON_NAME] Therapeutics Branded Campaign Q4'25" at bounding box center [902, 525] width 1058 height 41
click at [411, 523] on icon at bounding box center [417, 524] width 19 height 19
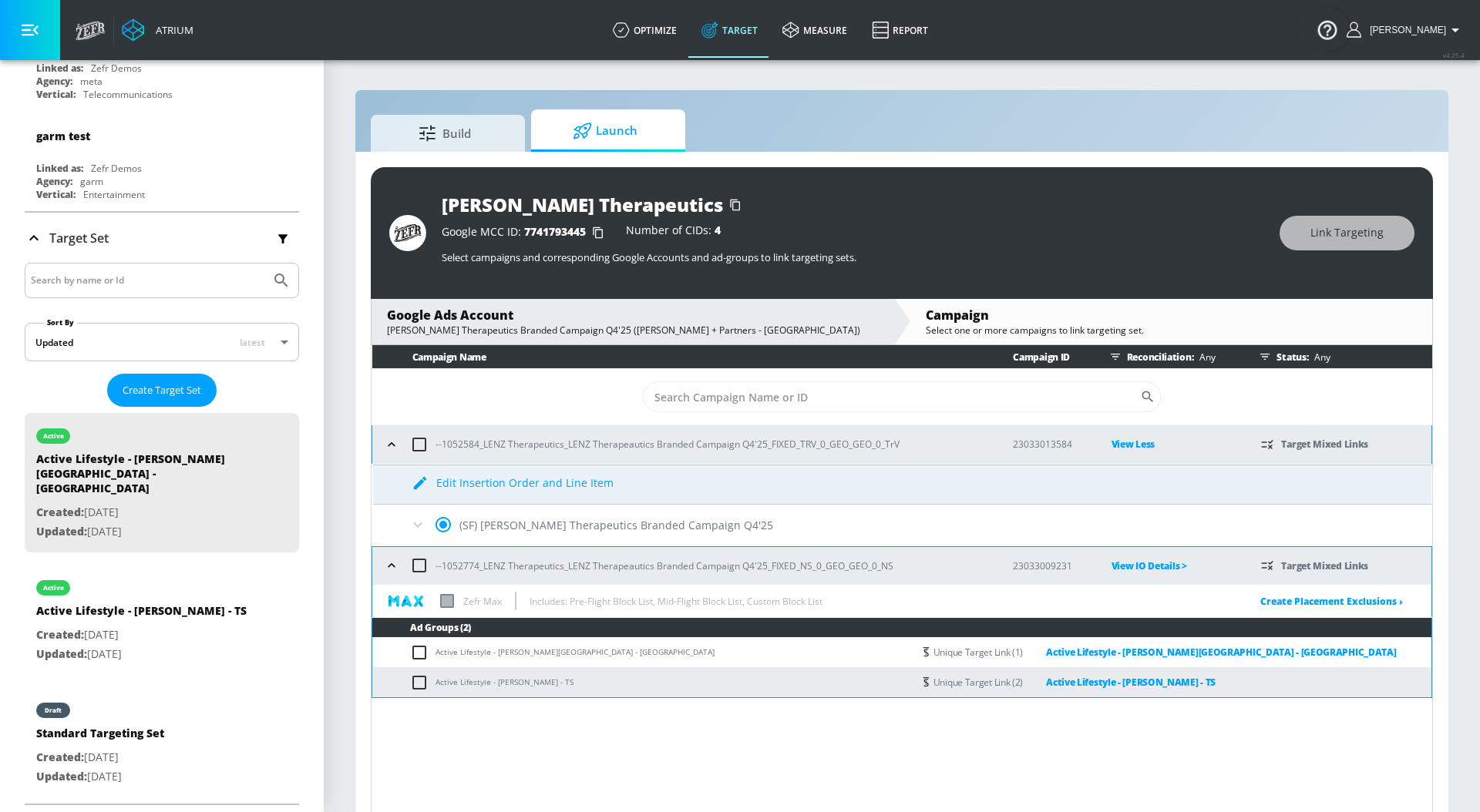
click at [386, 566] on icon "button" at bounding box center [391, 565] width 16 height 16
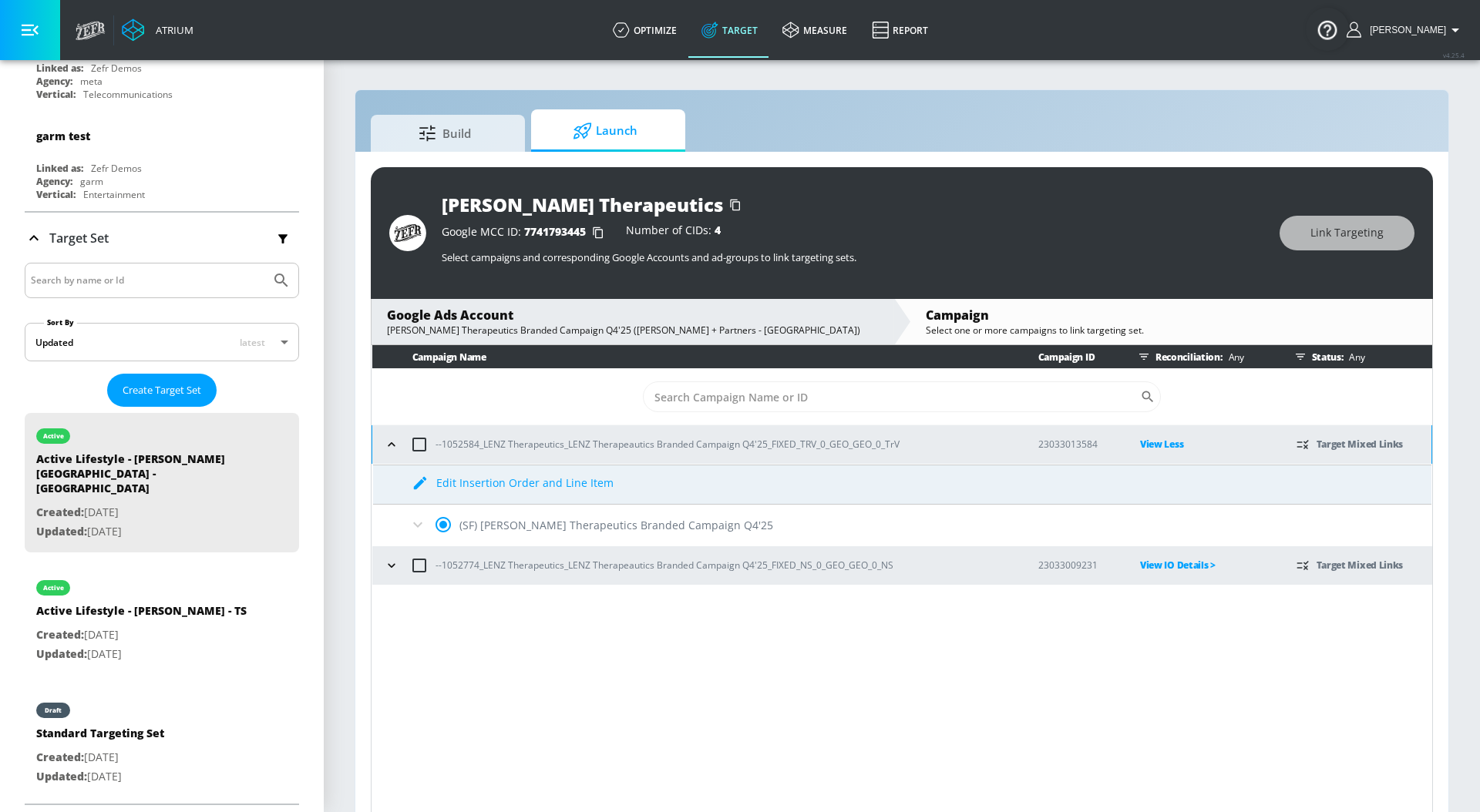
click at [390, 441] on icon "button" at bounding box center [391, 444] width 16 height 16
click at [417, 531] on icon at bounding box center [417, 524] width 19 height 19
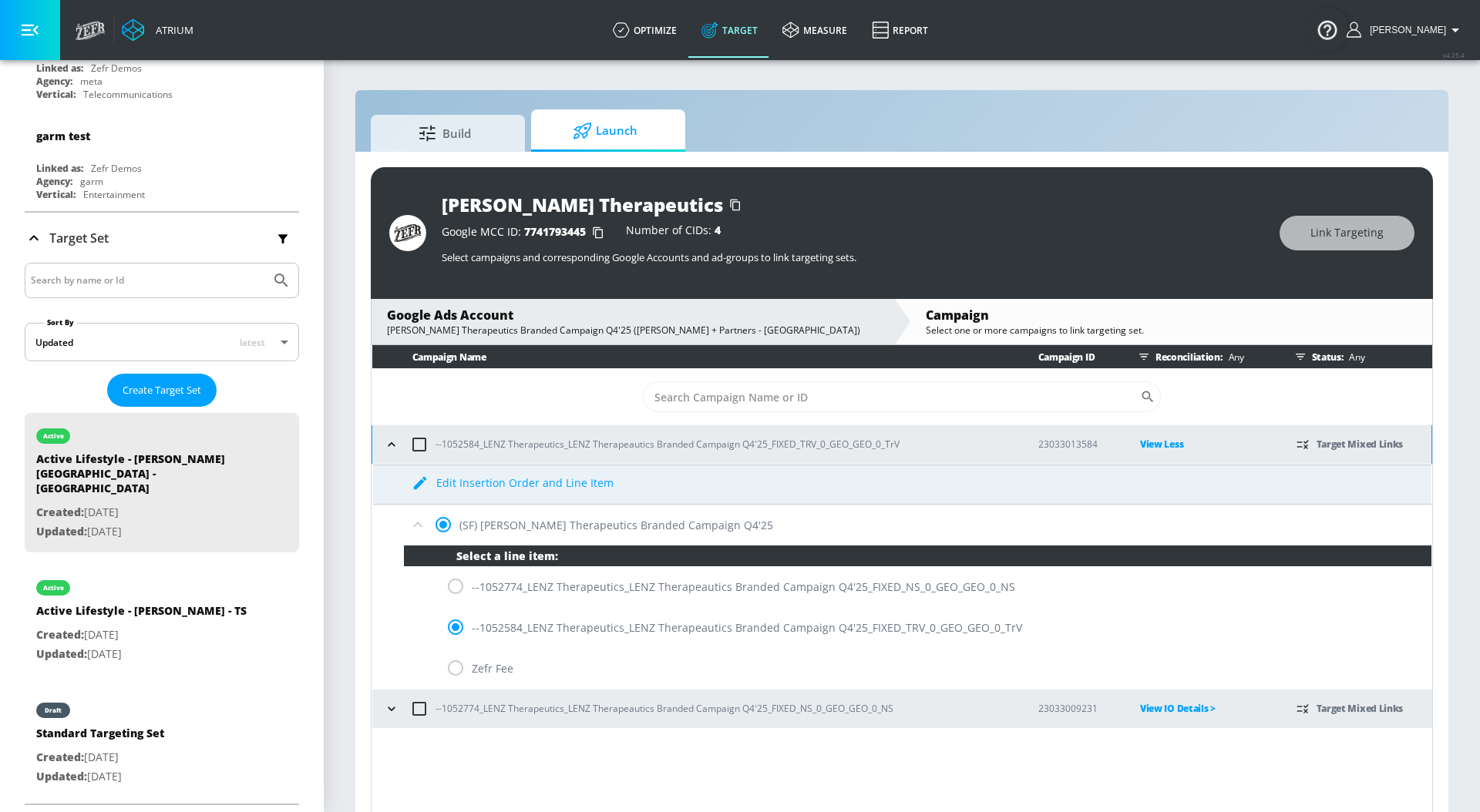
click at [417, 531] on icon at bounding box center [417, 524] width 19 height 19
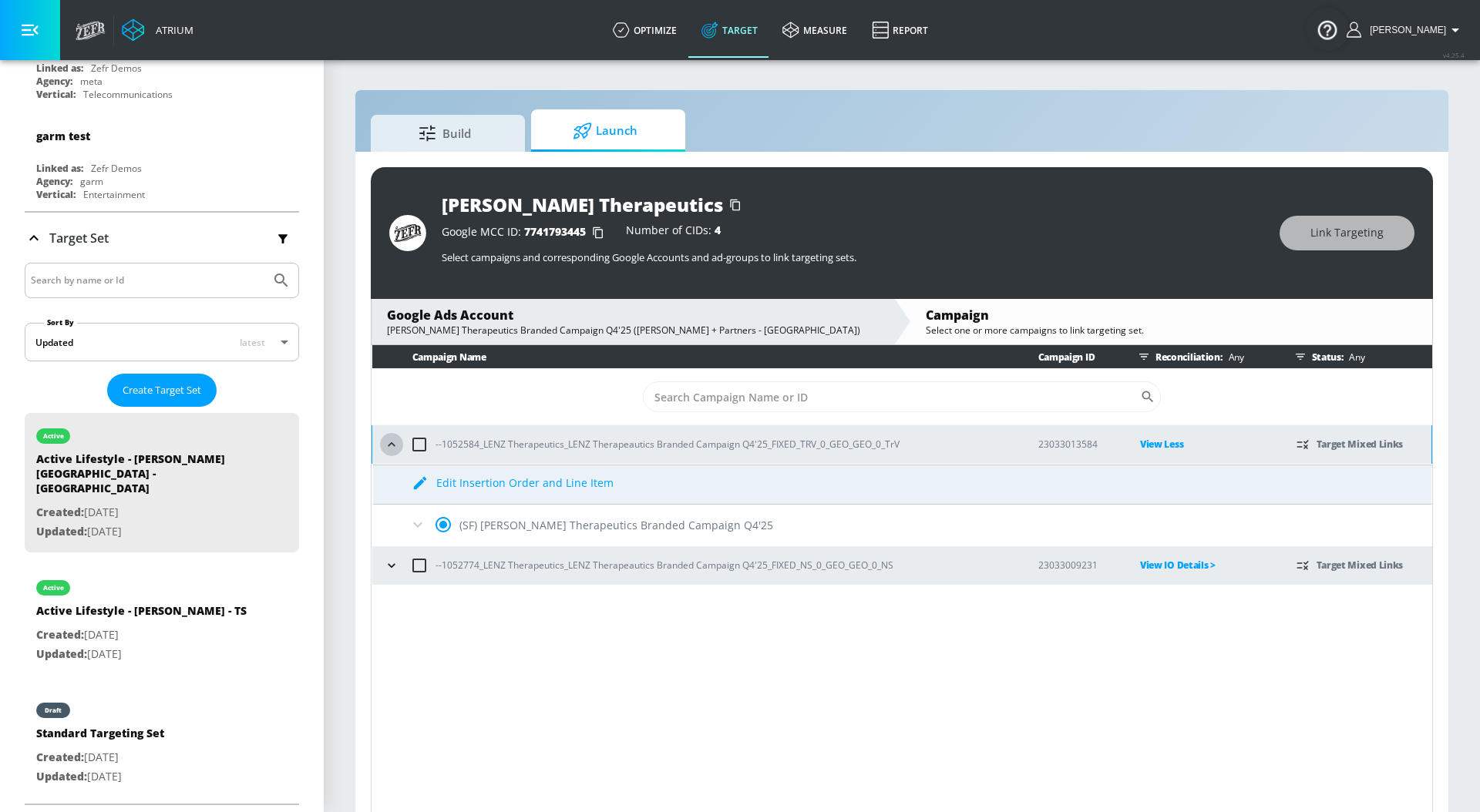
click at [390, 440] on icon "button" at bounding box center [391, 444] width 16 height 16
click at [1163, 449] on p "View Less" at bounding box center [1206, 444] width 132 height 18
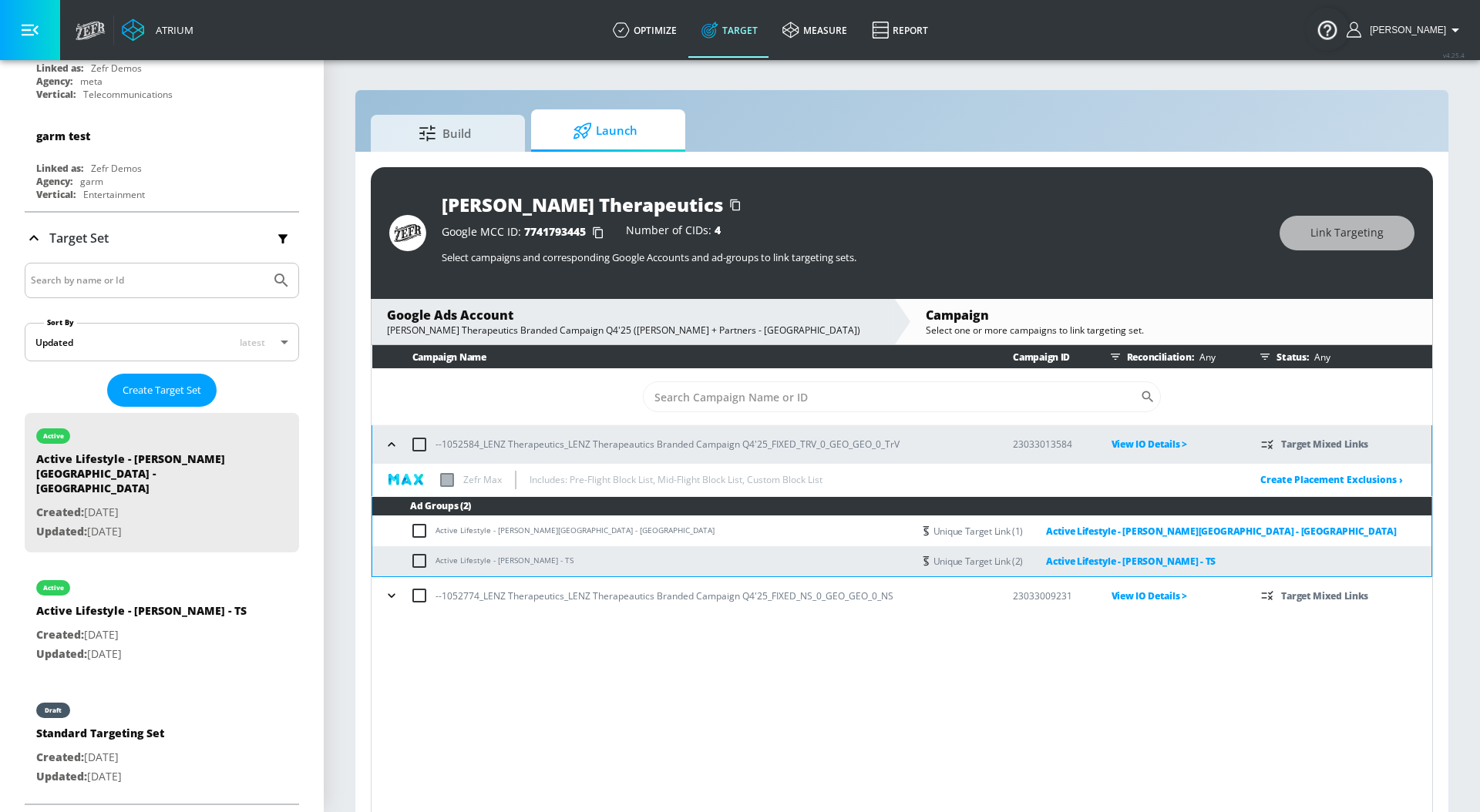
click at [391, 447] on icon "button" at bounding box center [391, 444] width 16 height 16
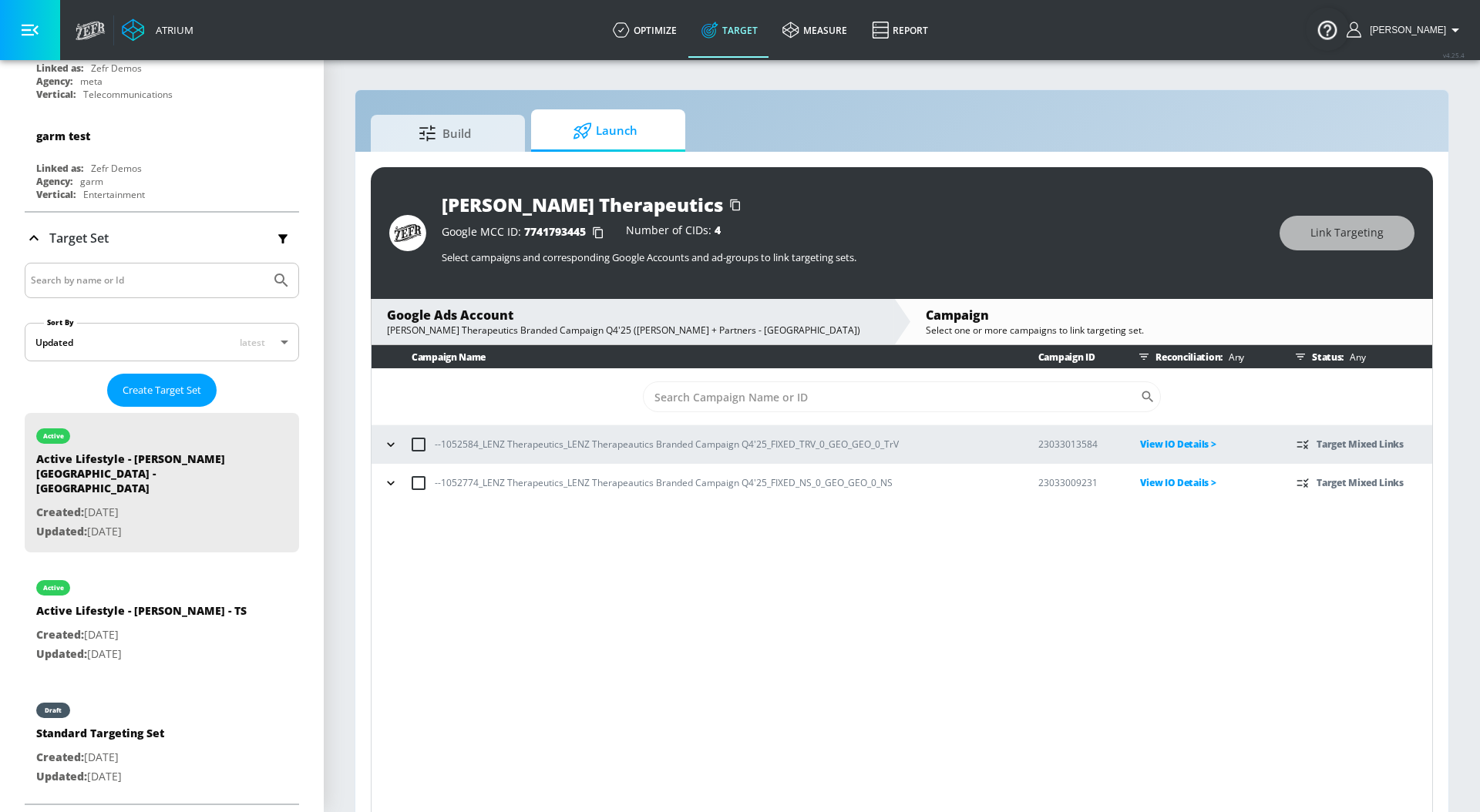
click at [390, 446] on icon "button" at bounding box center [390, 444] width 16 height 16
click at [391, 452] on button "button" at bounding box center [391, 444] width 24 height 24
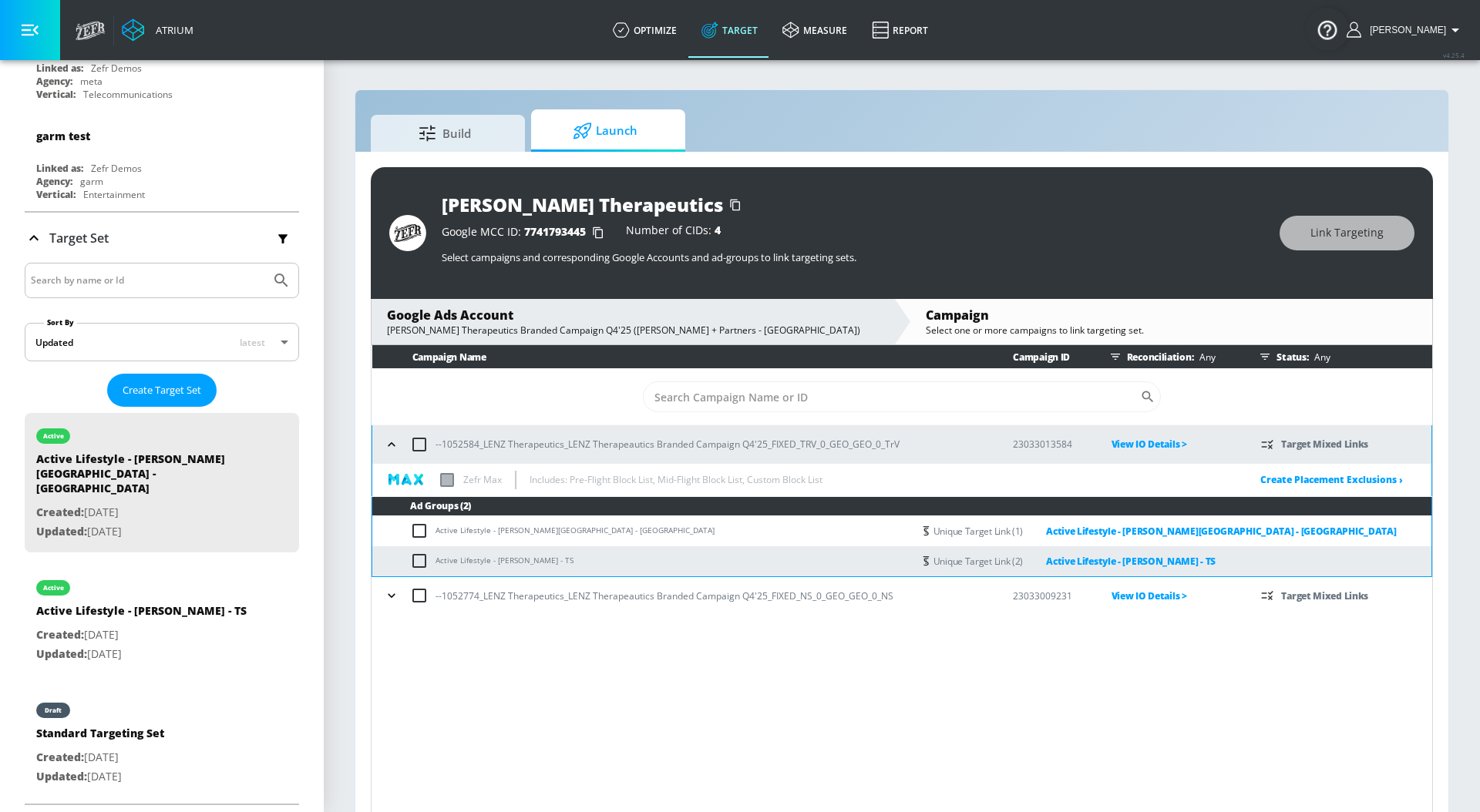
click at [394, 584] on button "button" at bounding box center [391, 596] width 24 height 24
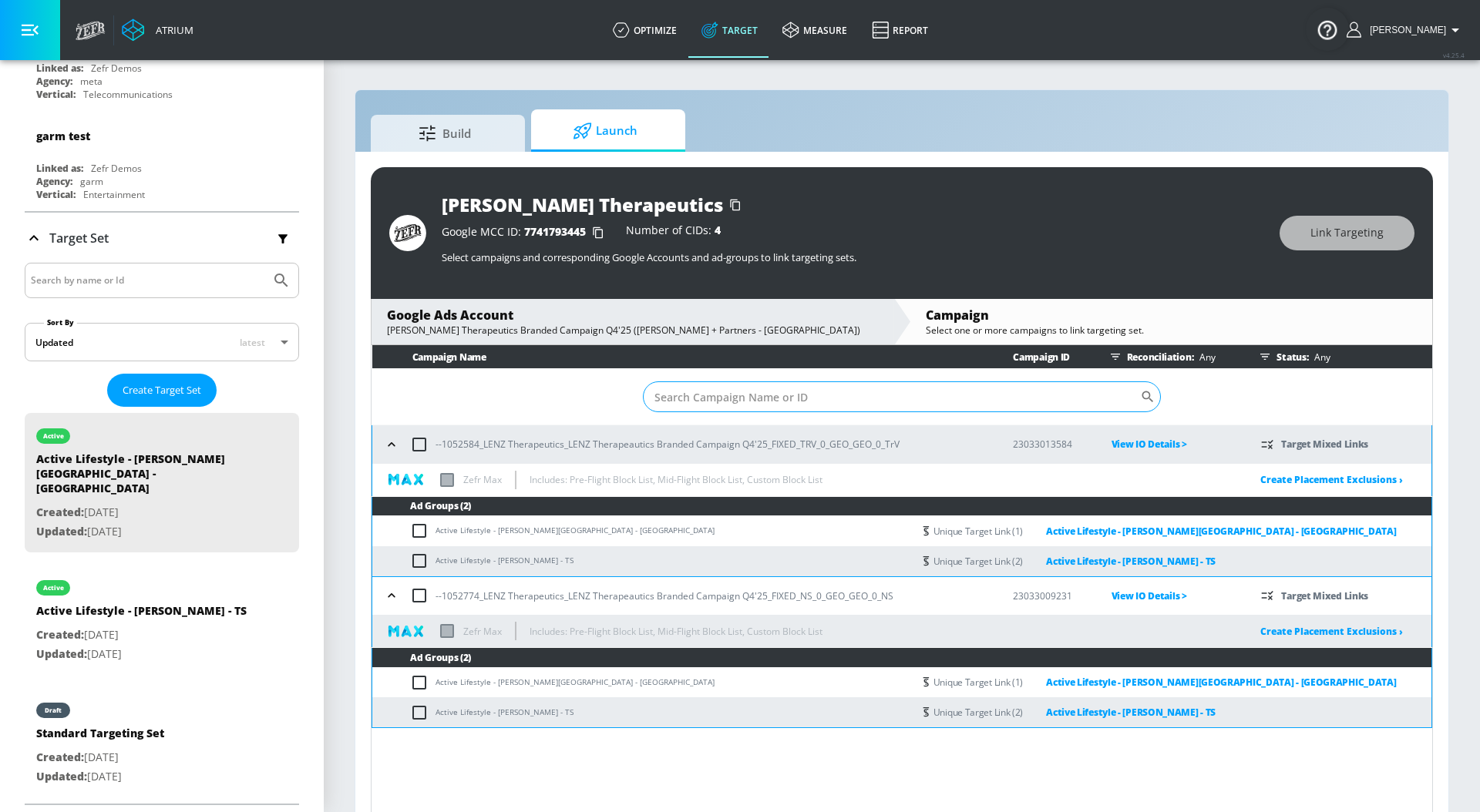
click at [734, 388] on input "Sort By" at bounding box center [891, 396] width 497 height 30
click at [419, 525] on input "checkbox" at bounding box center [423, 531] width 26 height 19
checkbox input "true"
click at [1449, 506] on div "Build Launch [PERSON_NAME] Therapeutics Google MCC ID: 7741793445 Number of CID…" at bounding box center [902, 462] width 1095 height 745
